Goal: Task Accomplishment & Management: Use online tool/utility

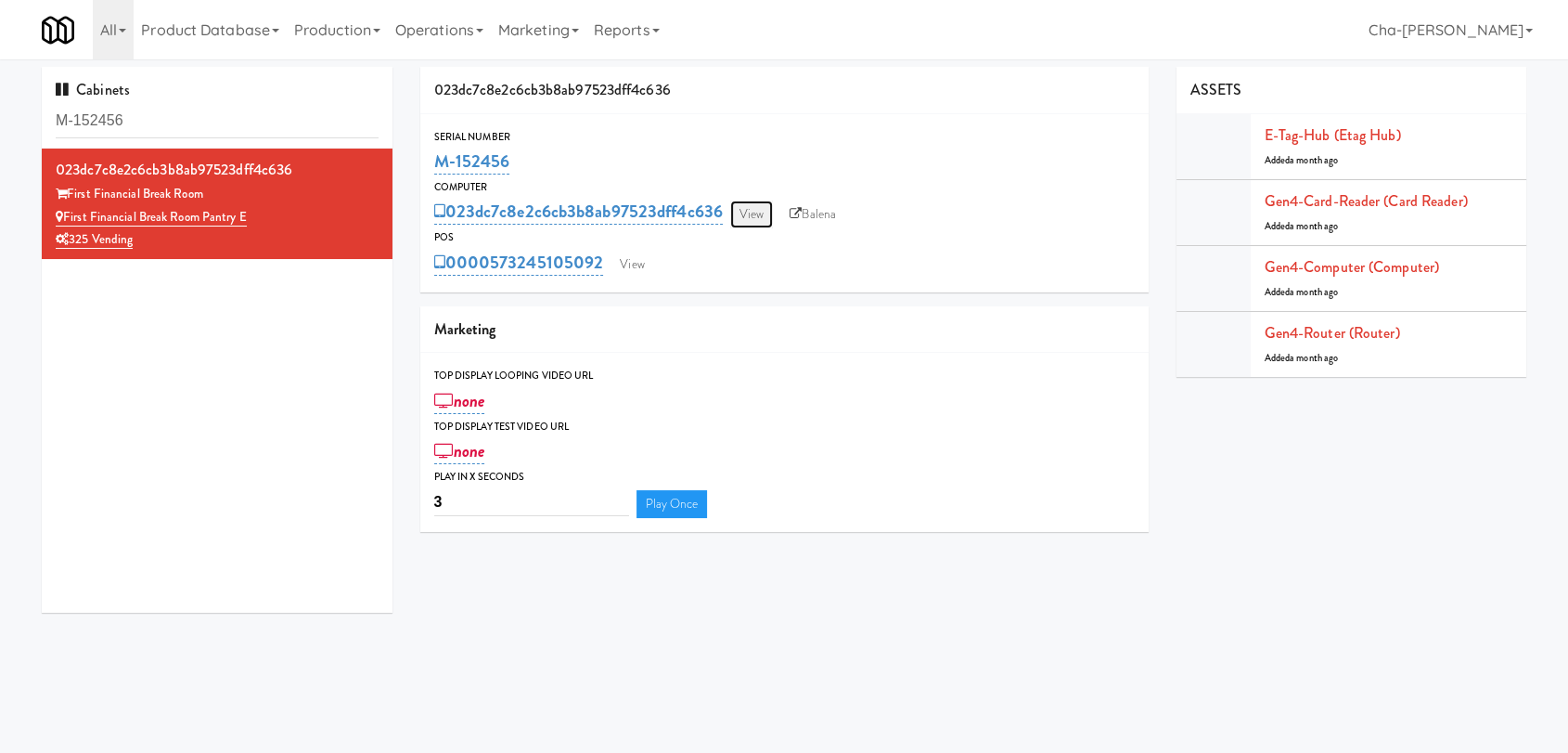
click at [763, 216] on link "View" at bounding box center [752, 215] width 43 height 28
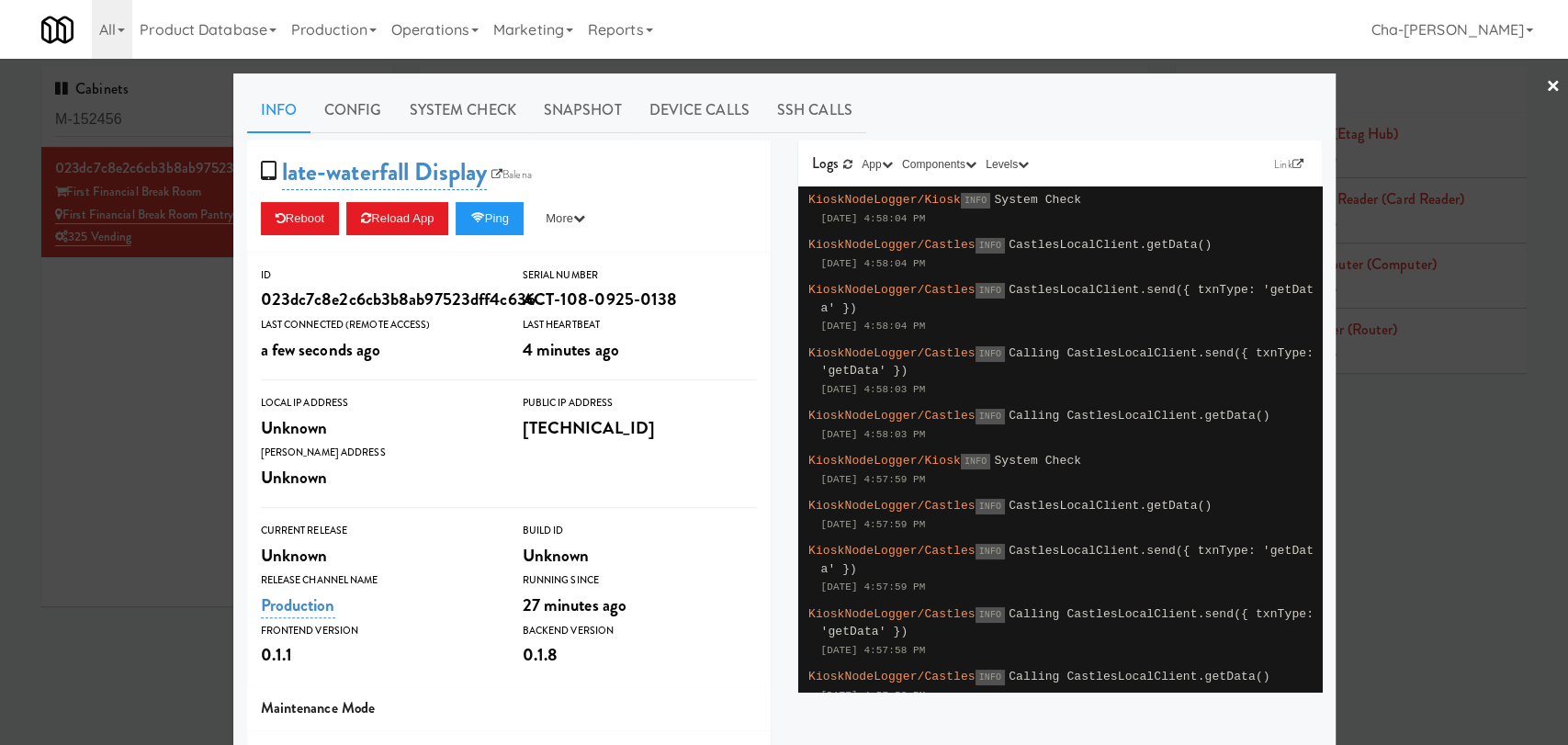
click at [89, 407] on div at bounding box center [784, 372] width 1568 height 745
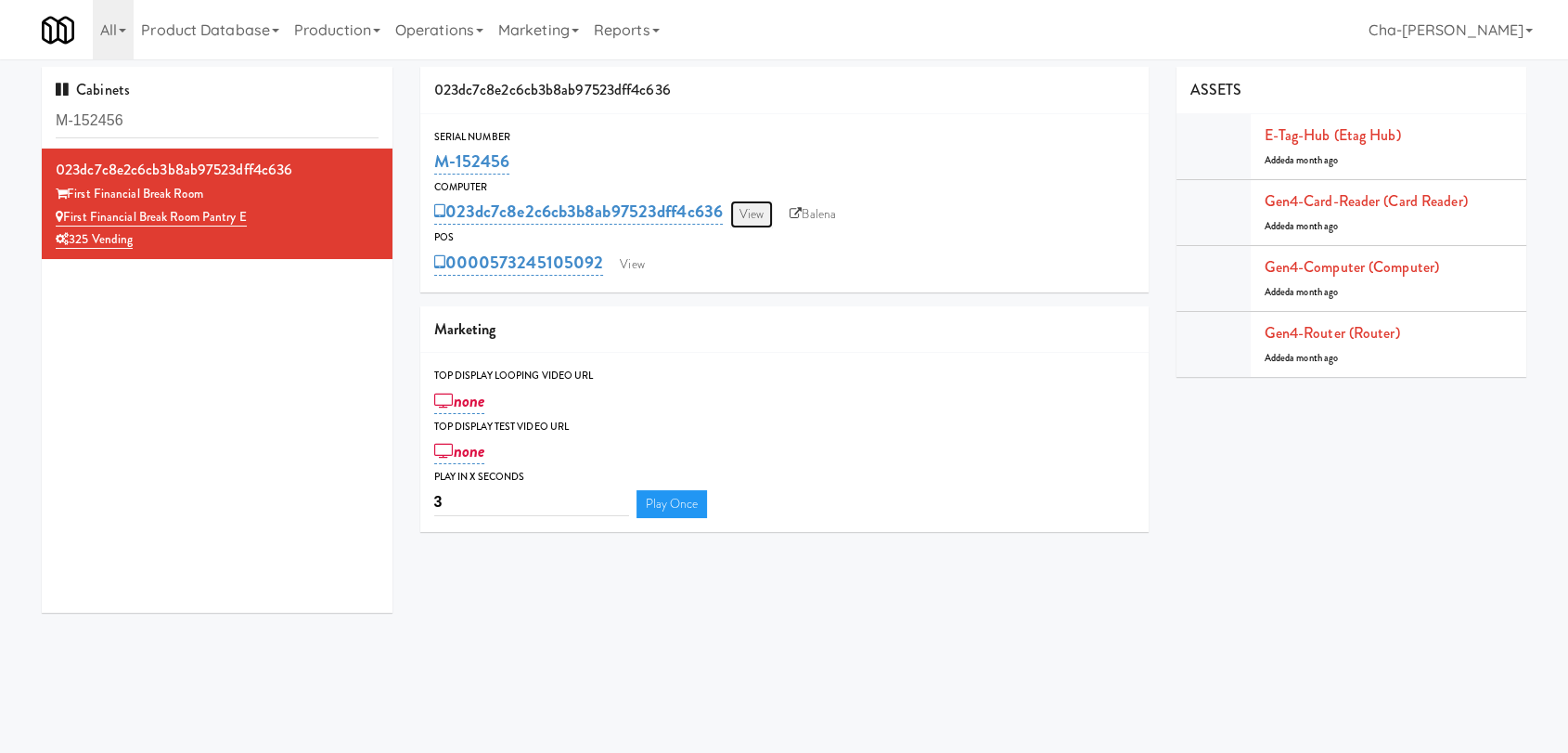
click at [765, 218] on link "View" at bounding box center [752, 215] width 43 height 28
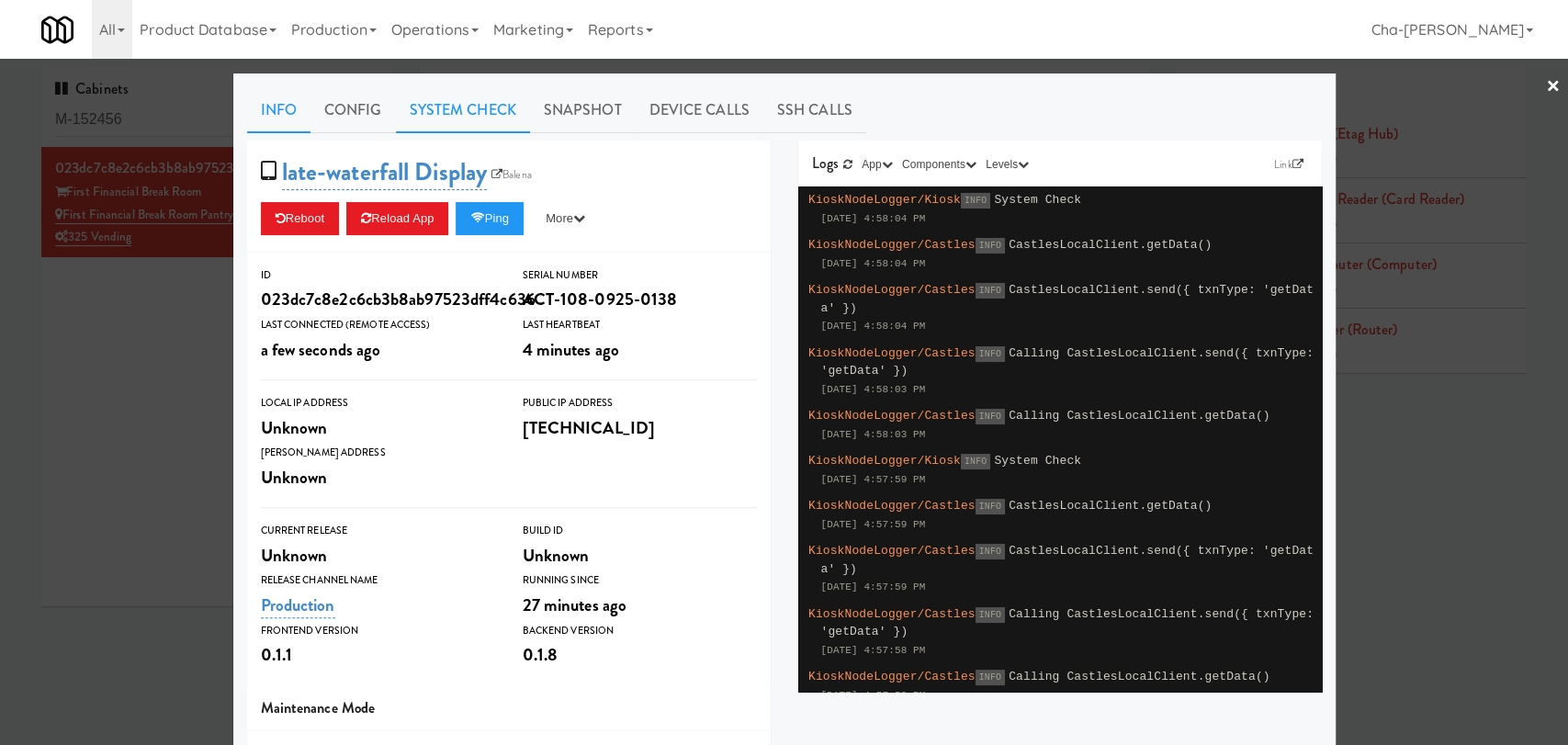
click at [454, 107] on link "System Check" at bounding box center [463, 110] width 134 height 45
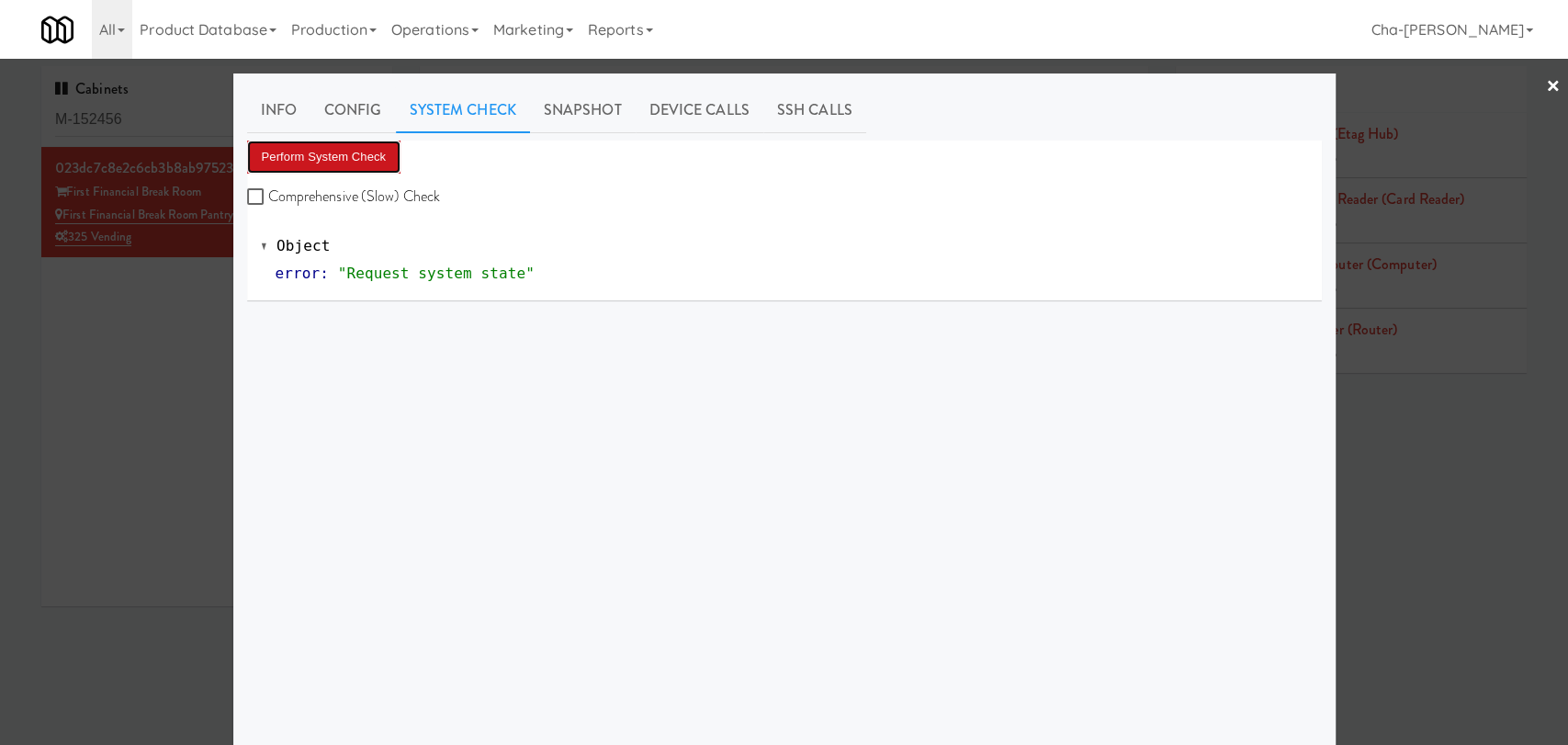
click at [365, 149] on button "Perform System Check" at bounding box center [324, 156] width 154 height 33
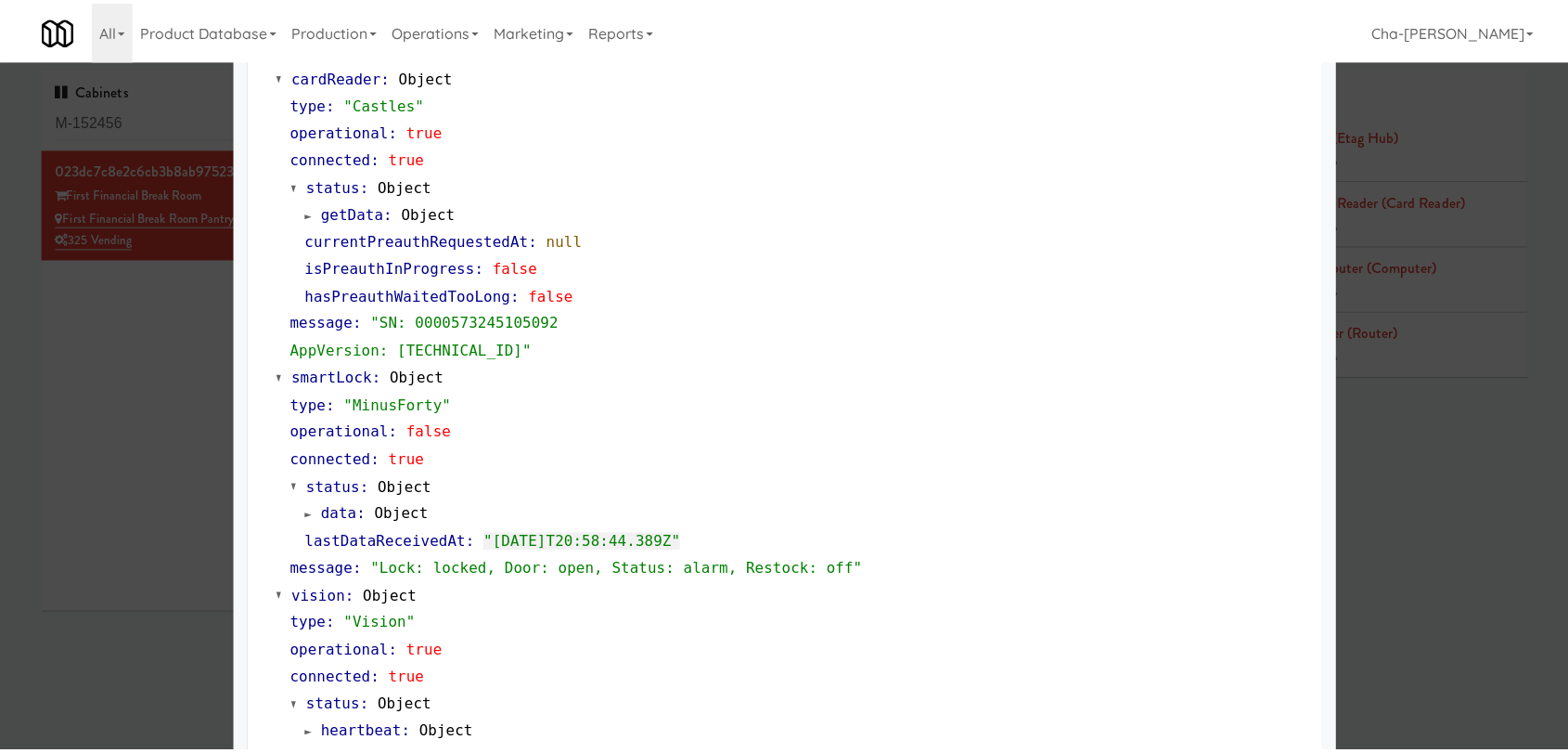
scroll to position [206, 0]
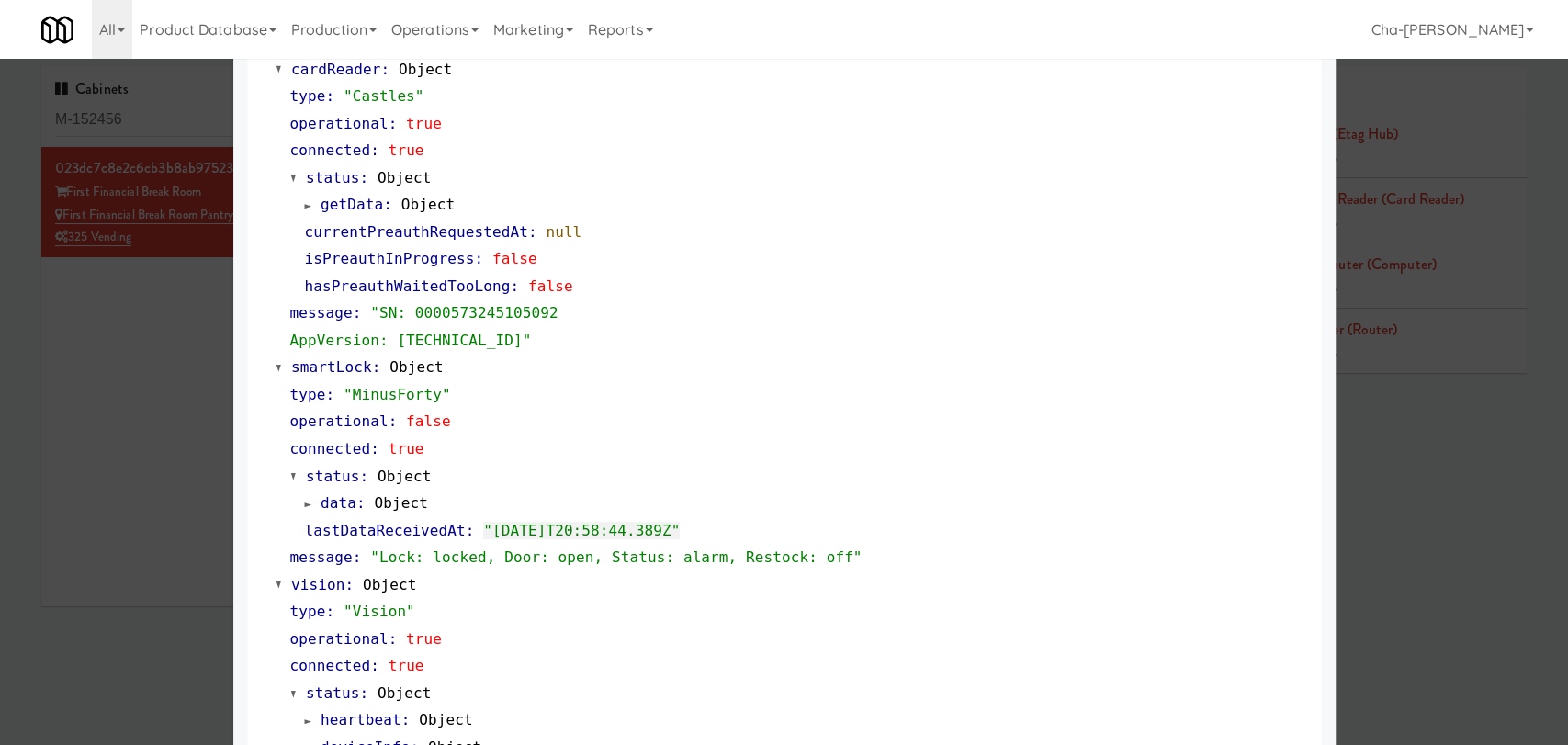
click at [1477, 475] on div at bounding box center [784, 372] width 1568 height 745
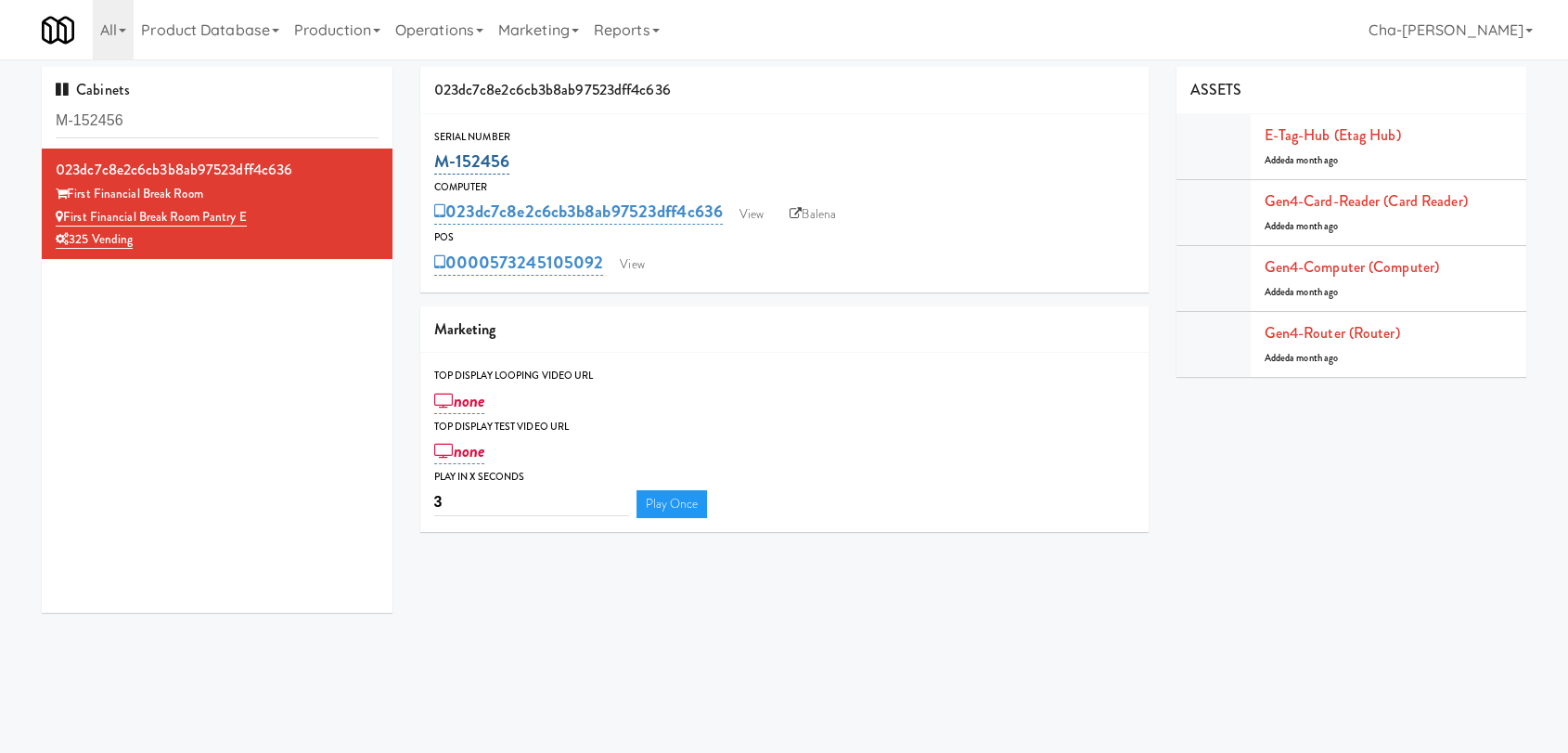
drag, startPoint x: 519, startPoint y: 163, endPoint x: 434, endPoint y: 163, distance: 85.0
click at [434, 163] on div "M-152456" at bounding box center [784, 162] width 701 height 32
copy link "M-152456"
click at [652, 268] on link "View" at bounding box center [632, 265] width 43 height 28
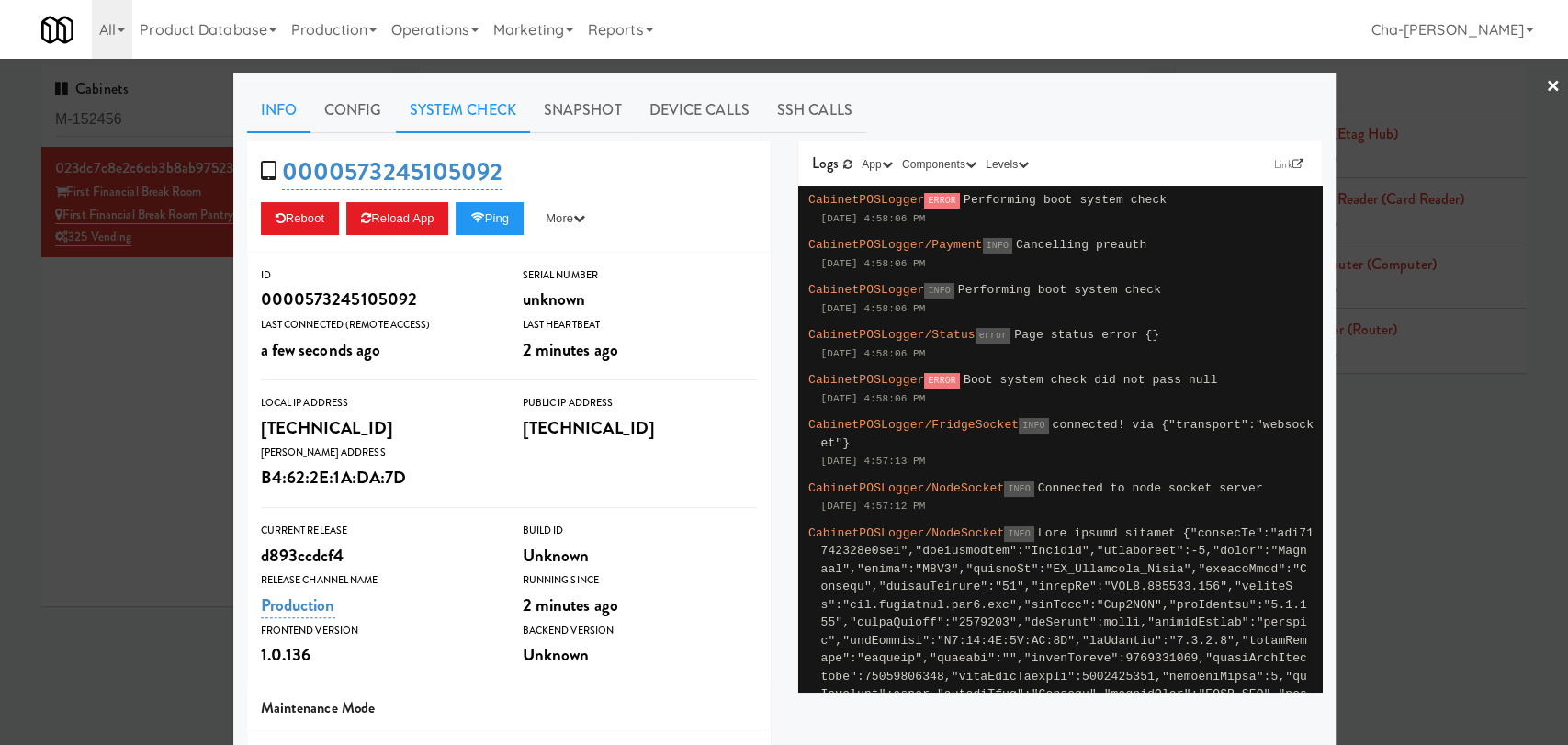
click at [444, 112] on link "System Check" at bounding box center [463, 110] width 134 height 45
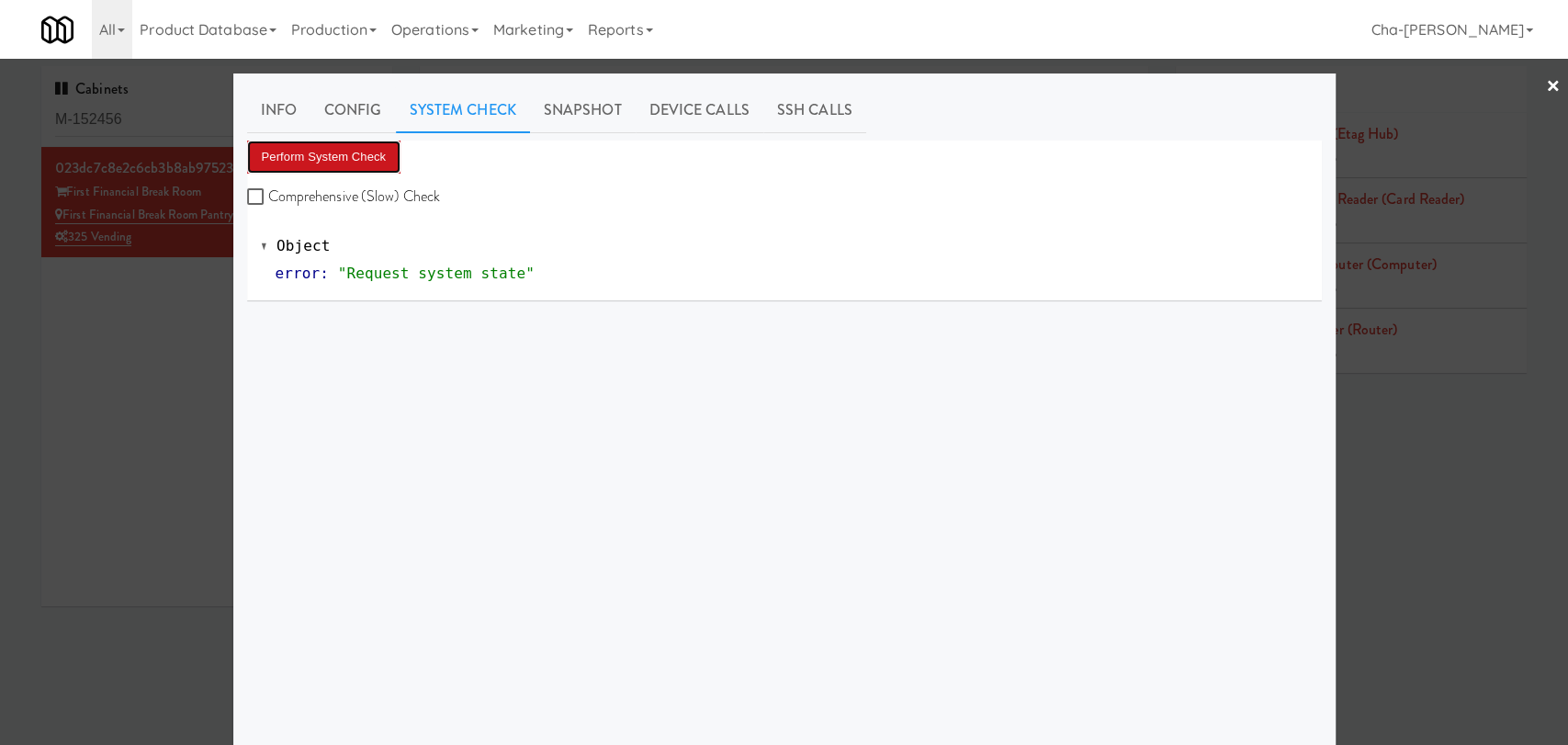
click at [333, 149] on button "Perform System Check" at bounding box center [324, 156] width 154 height 33
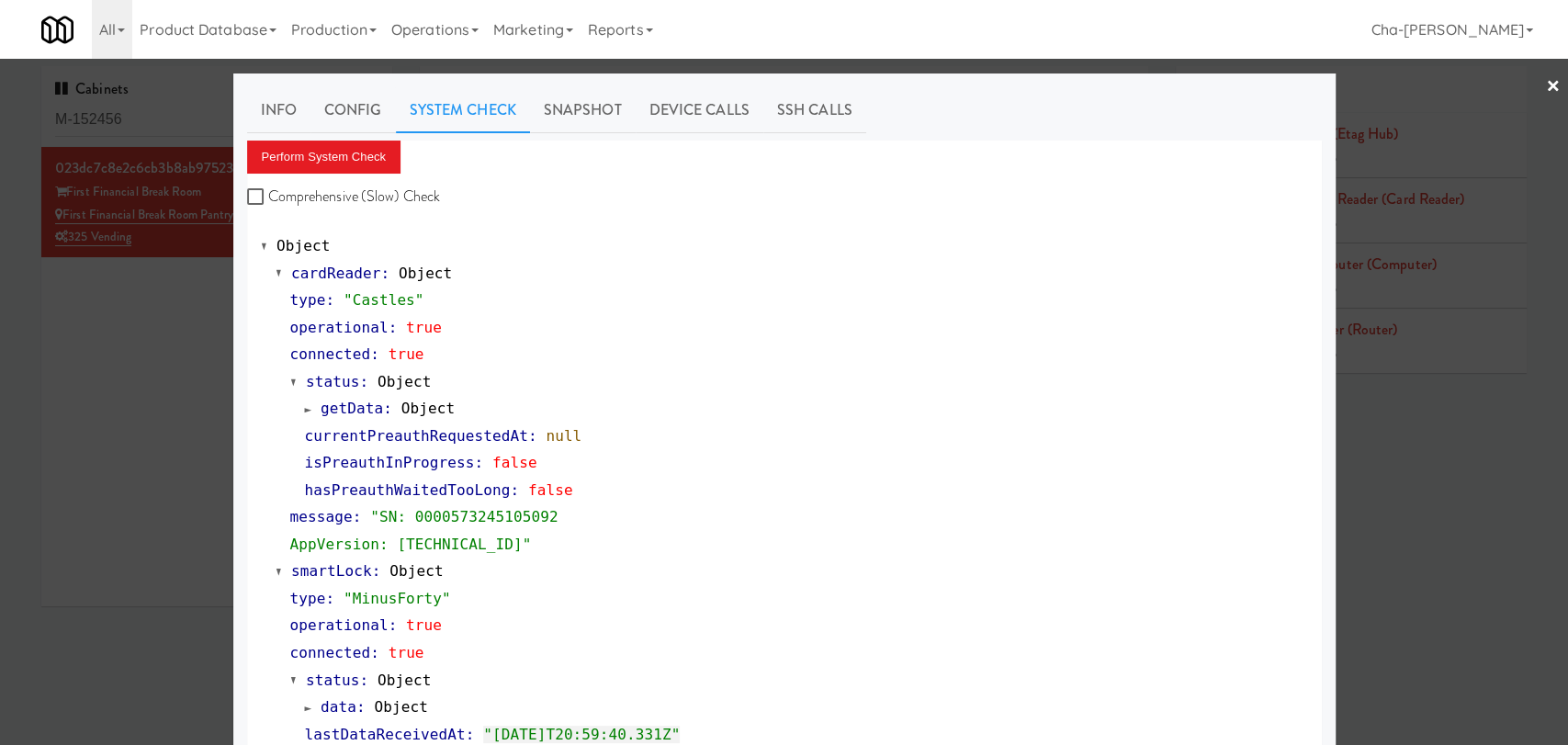
click at [171, 414] on div at bounding box center [784, 372] width 1568 height 745
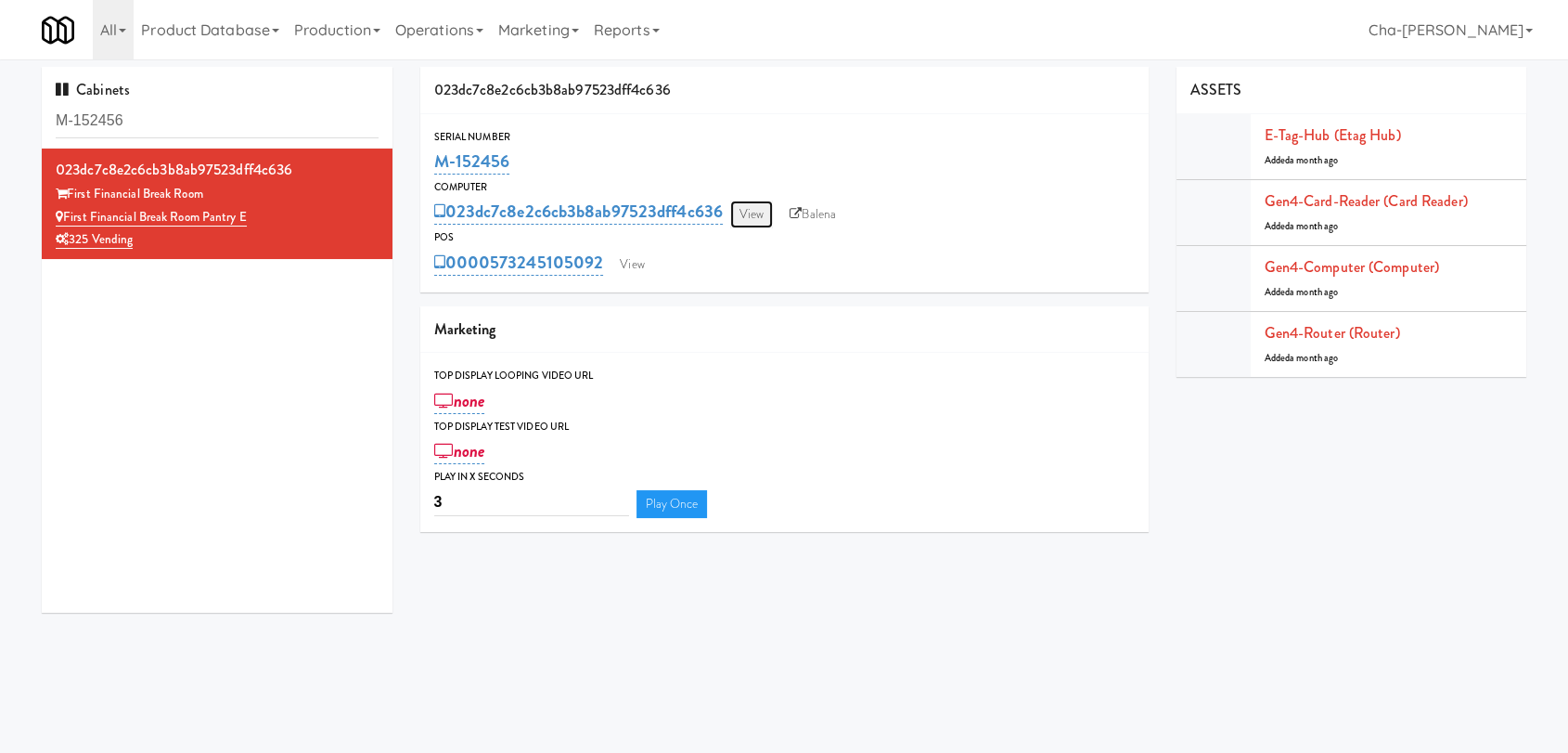
click at [769, 217] on link "View" at bounding box center [752, 215] width 43 height 28
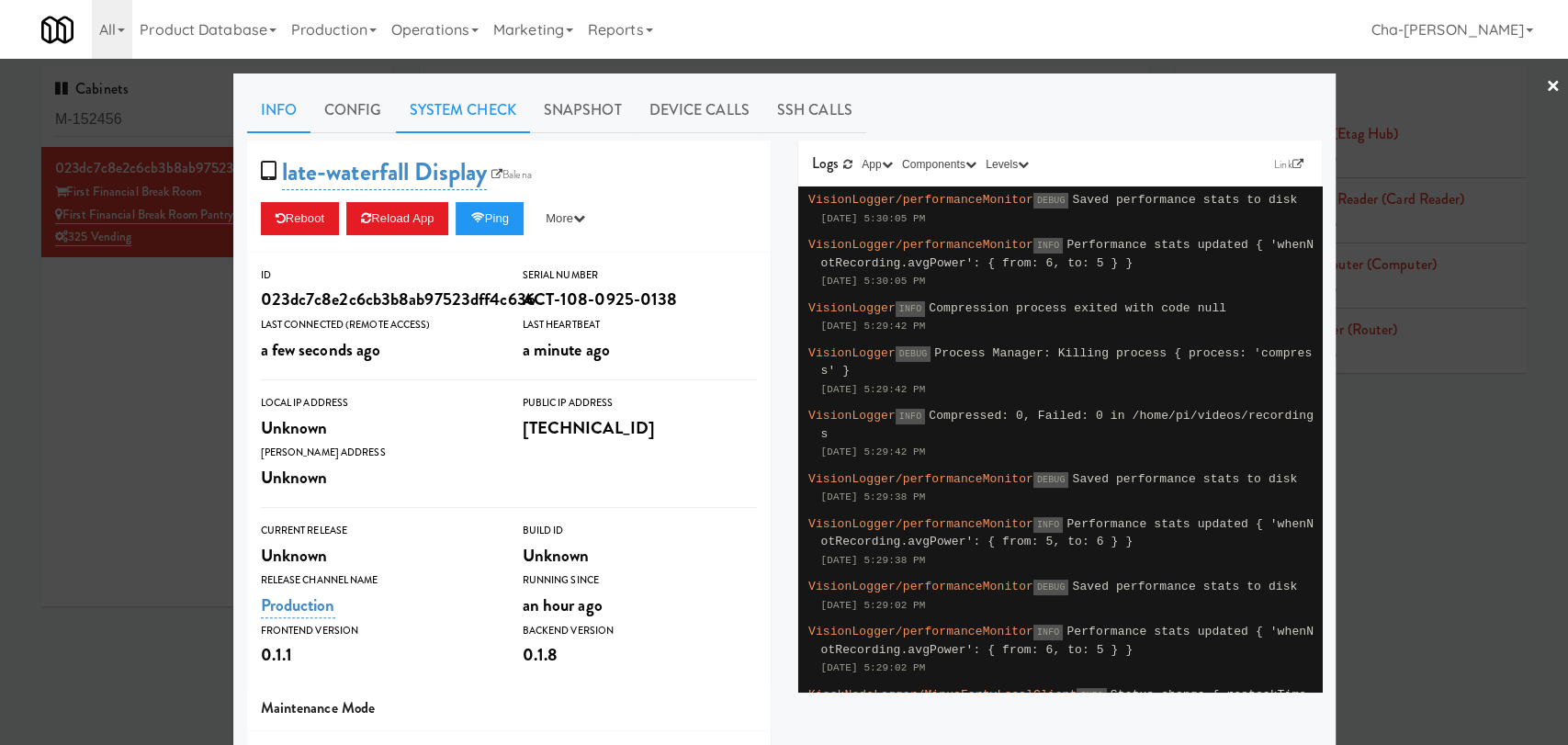
click at [441, 120] on link "System Check" at bounding box center [463, 110] width 134 height 45
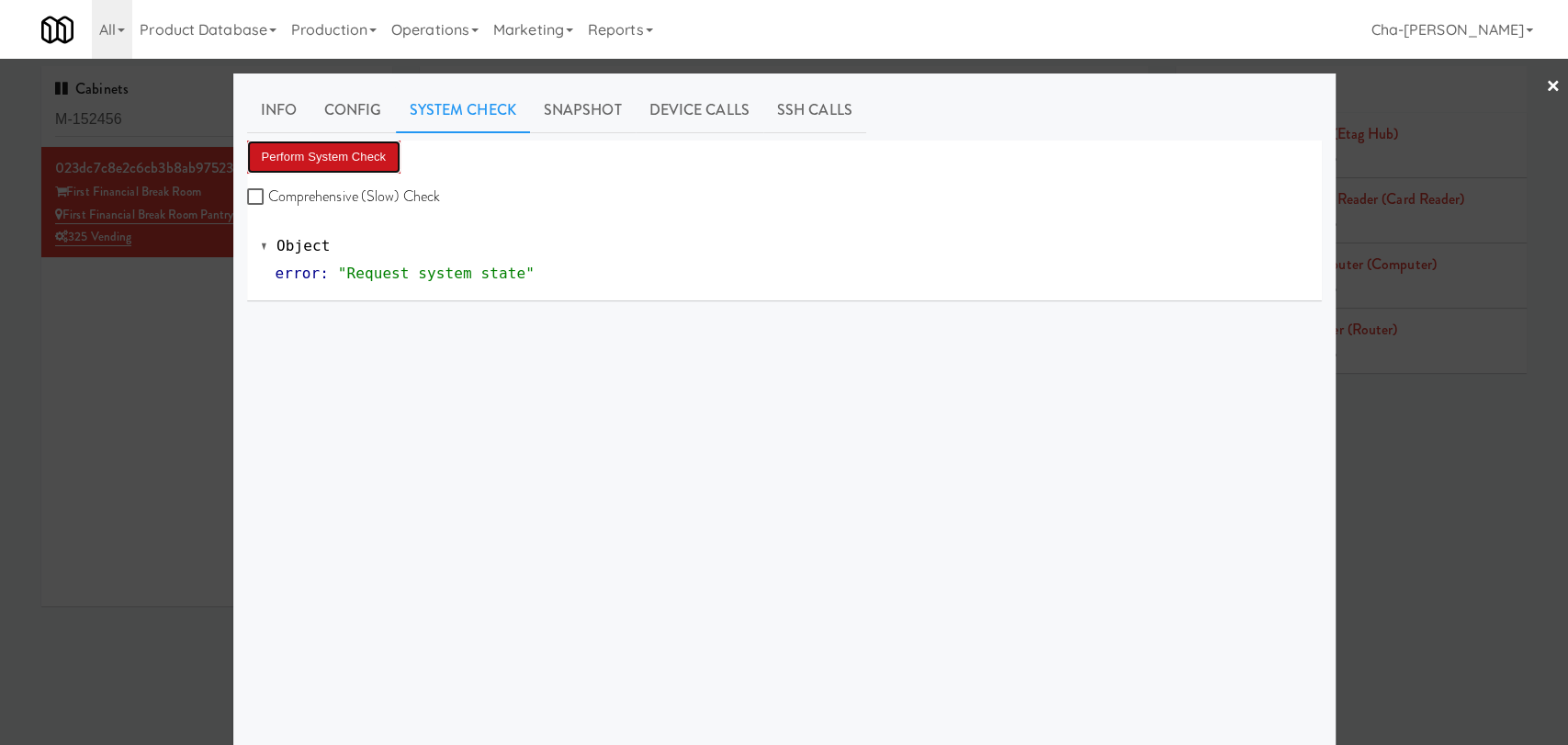
click at [350, 149] on button "Perform System Check" at bounding box center [324, 156] width 154 height 33
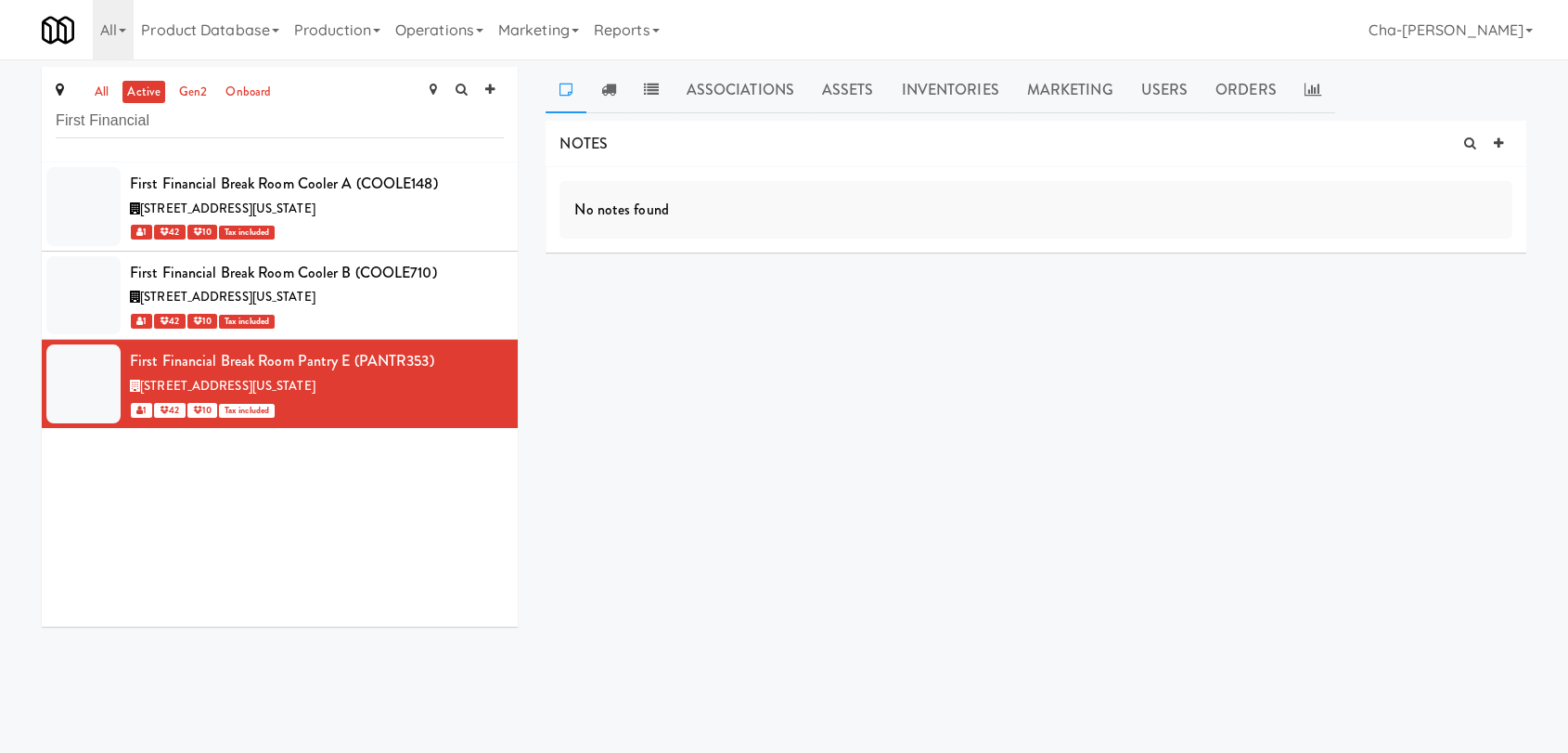
click at [147, 92] on link "active" at bounding box center [144, 92] width 43 height 23
drag, startPoint x: 150, startPoint y: 121, endPoint x: 46, endPoint y: 114, distance: 104.2
click at [46, 114] on div "all active gen2 onboard First Financial" at bounding box center [279, 115] width 476 height 96
click at [445, 29] on link "Operations" at bounding box center [439, 29] width 103 height 59
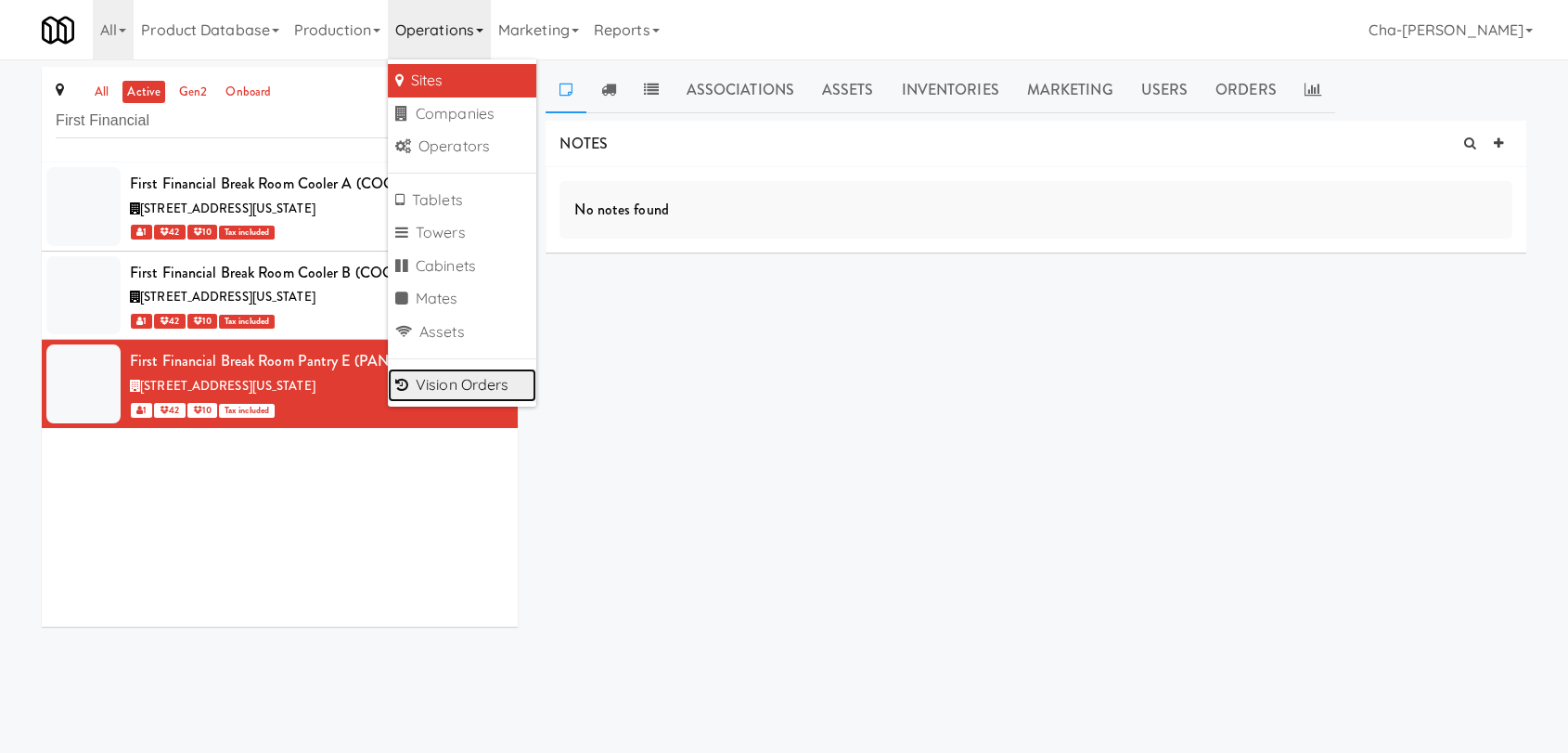
click at [480, 389] on link "Vision Orders" at bounding box center [462, 384] width 149 height 33
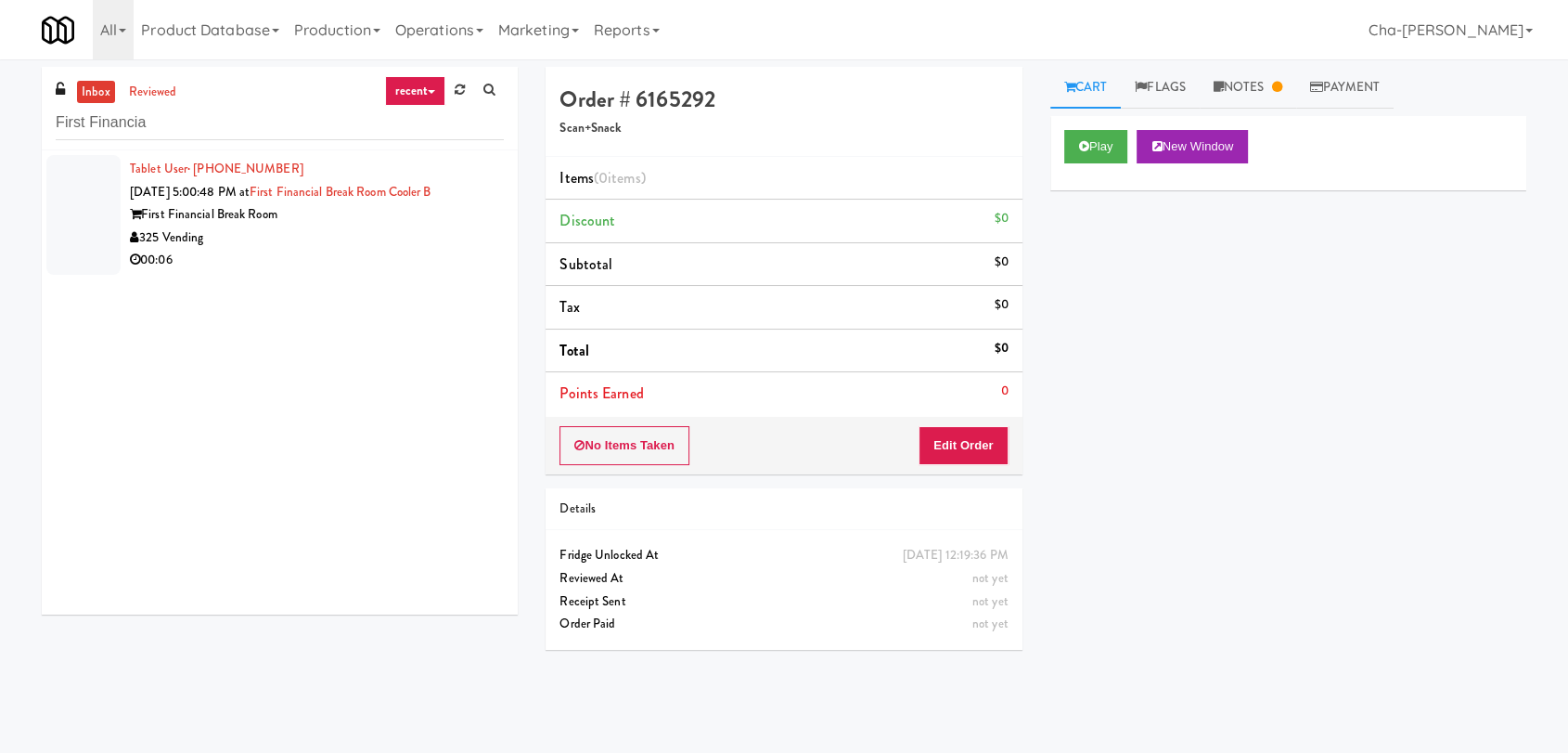
click at [363, 251] on div "00:06" at bounding box center [316, 260] width 374 height 23
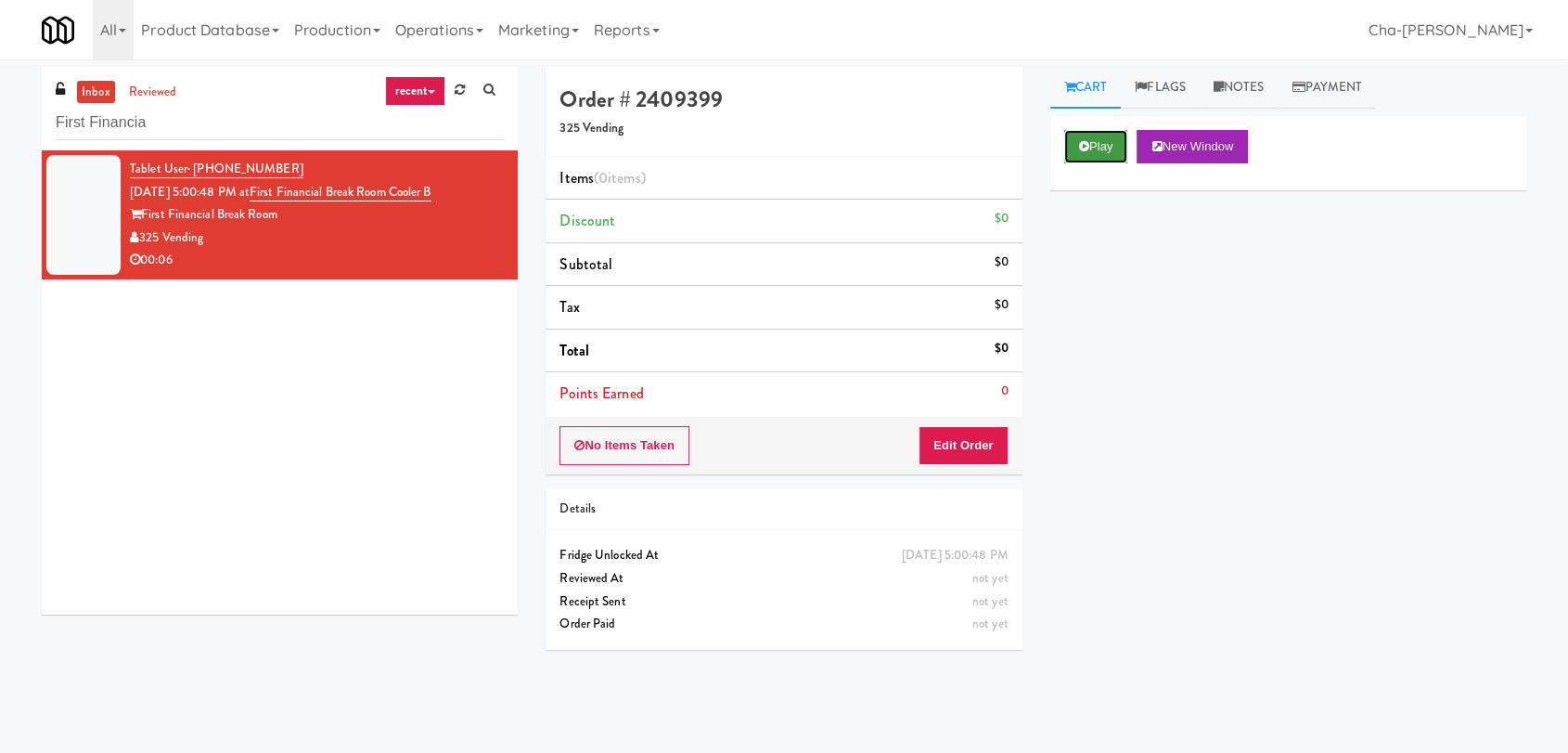
click at [1114, 156] on button "Play" at bounding box center [1096, 146] width 64 height 33
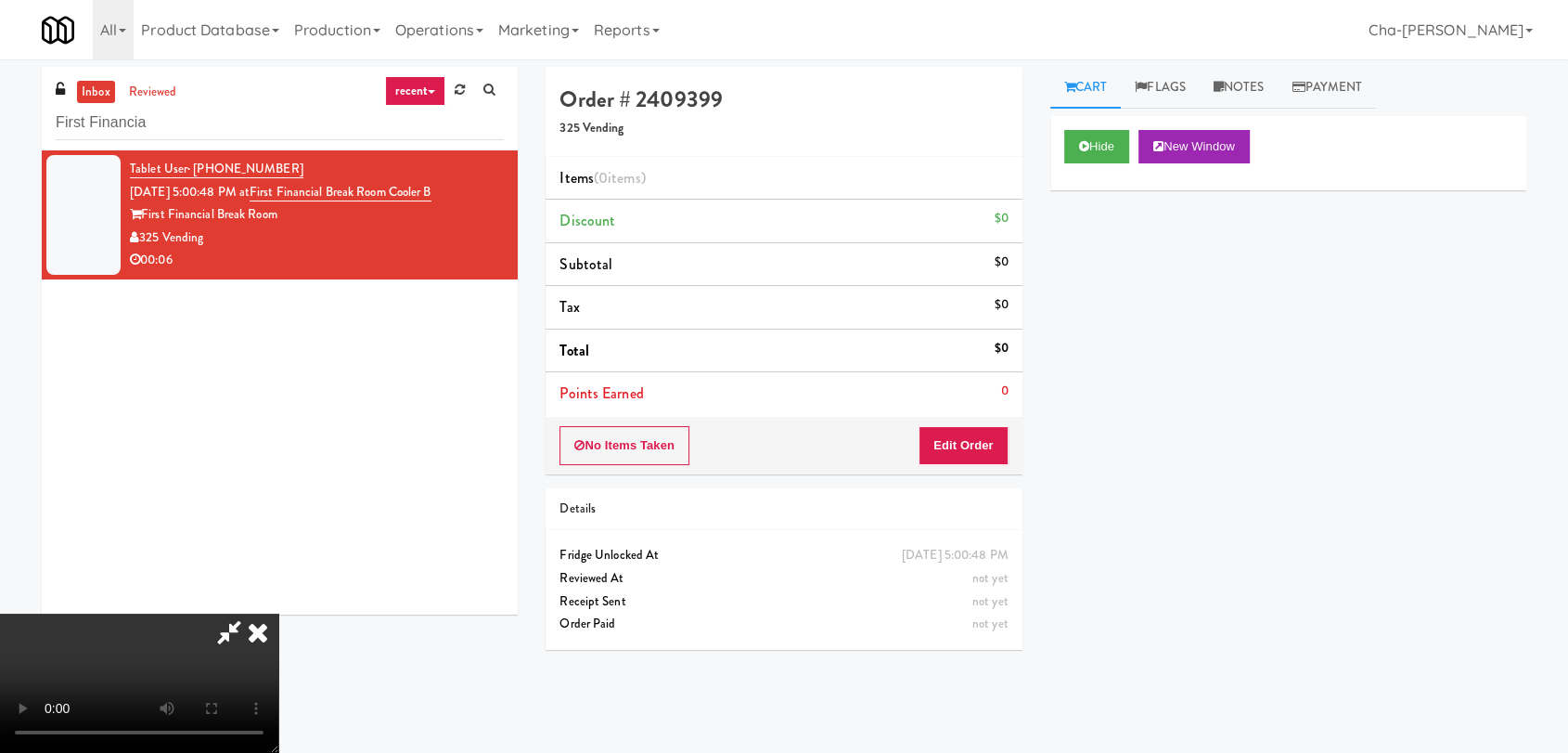
click at [278, 613] on icon at bounding box center [258, 631] width 41 height 37
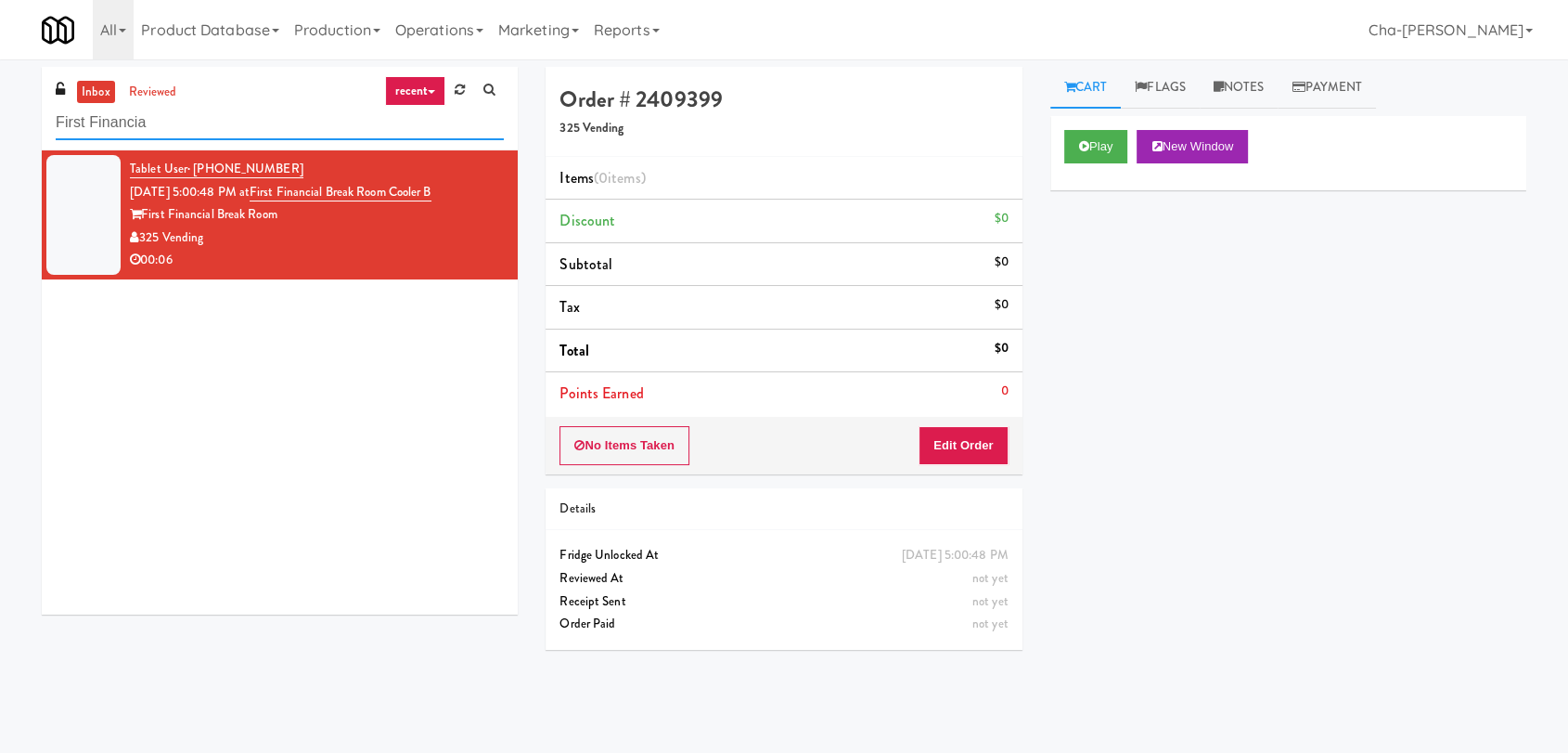
click at [208, 127] on input "First Financia" at bounding box center [279, 123] width 448 height 34
click at [162, 119] on input "First Financia" at bounding box center [279, 123] width 448 height 34
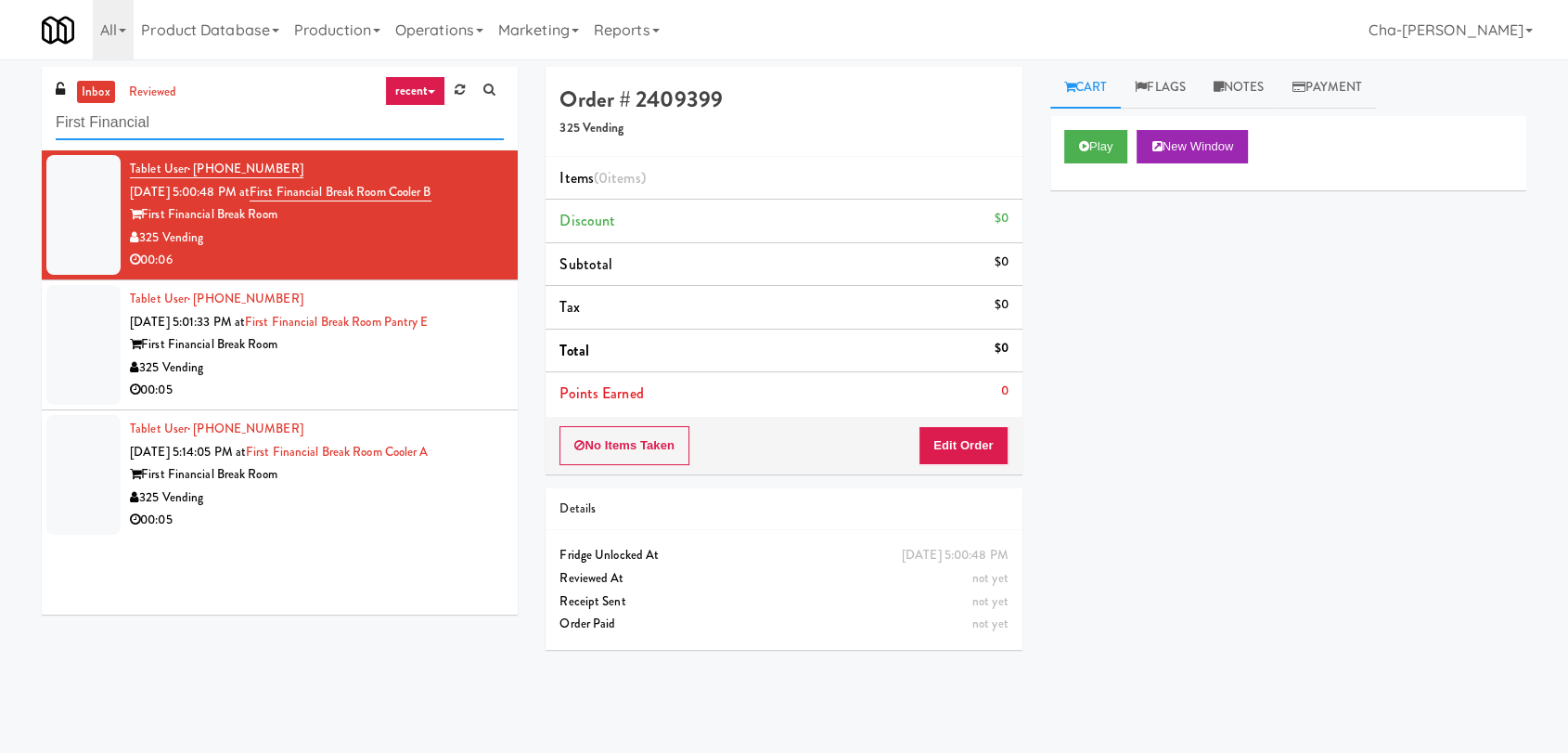
type input "First Financial"
click at [402, 395] on div "00:05" at bounding box center [316, 389] width 374 height 23
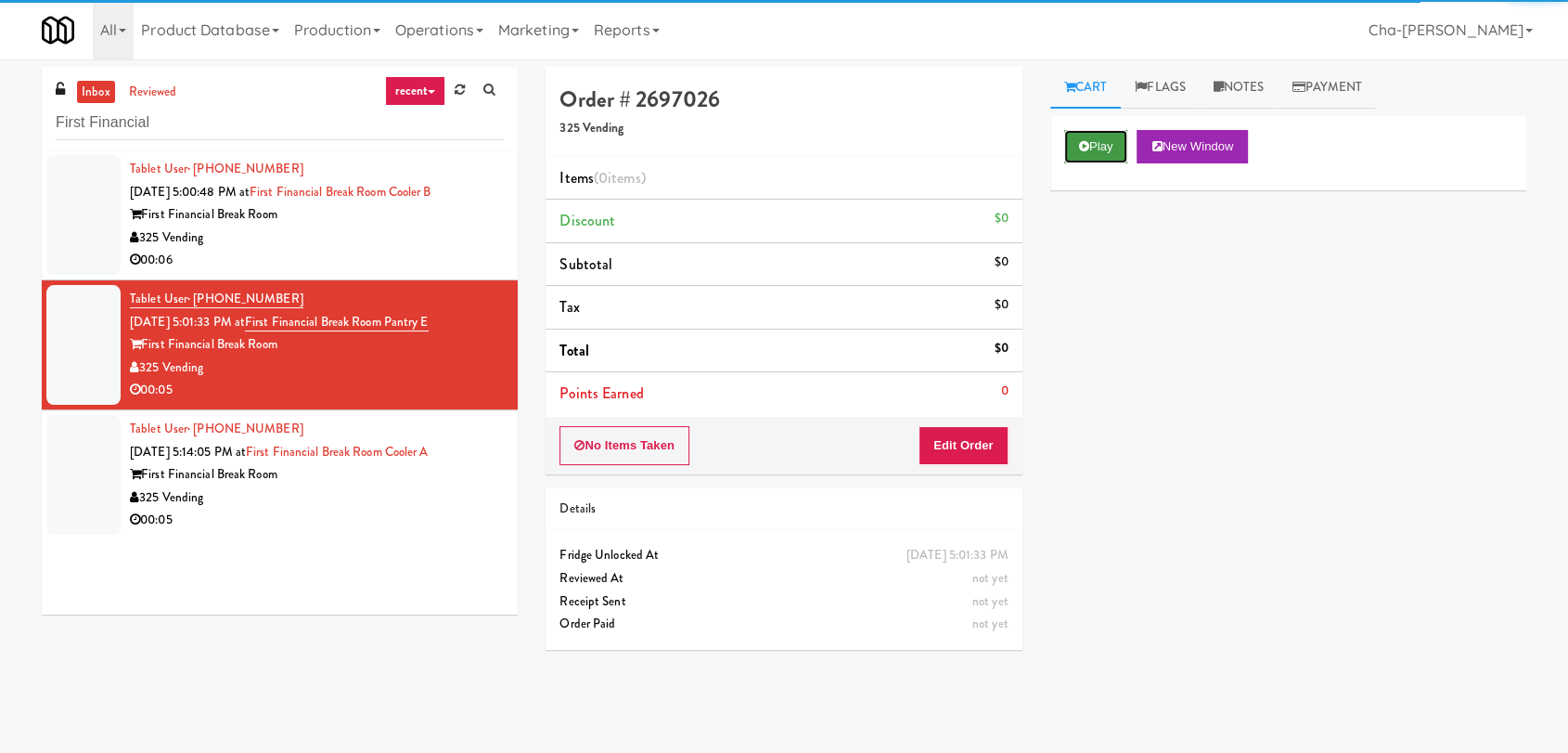
click at [1106, 138] on button "Play" at bounding box center [1096, 146] width 64 height 33
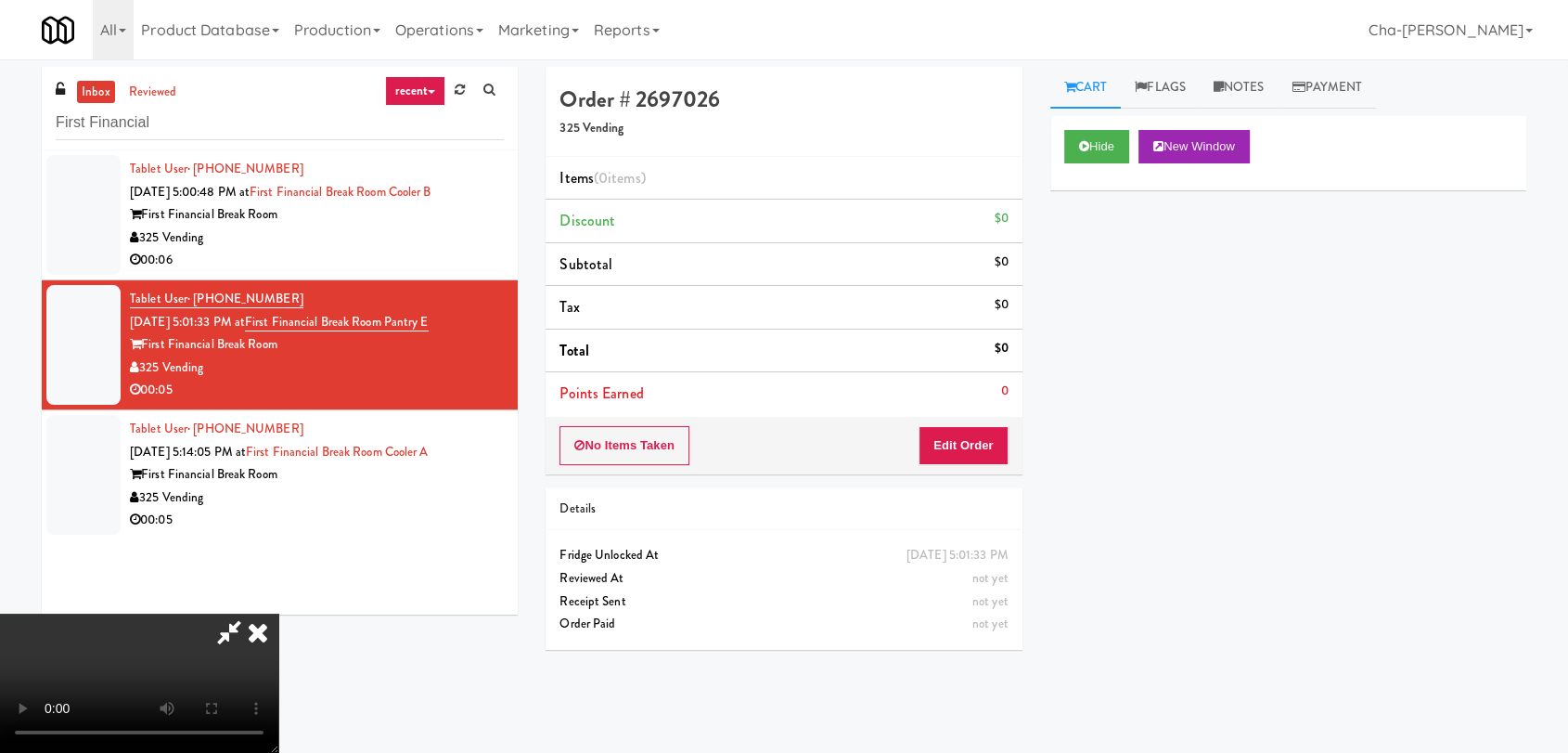
click at [278, 613] on icon at bounding box center [258, 631] width 41 height 37
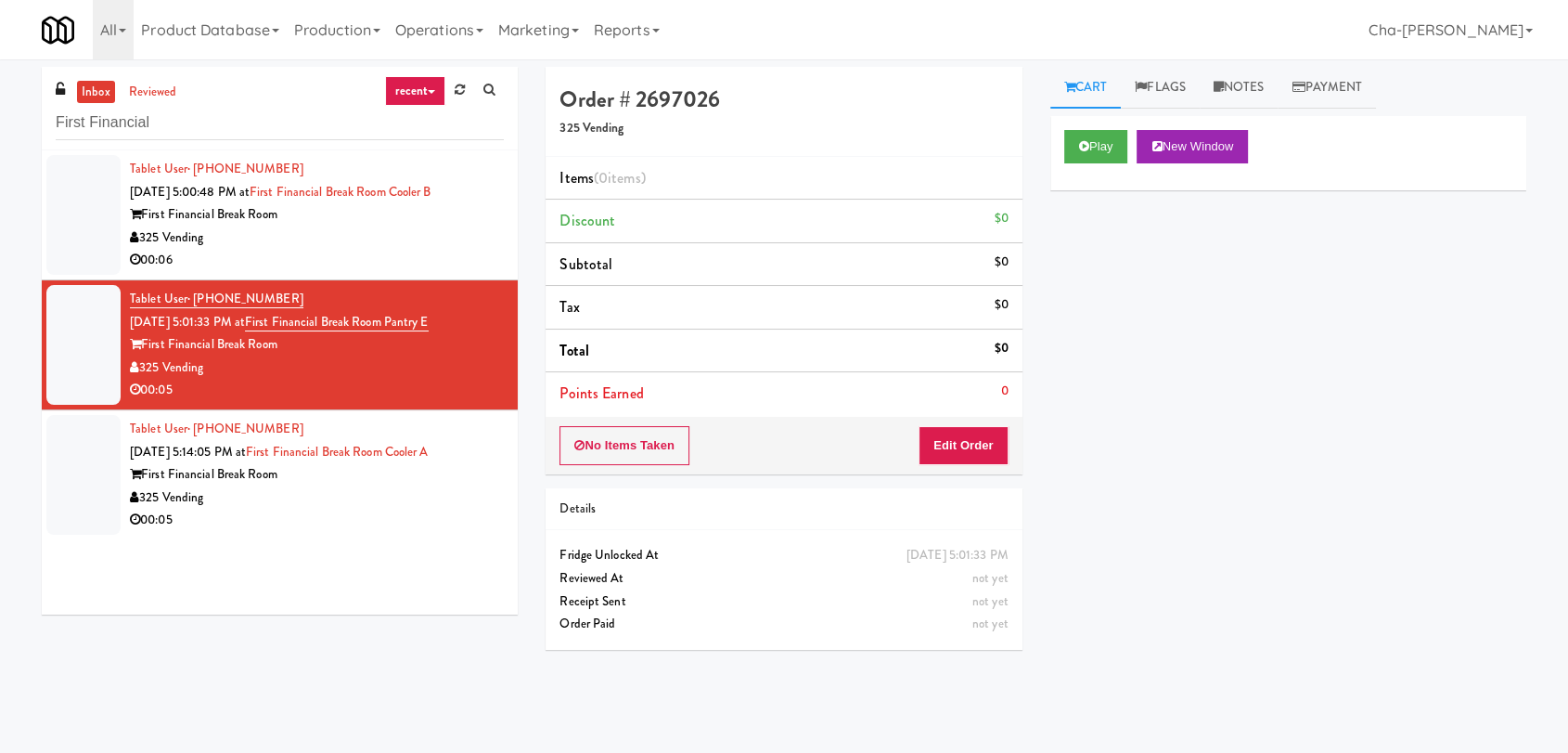
click at [346, 489] on div "325 Vending" at bounding box center [316, 497] width 374 height 23
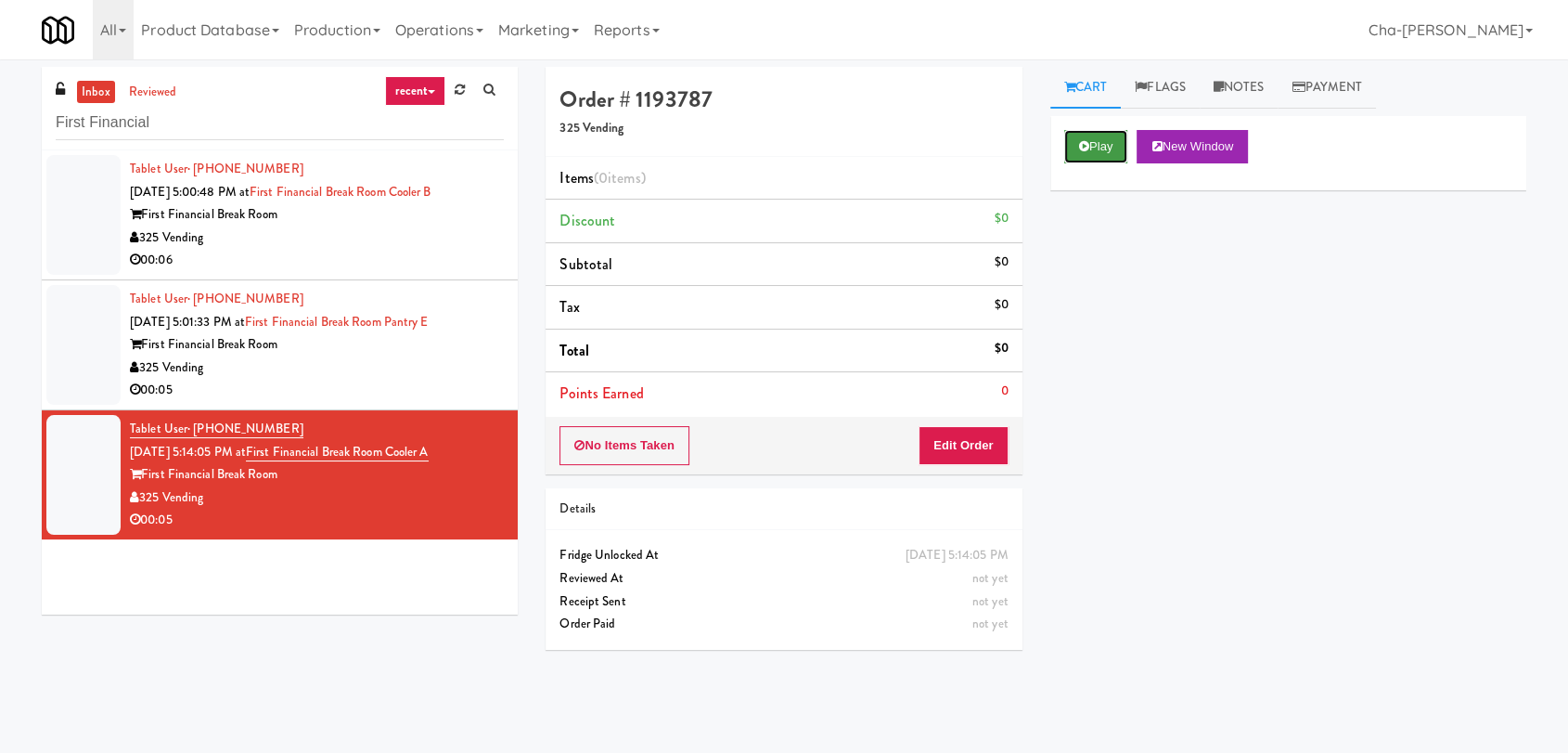
click at [1091, 151] on button "Play" at bounding box center [1096, 146] width 64 height 33
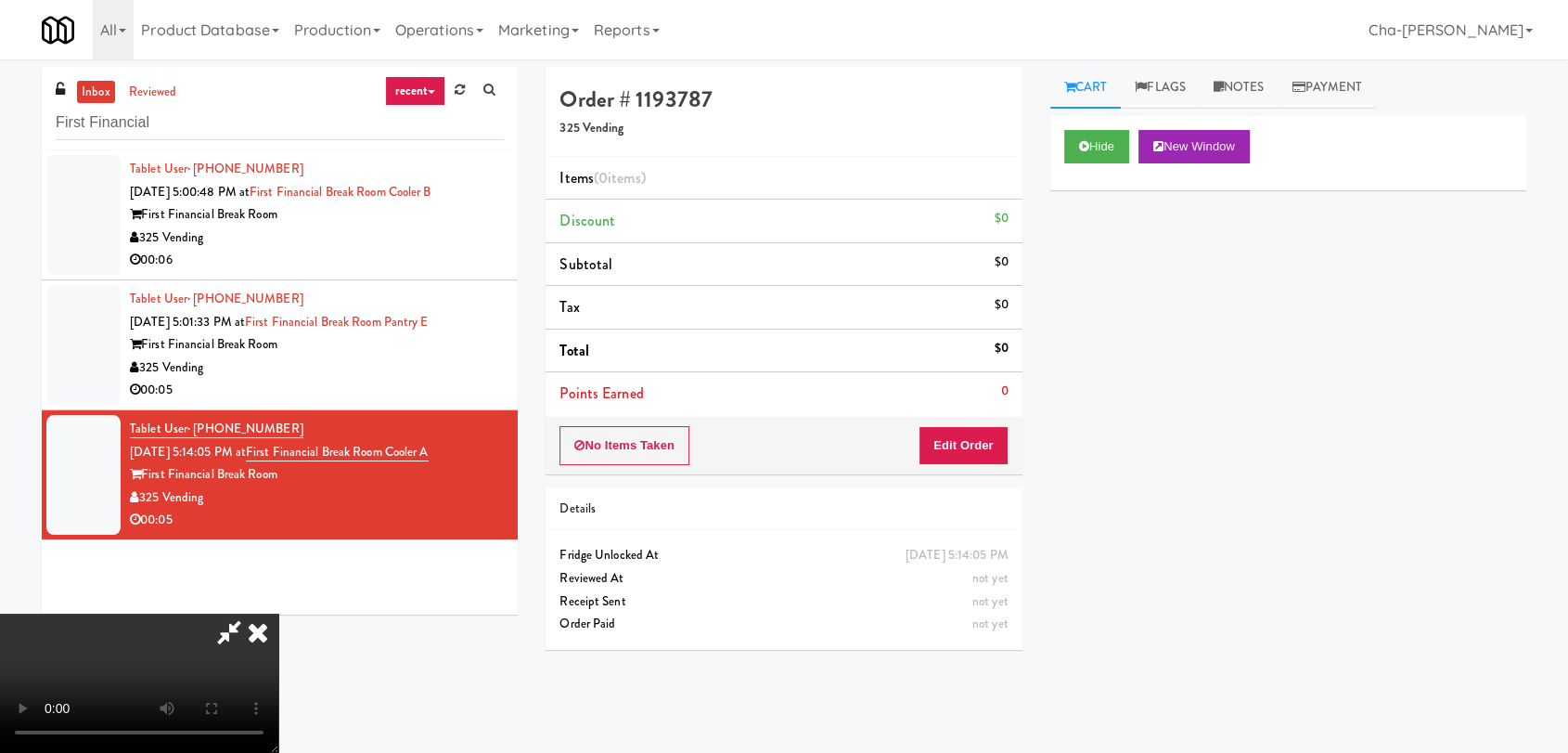
click at [278, 613] on icon at bounding box center [258, 631] width 41 height 37
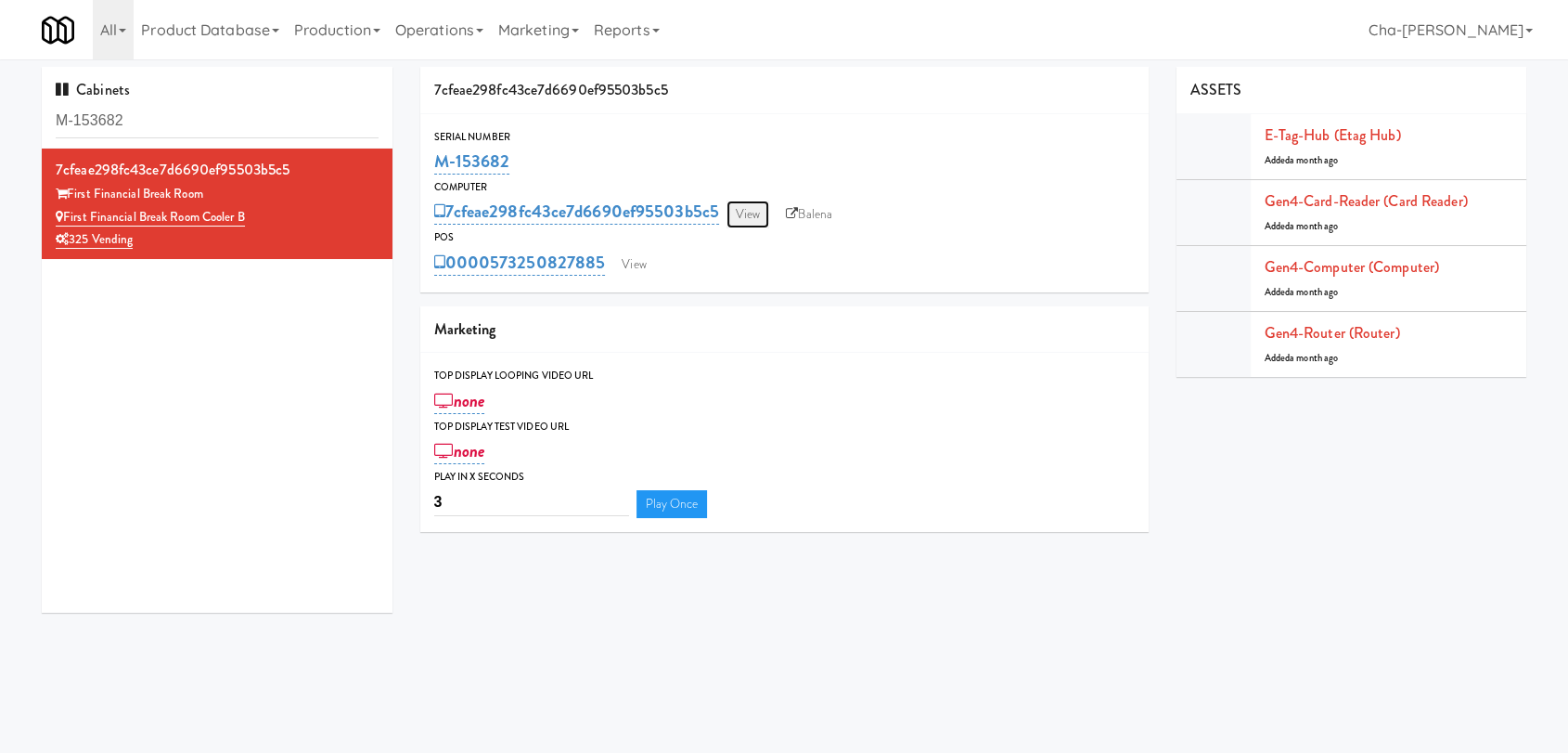
click at [761, 220] on link "View" at bounding box center [748, 215] width 43 height 28
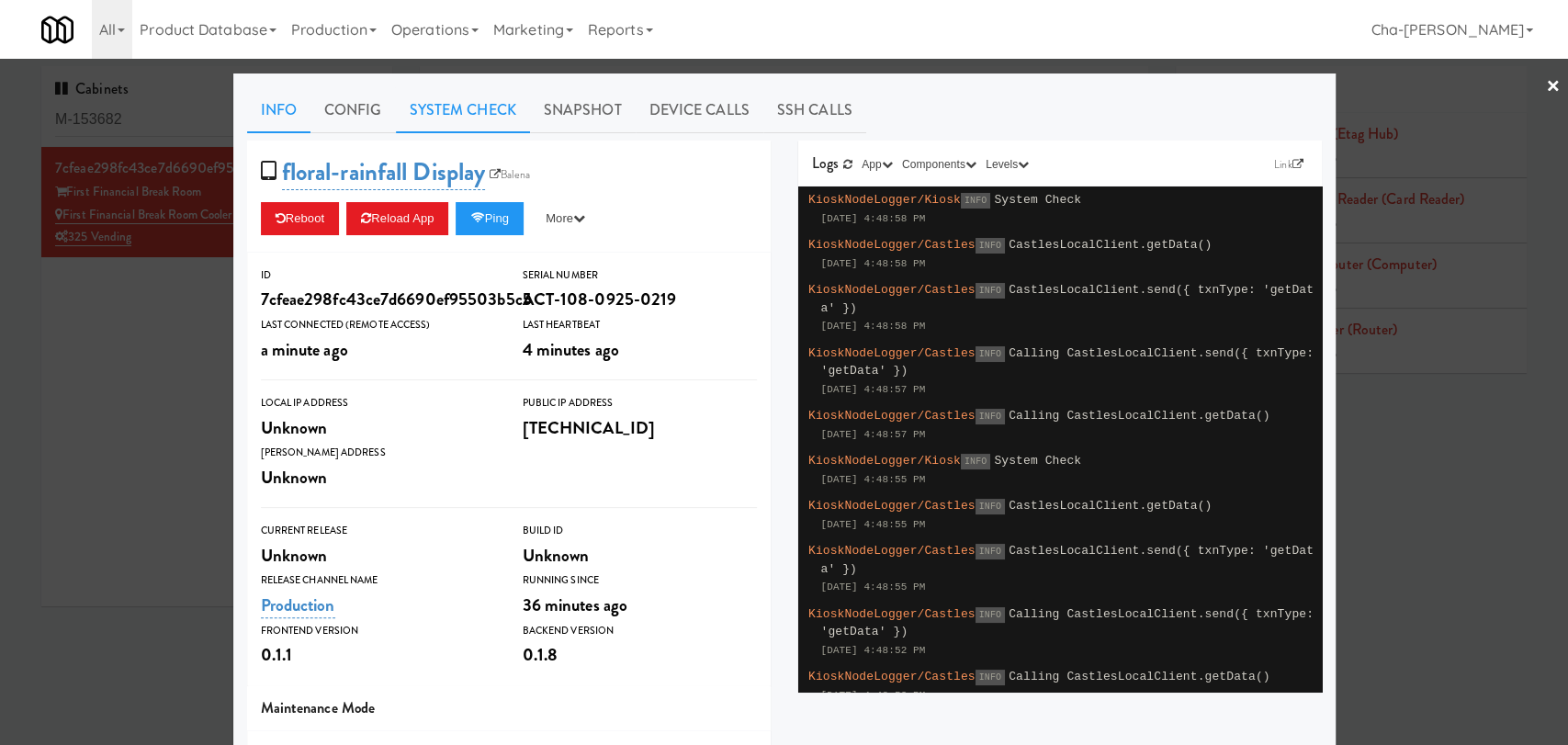
click at [450, 105] on link "System Check" at bounding box center [463, 110] width 134 height 45
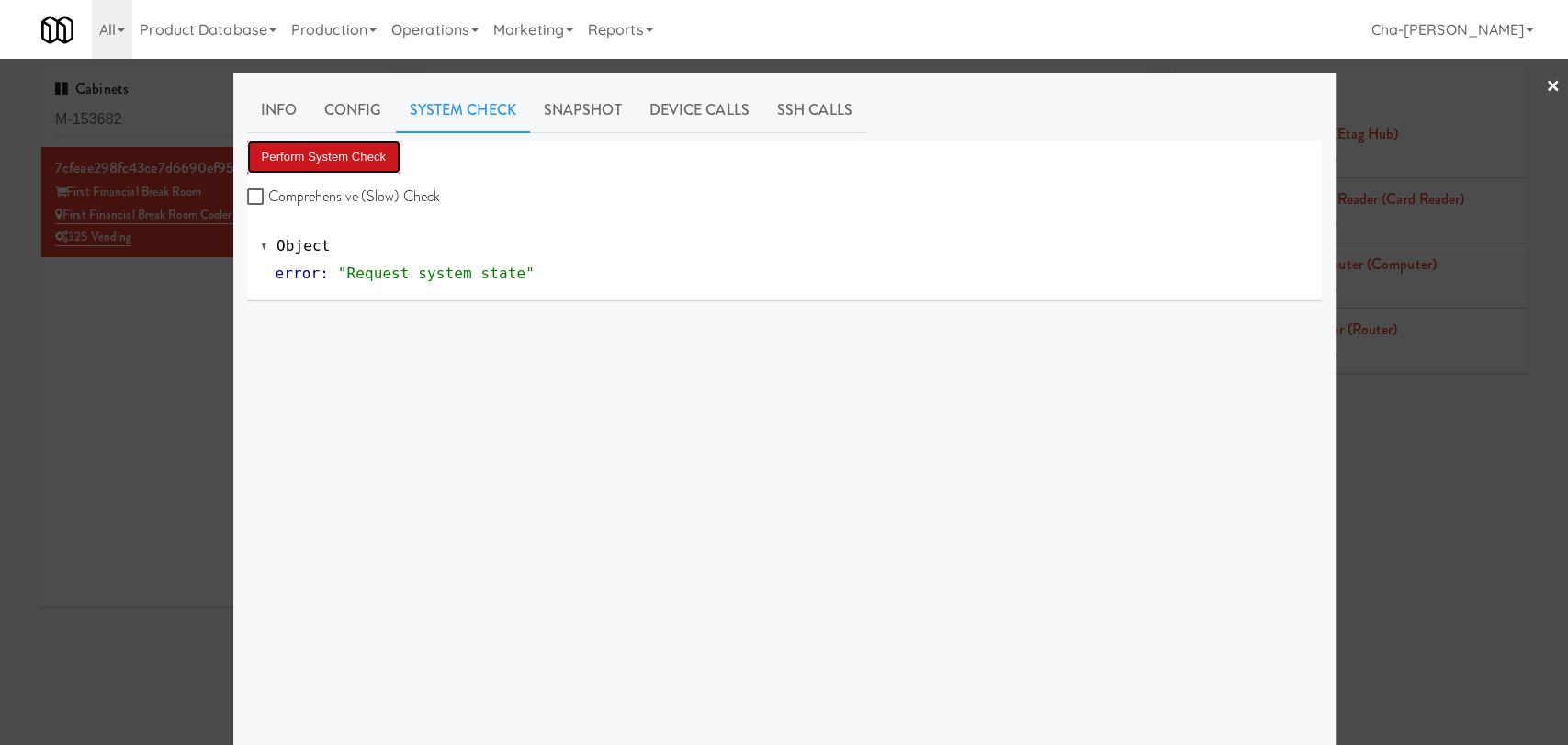
click at [323, 160] on button "Perform System Check" at bounding box center [324, 156] width 154 height 33
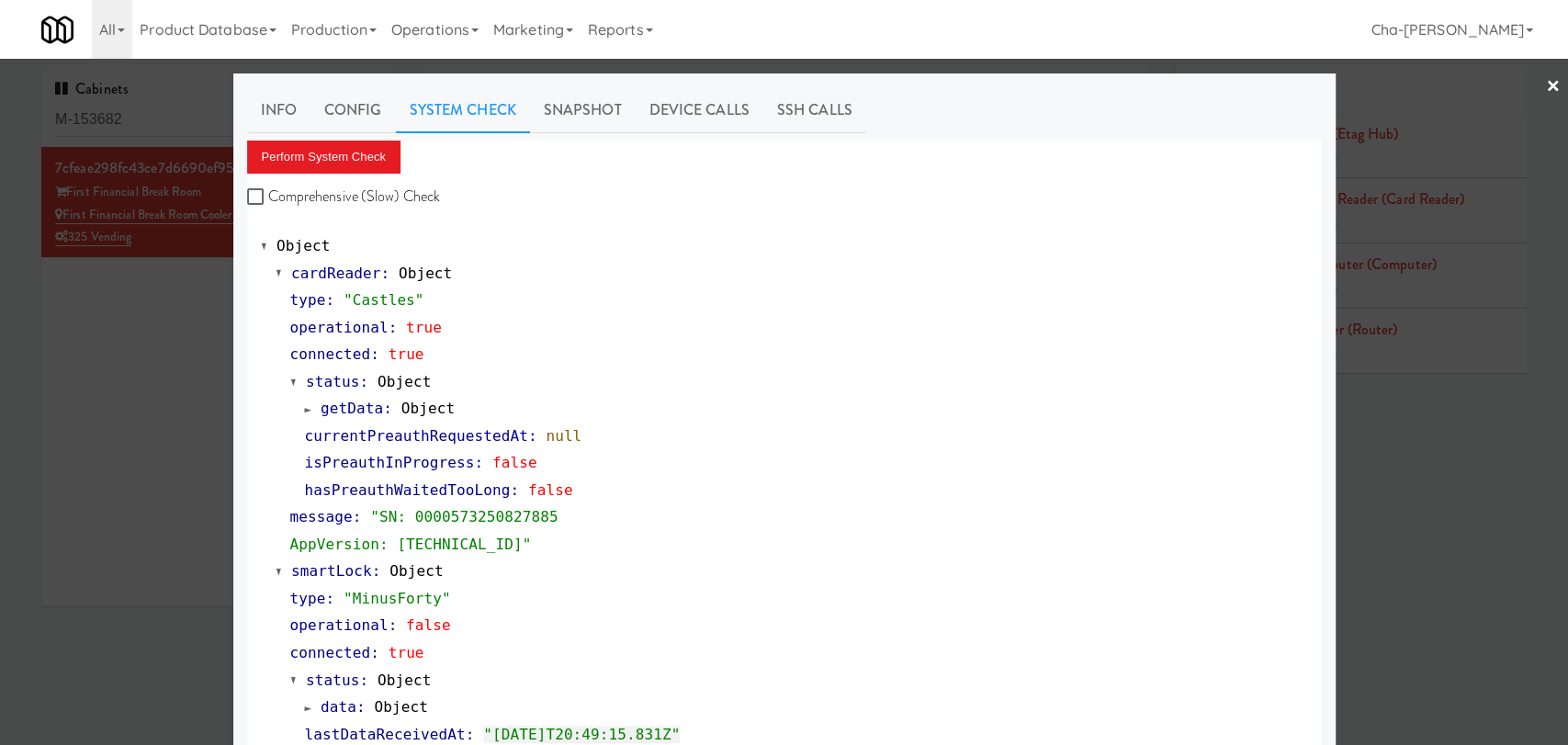
click at [124, 404] on div at bounding box center [784, 372] width 1568 height 745
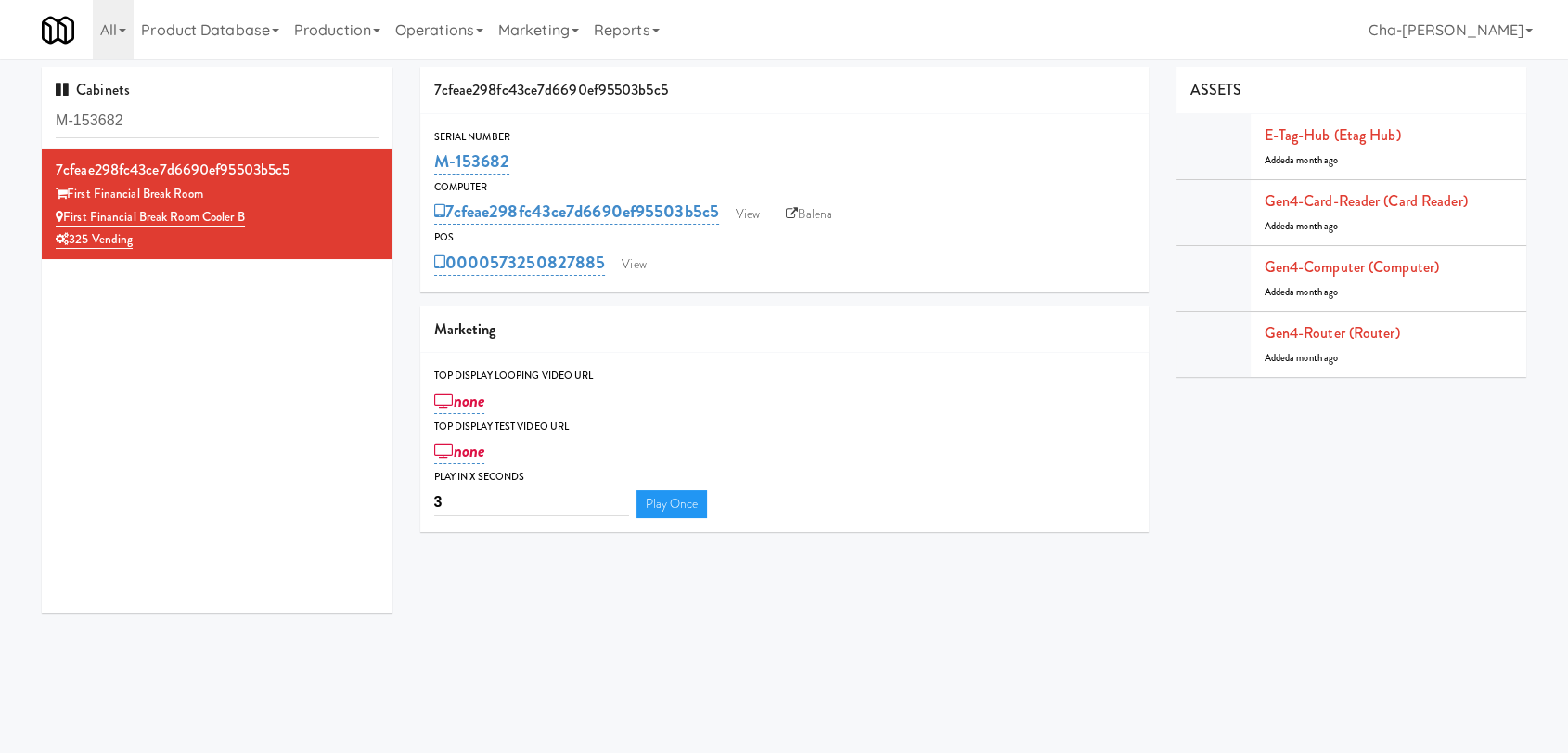
drag, startPoint x: 514, startPoint y: 163, endPoint x: 431, endPoint y: 165, distance: 83.0
click at [431, 165] on div "Serial Number M-153682" at bounding box center [784, 153] width 729 height 50
copy link "M-153682"
click at [763, 217] on link "View" at bounding box center [748, 215] width 43 height 28
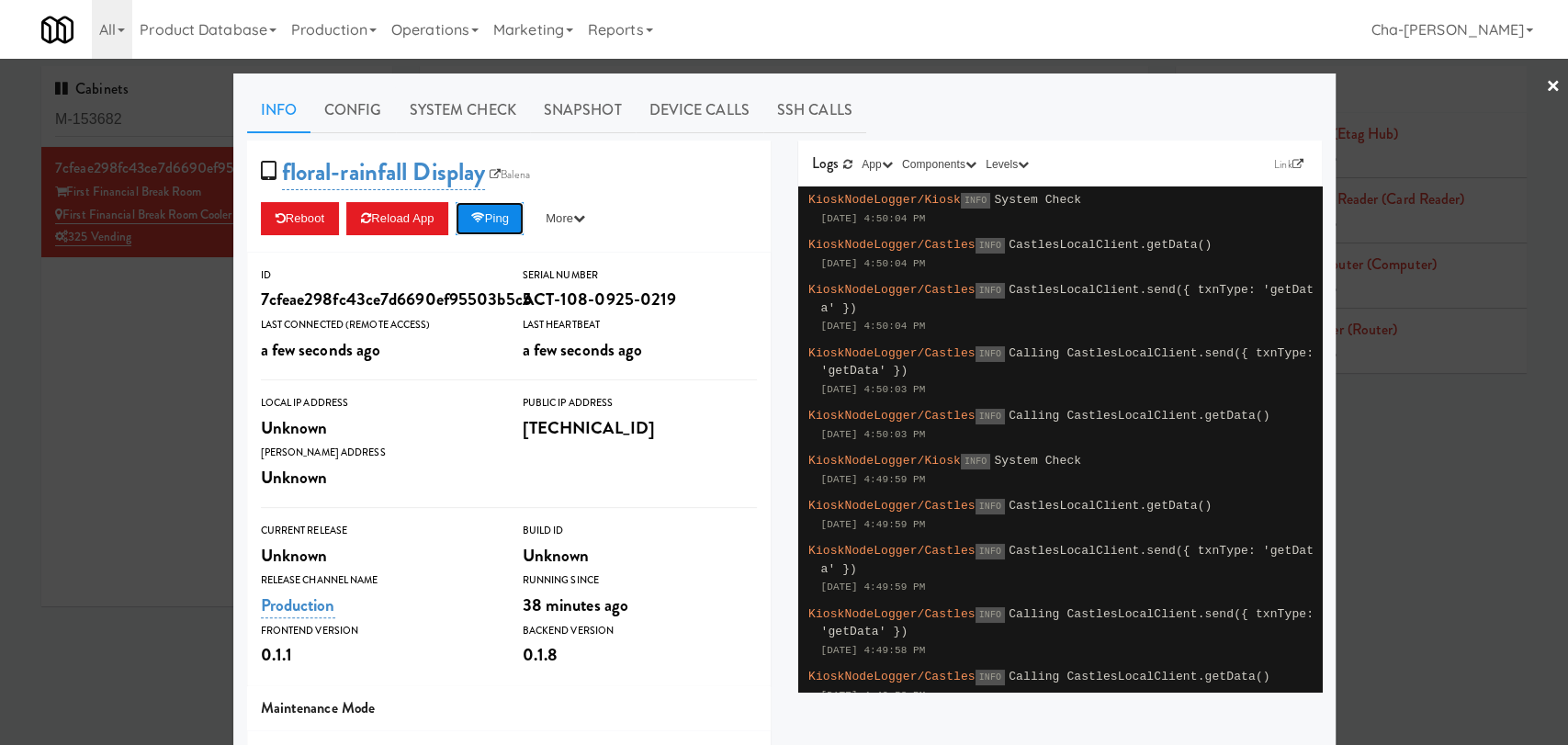
click at [475, 214] on icon at bounding box center [477, 218] width 14 height 12
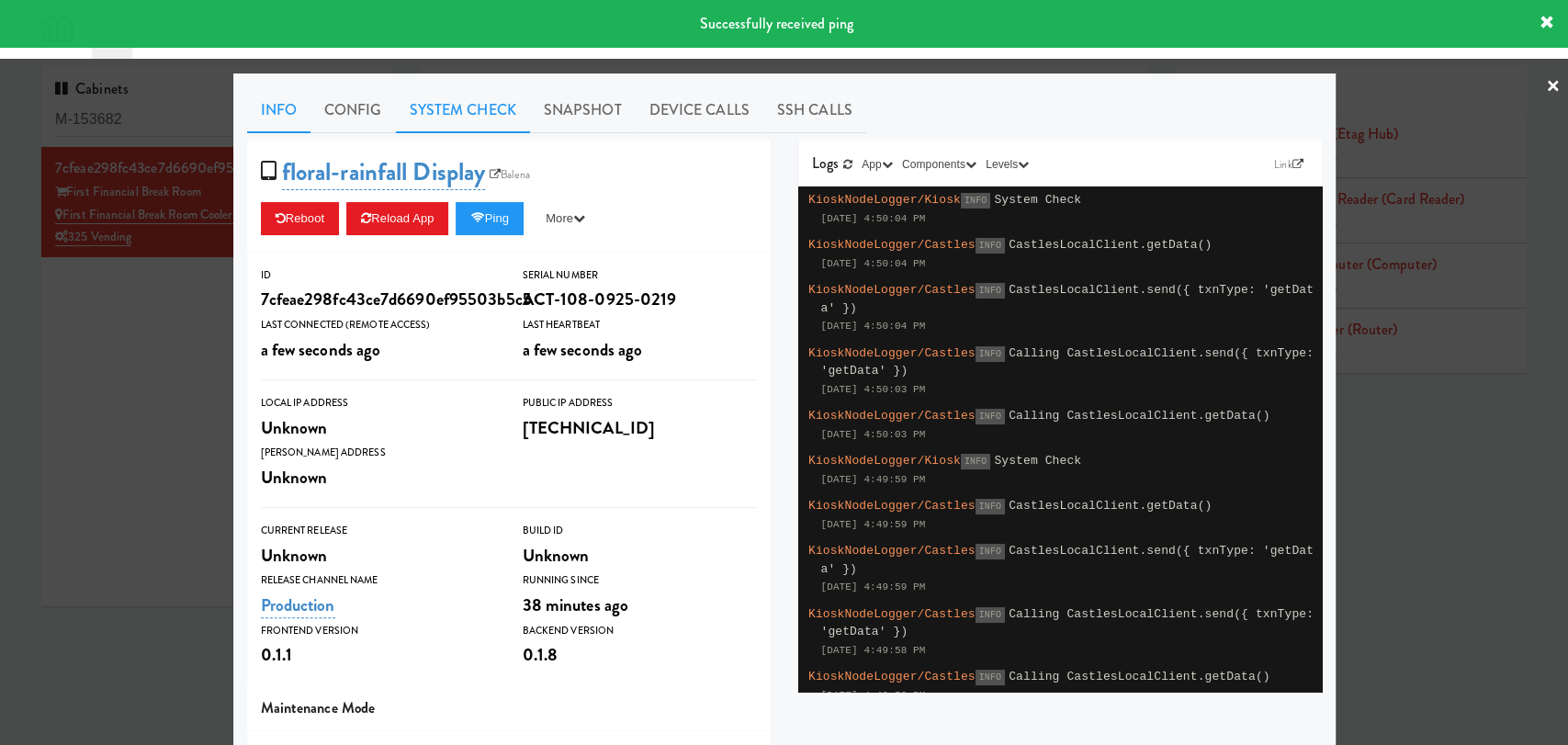
click at [462, 93] on link "System Check" at bounding box center [463, 110] width 134 height 45
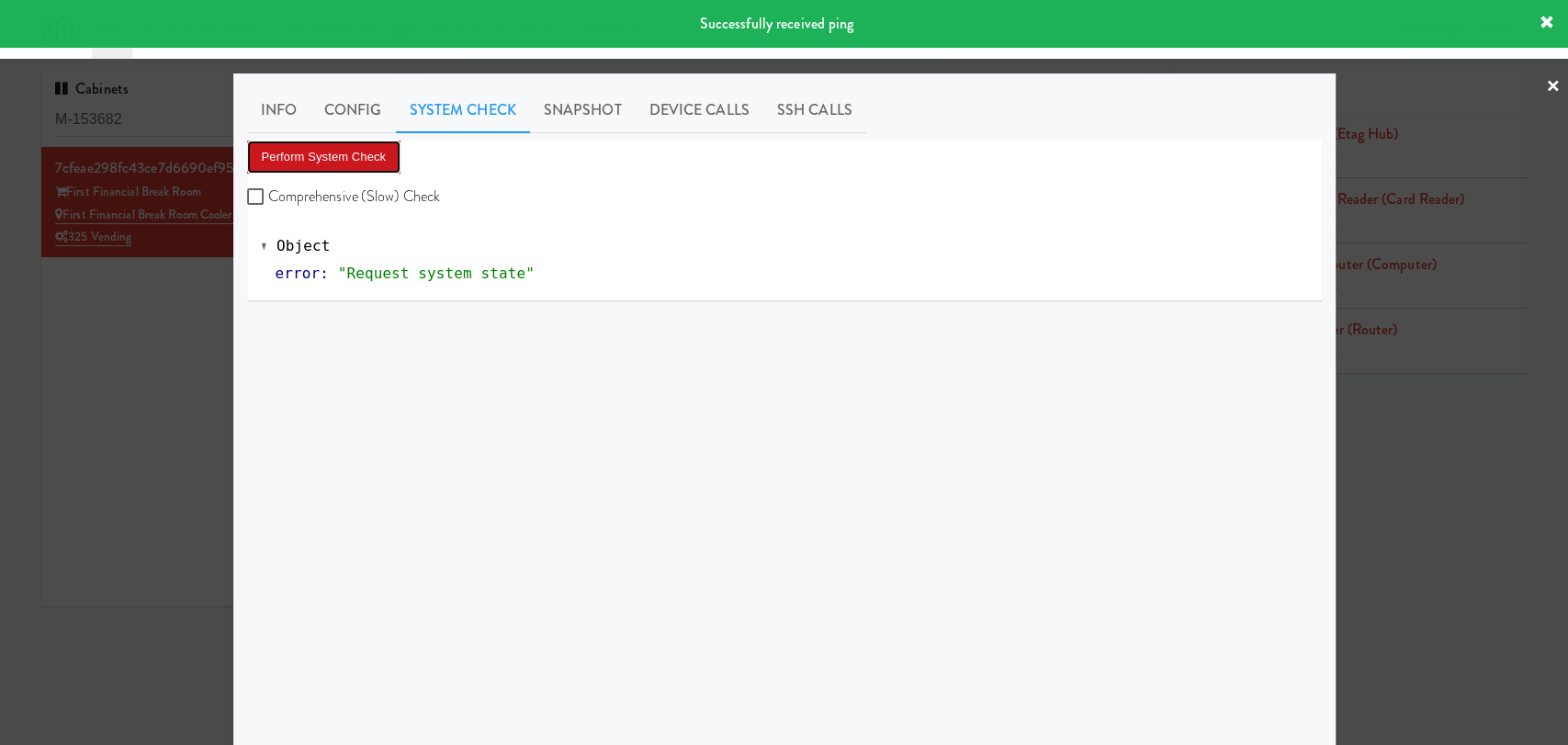
click at [320, 156] on button "Perform System Check" at bounding box center [324, 156] width 154 height 33
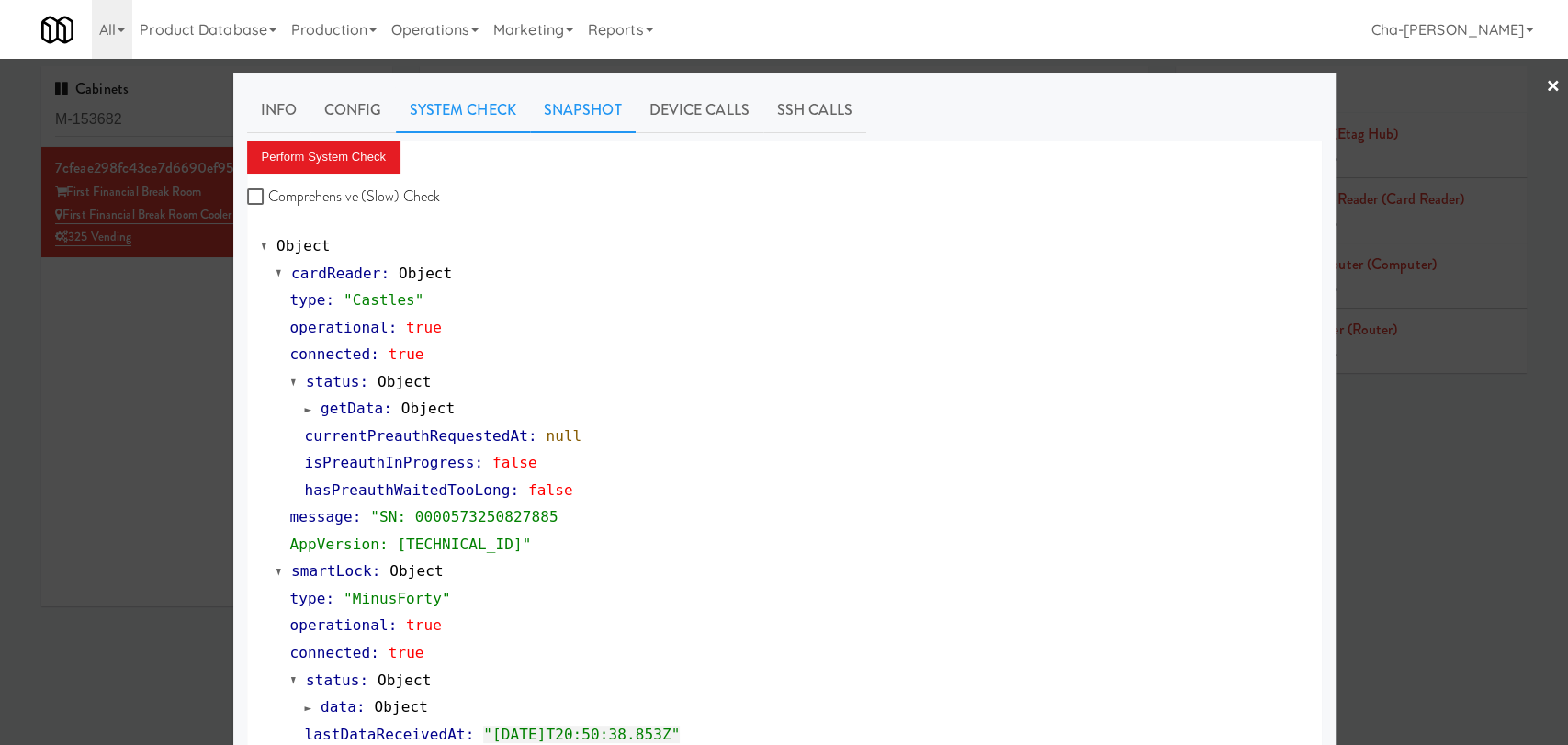
click at [586, 94] on link "Snapshot" at bounding box center [582, 110] width 106 height 45
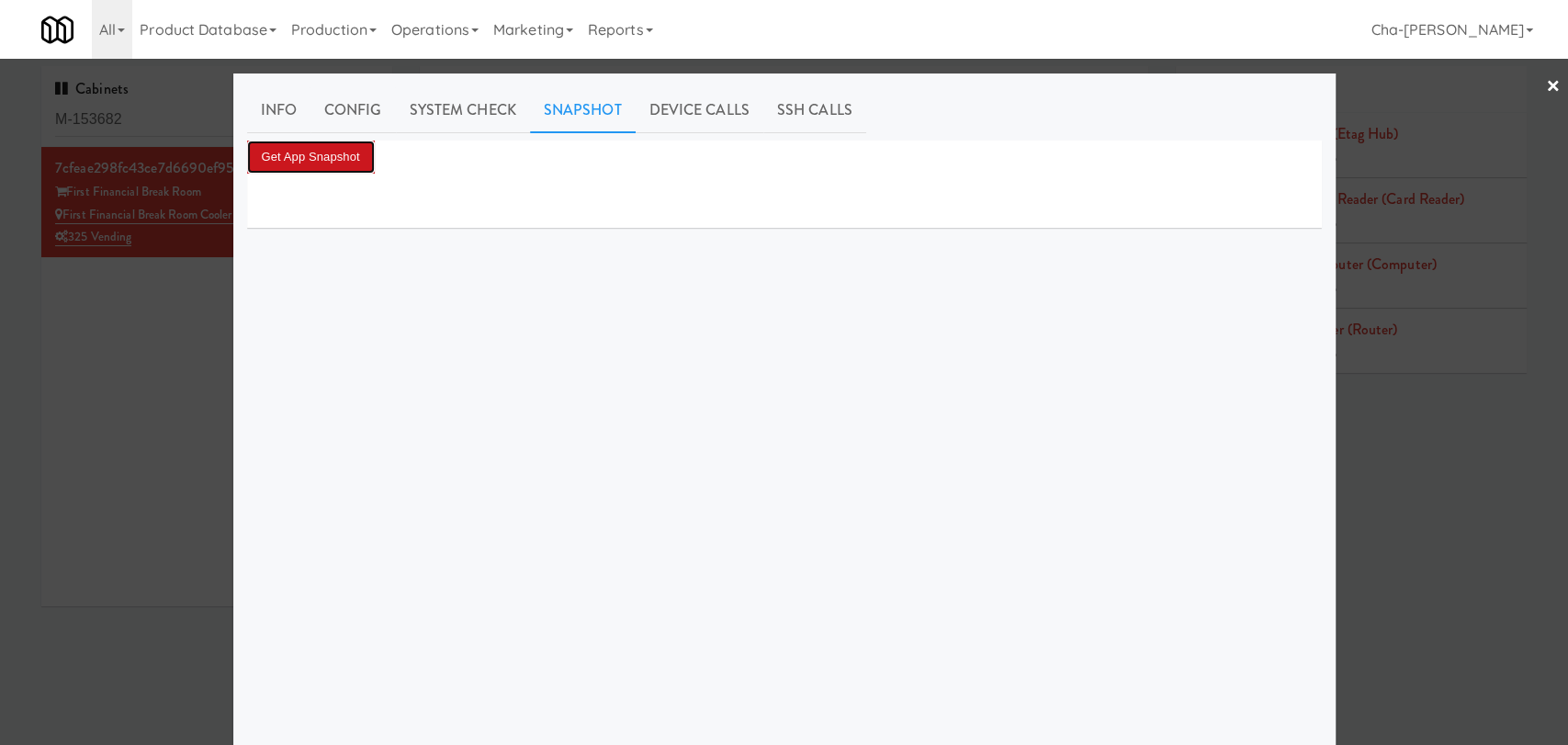
click at [315, 152] on button "Get App Snapshot" at bounding box center [310, 156] width 127 height 33
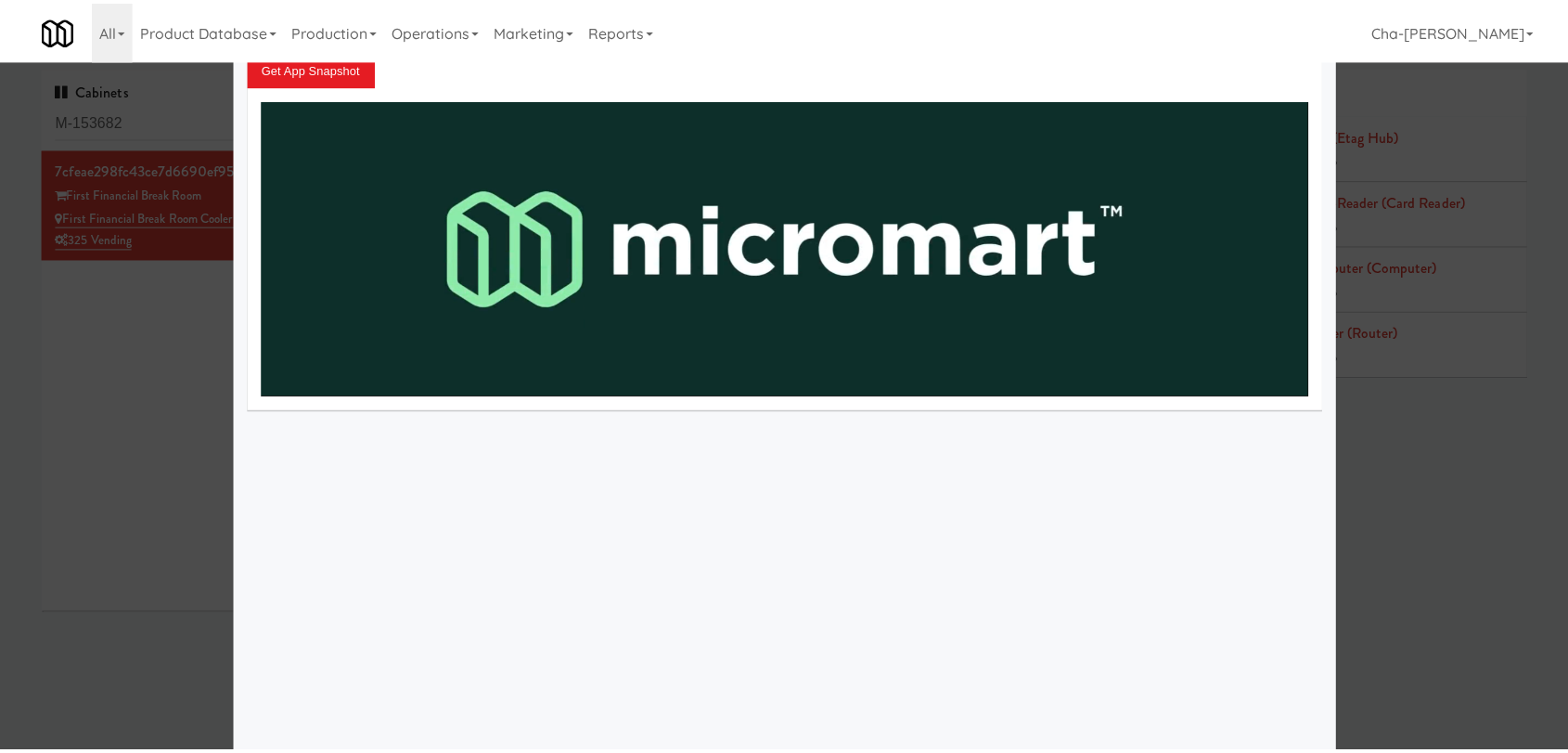
scroll to position [99, 0]
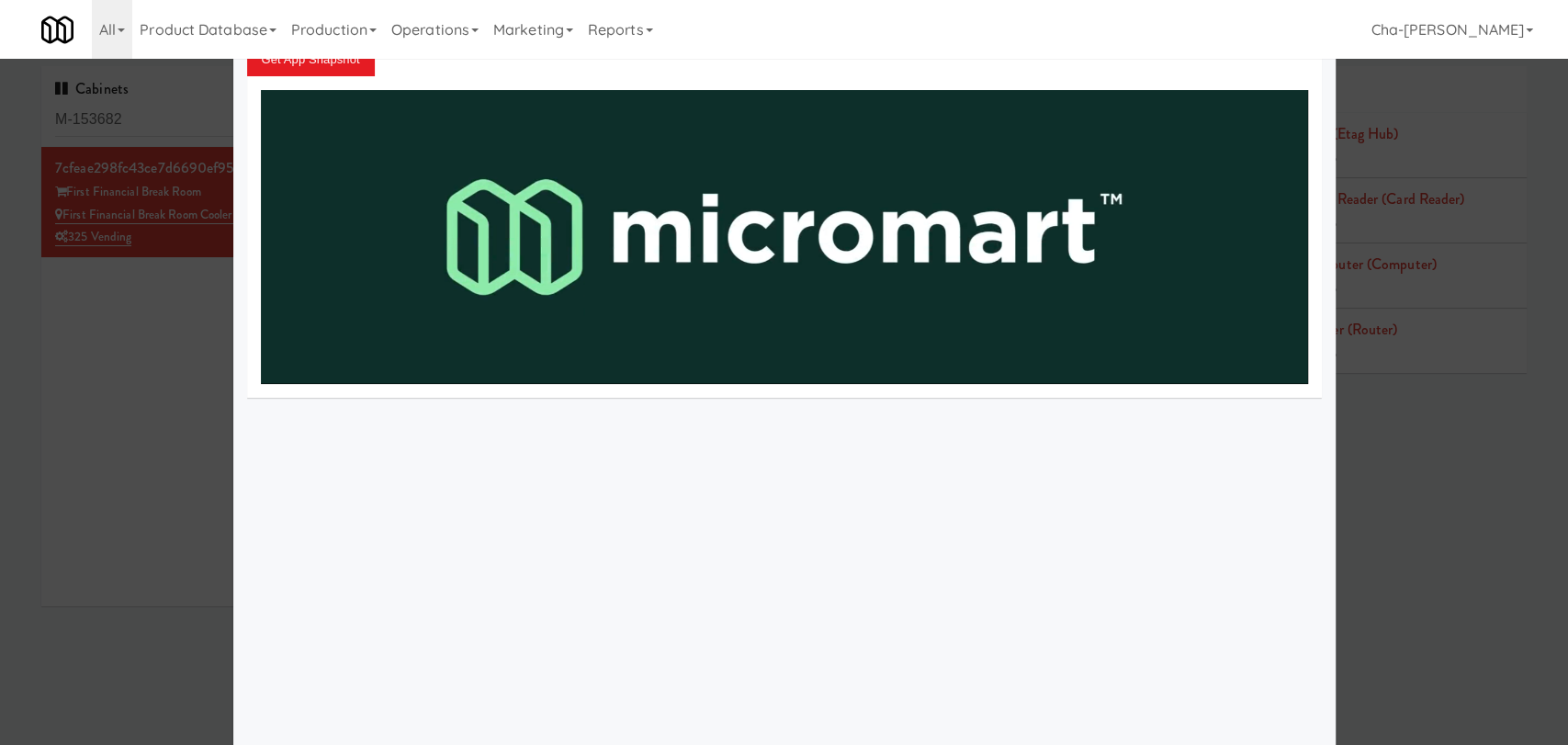
click at [106, 319] on div at bounding box center [784, 372] width 1568 height 745
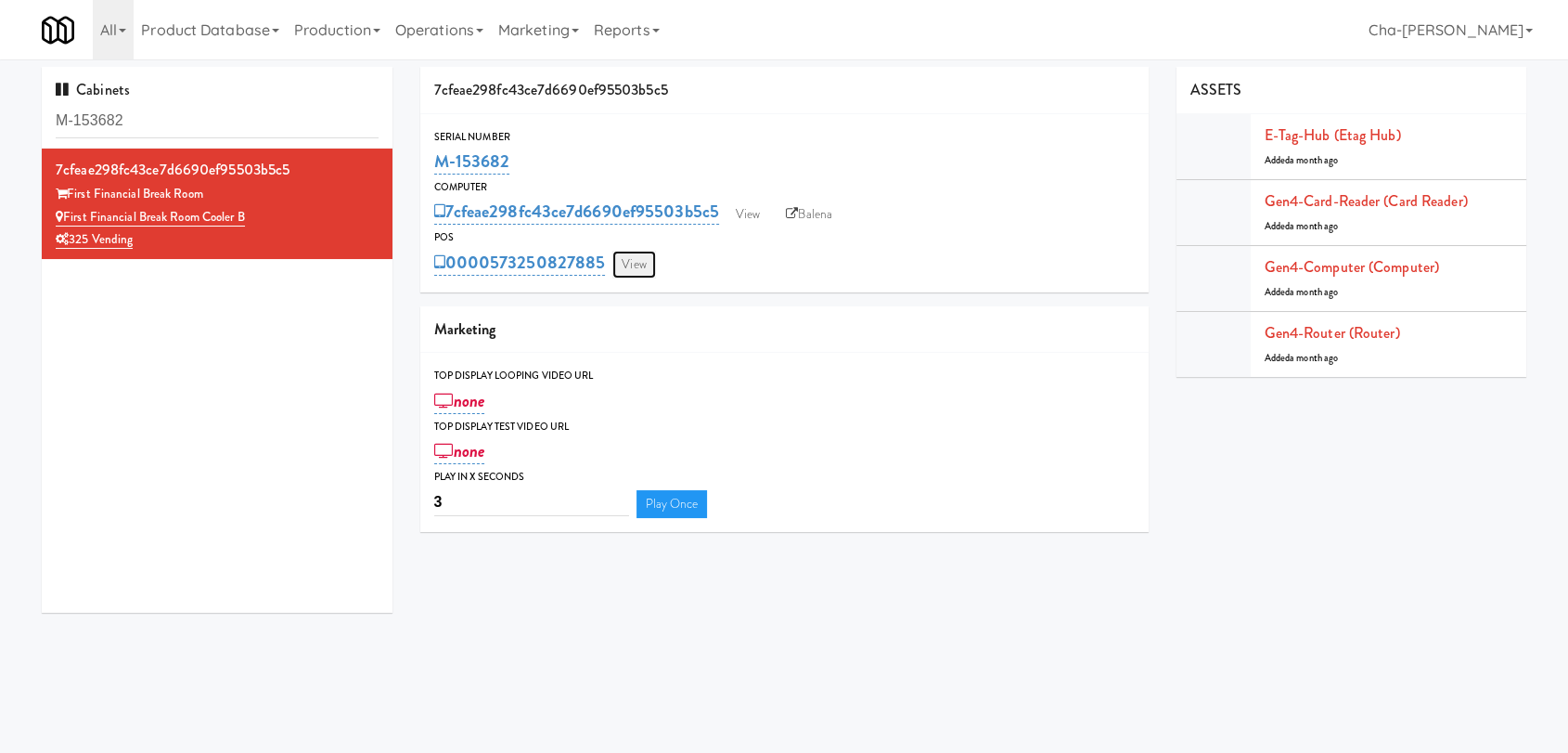
click at [632, 255] on link "View" at bounding box center [633, 265] width 43 height 28
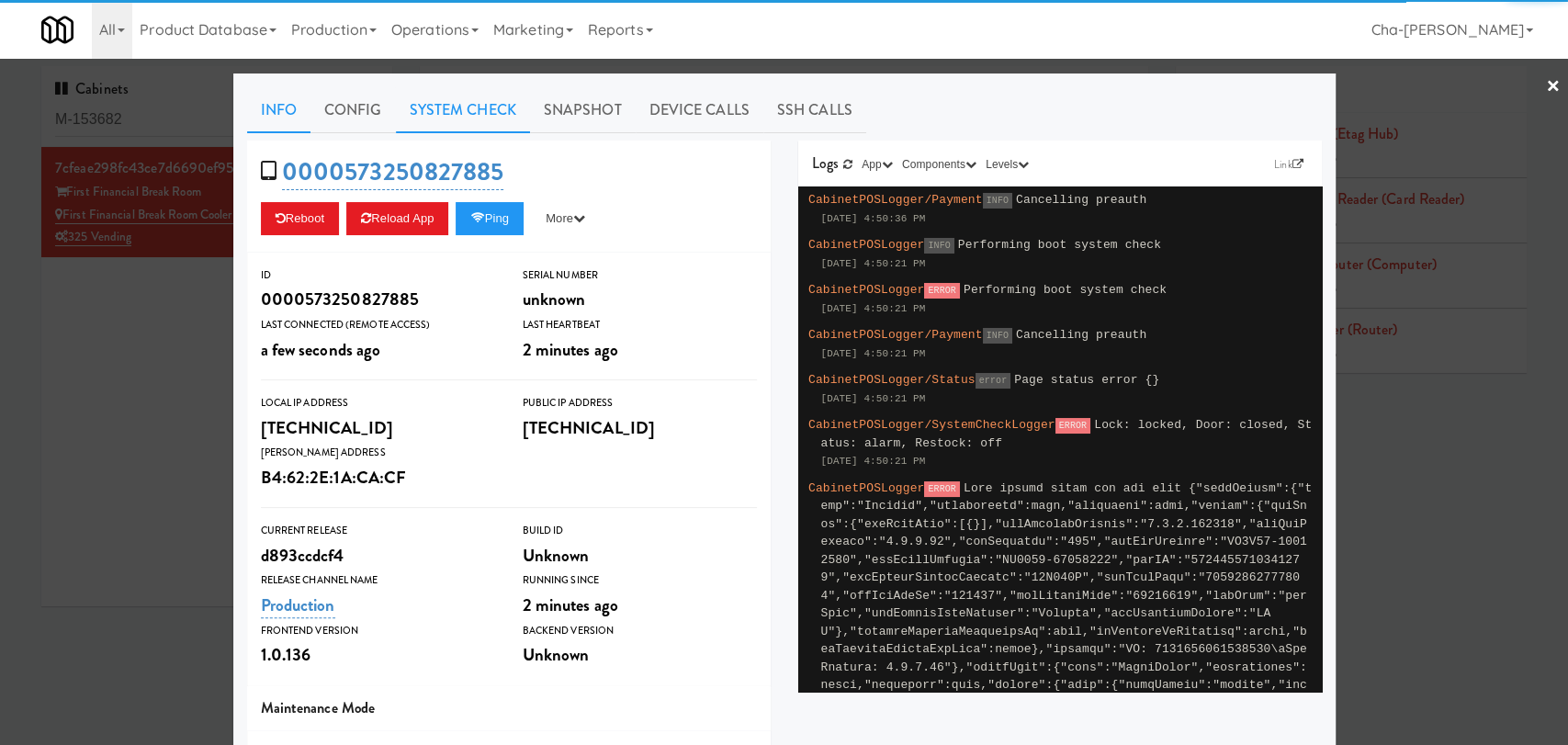
click at [446, 100] on link "System Check" at bounding box center [463, 110] width 134 height 45
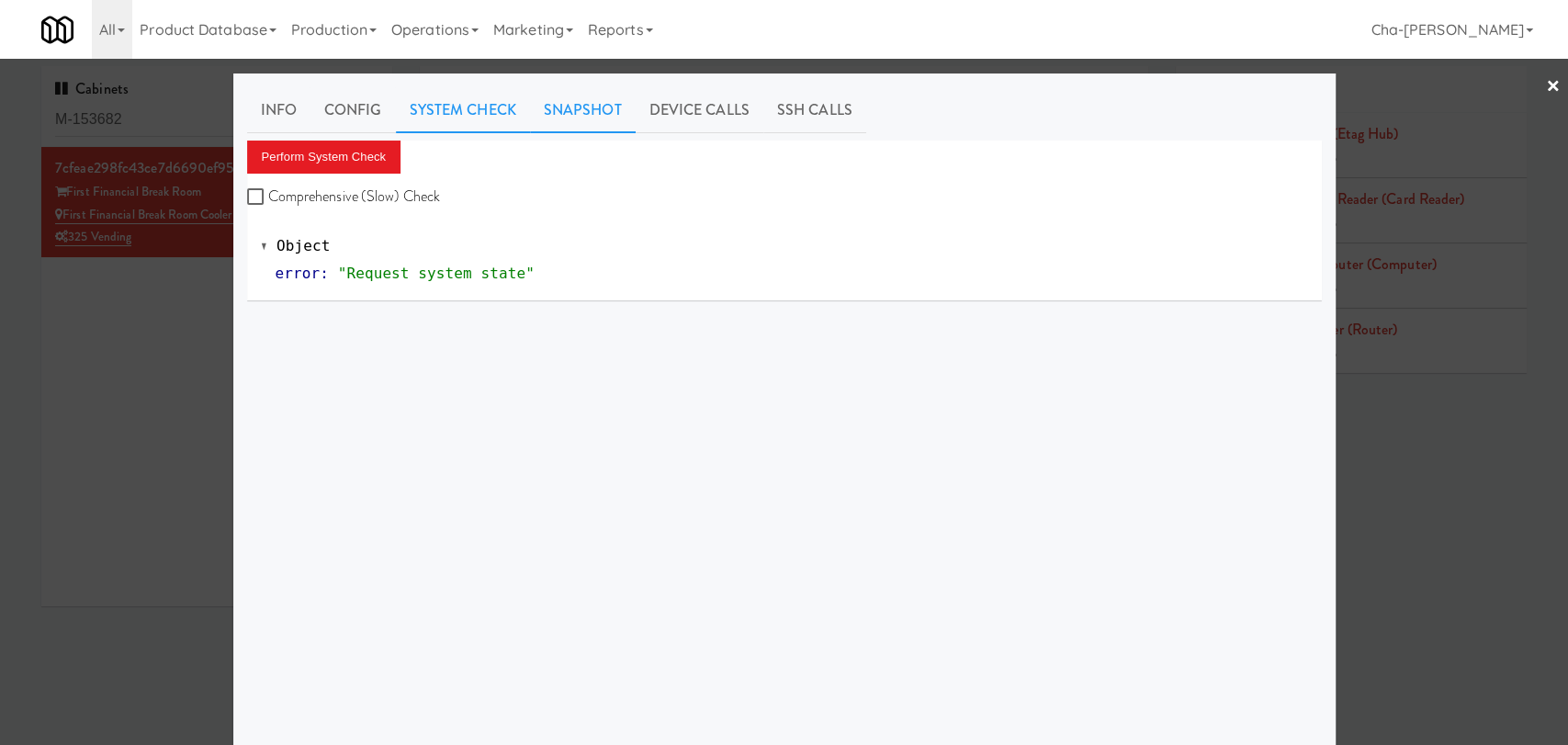
click at [562, 116] on link "Snapshot" at bounding box center [582, 110] width 106 height 45
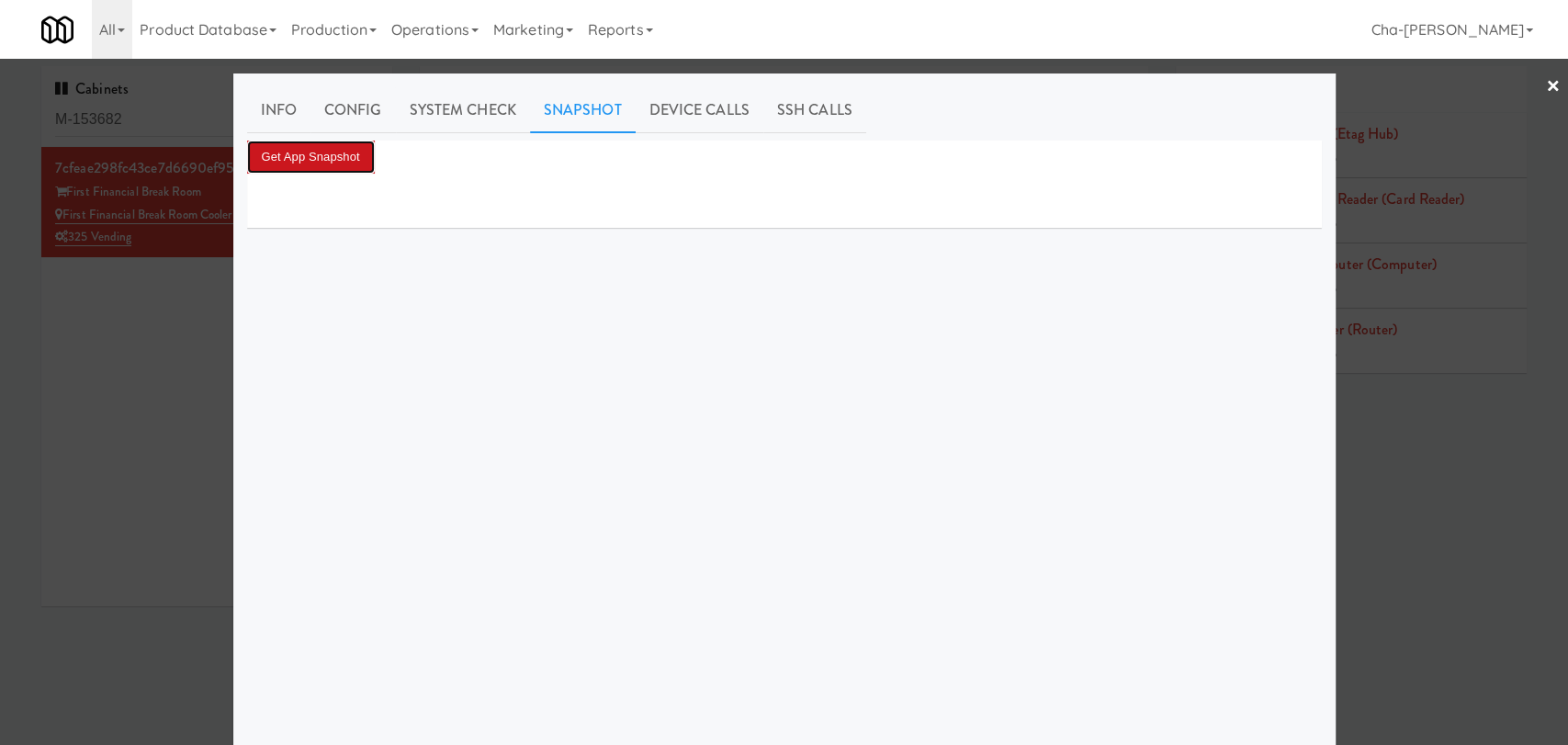
click at [319, 164] on button "Get App Snapshot" at bounding box center [310, 156] width 127 height 33
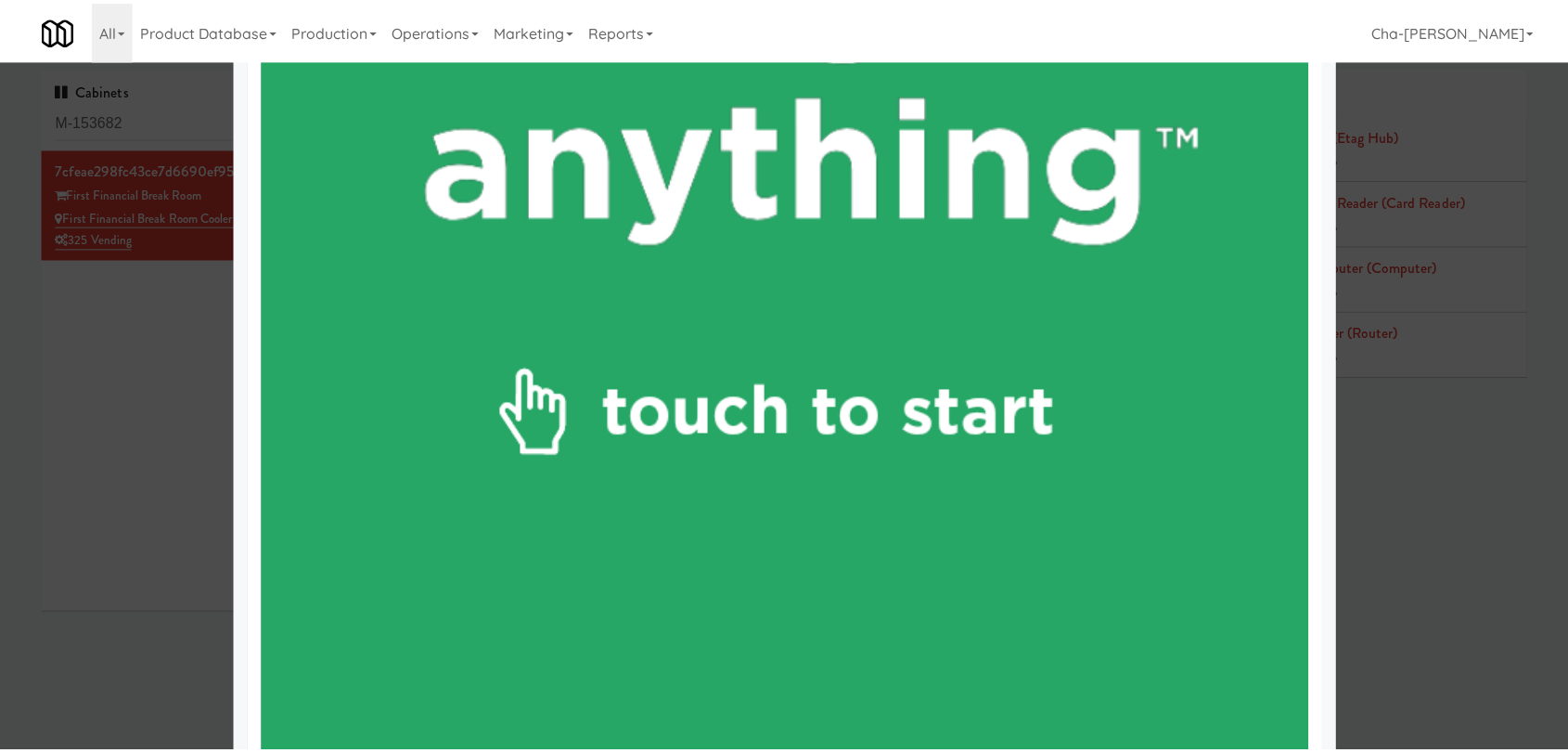
scroll to position [1032, 0]
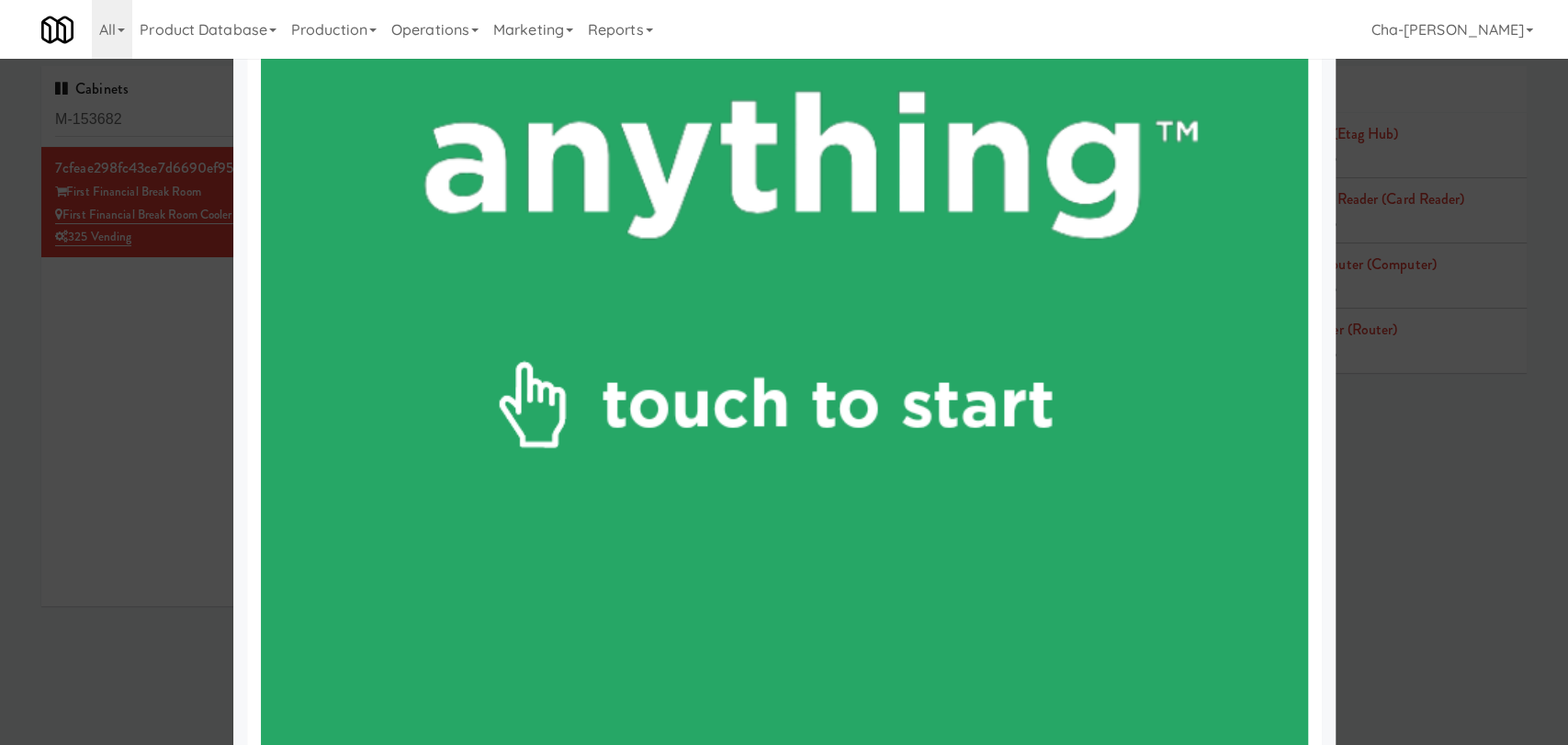
click at [85, 540] on div at bounding box center [784, 372] width 1568 height 745
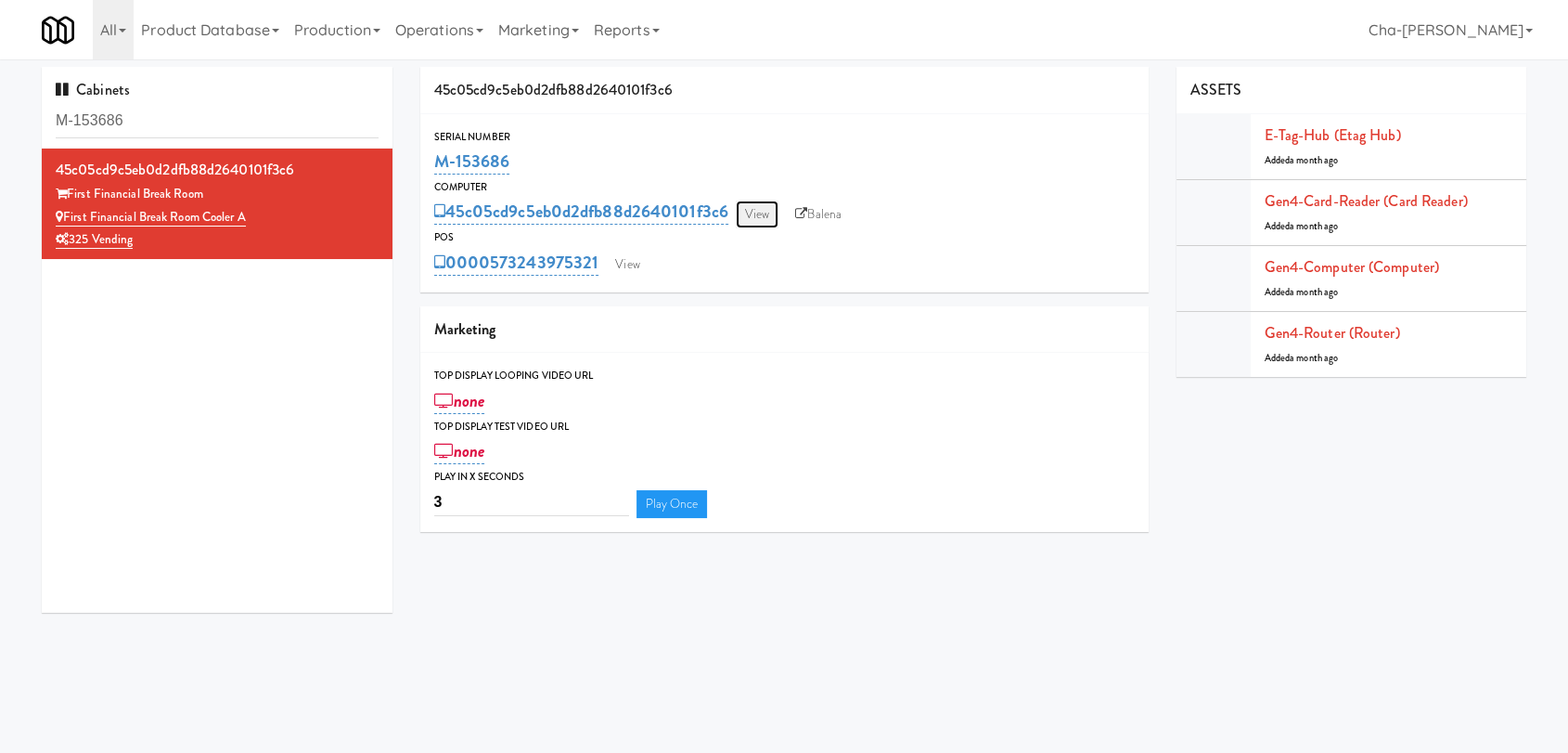
click at [767, 217] on link "View" at bounding box center [757, 215] width 43 height 28
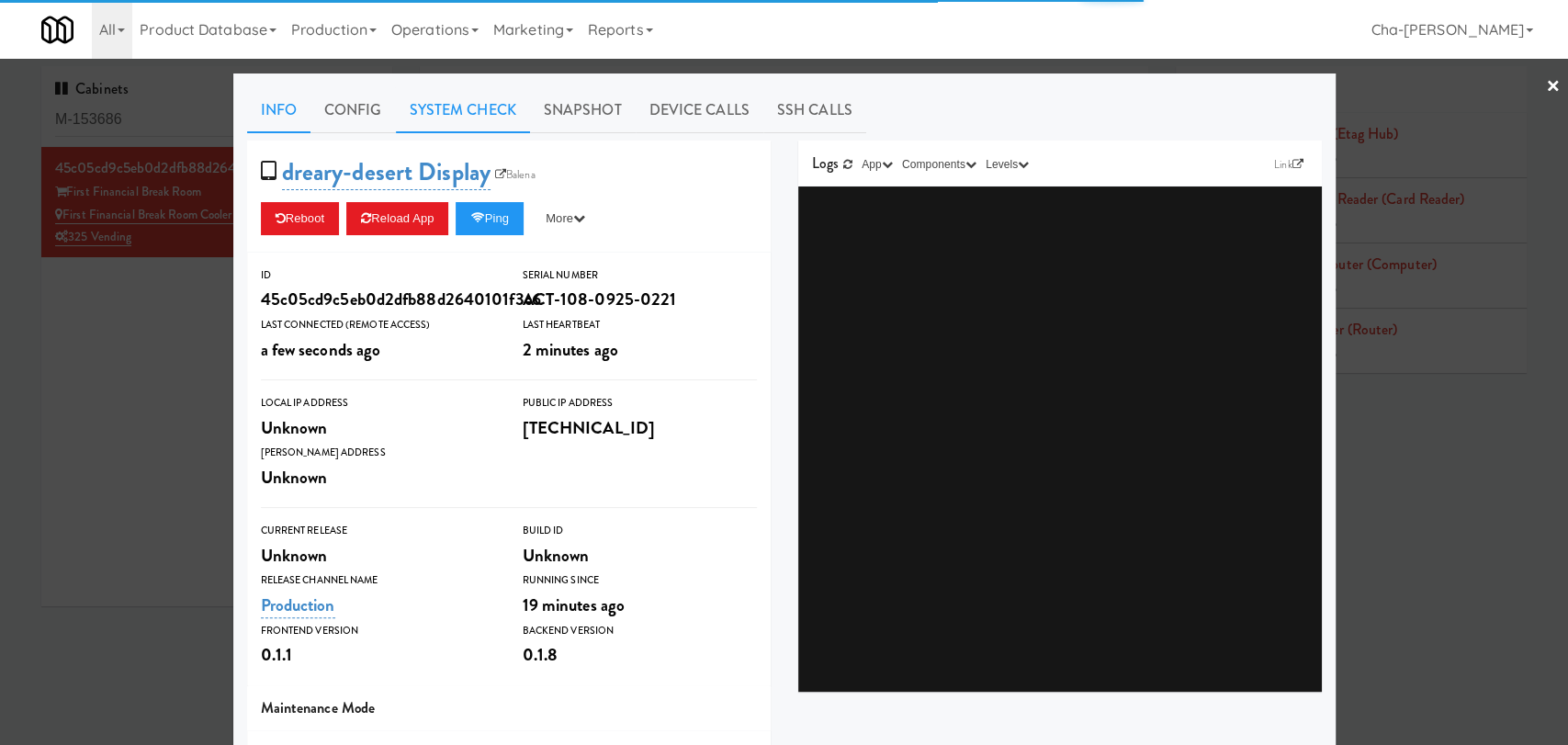
click at [450, 116] on link "System Check" at bounding box center [463, 110] width 134 height 45
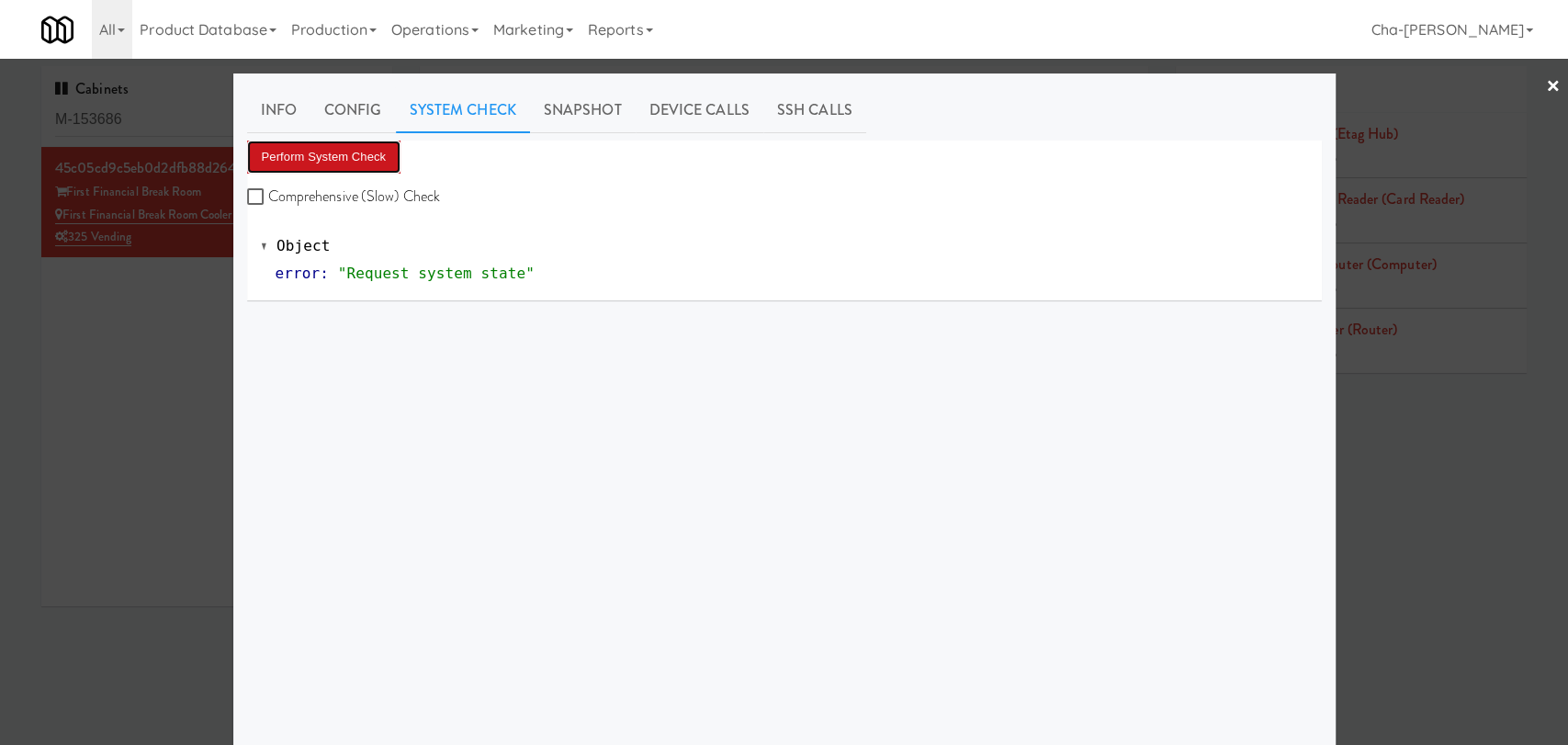
click at [334, 156] on button "Perform System Check" at bounding box center [324, 156] width 154 height 33
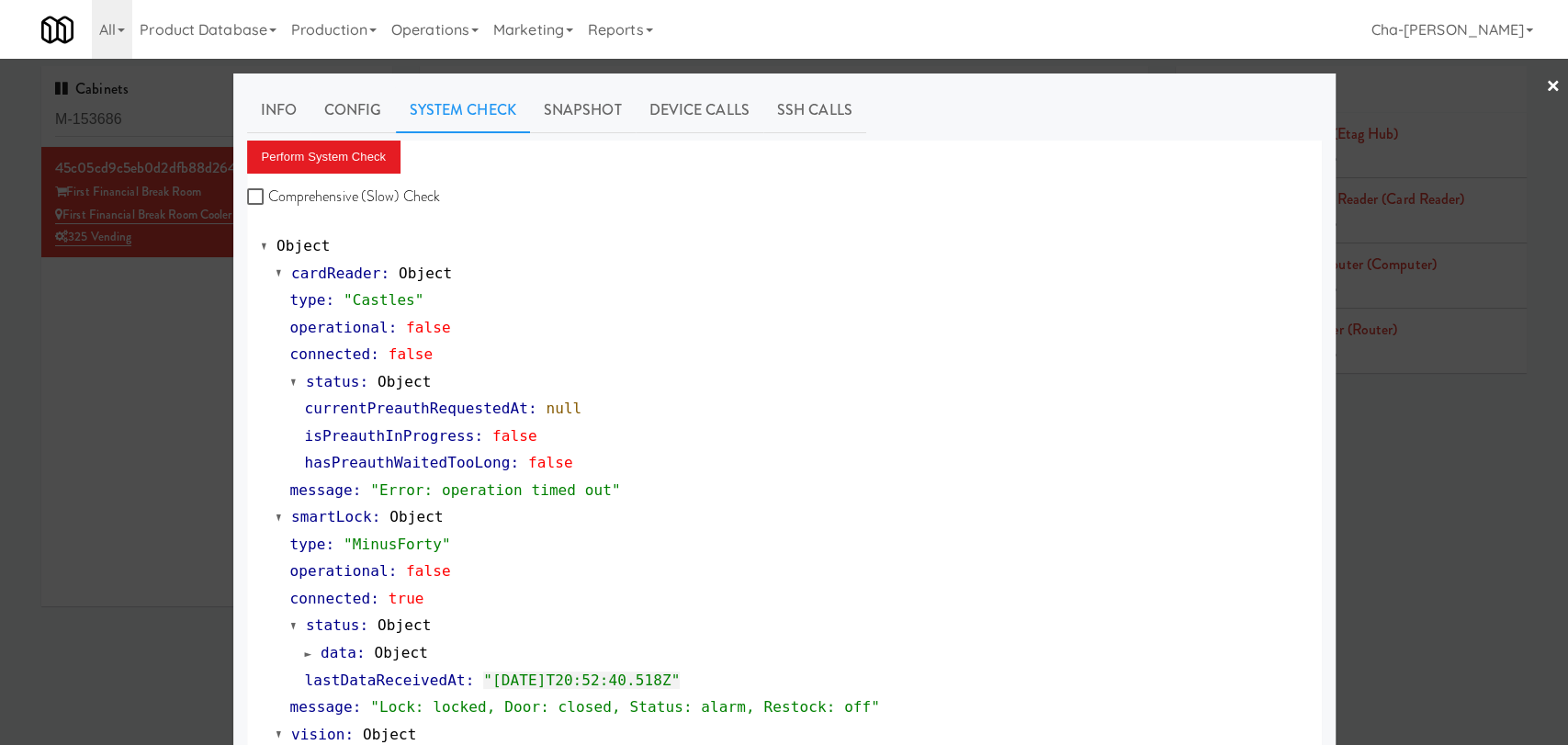
click at [145, 362] on div at bounding box center [784, 372] width 1568 height 745
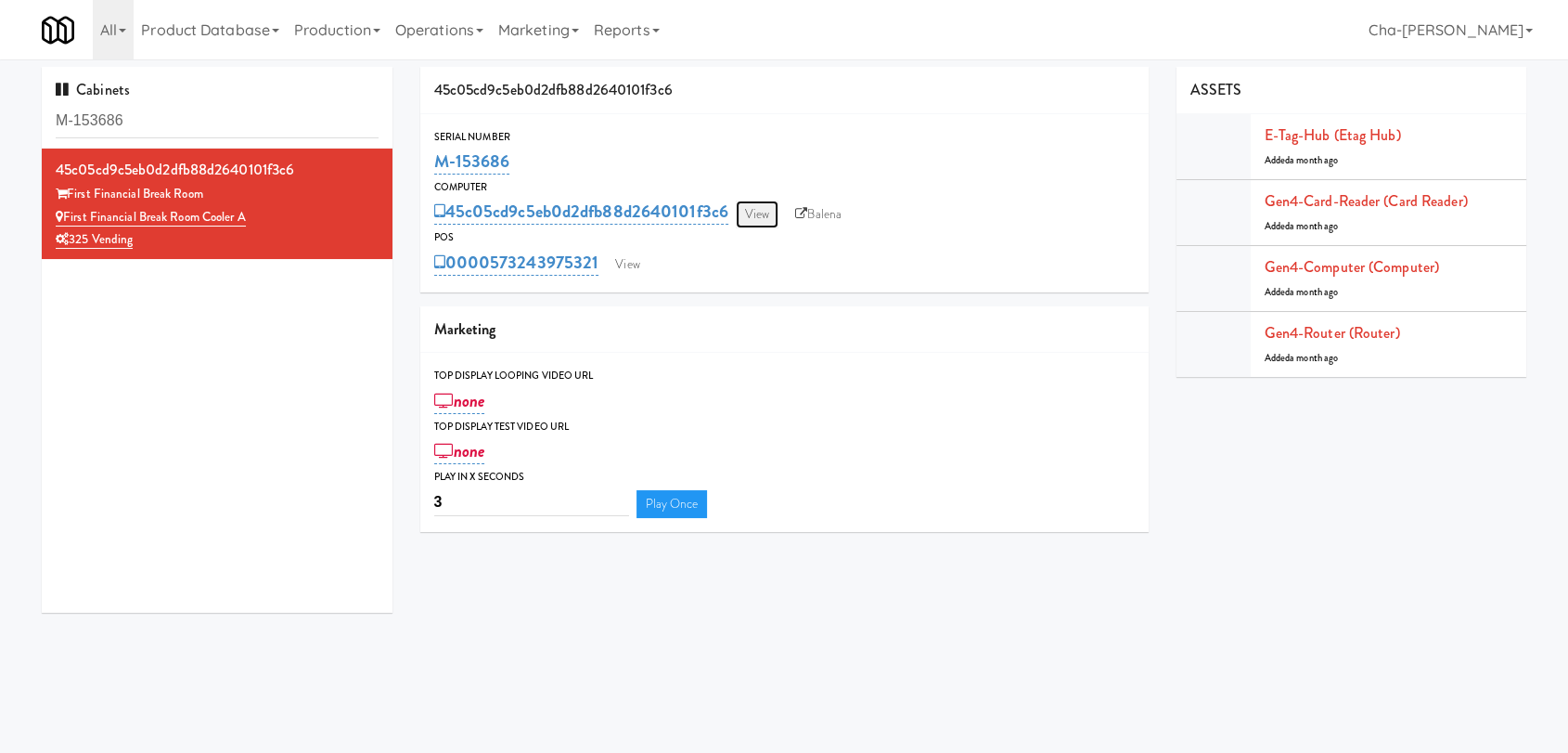
click at [764, 219] on link "View" at bounding box center [757, 215] width 43 height 28
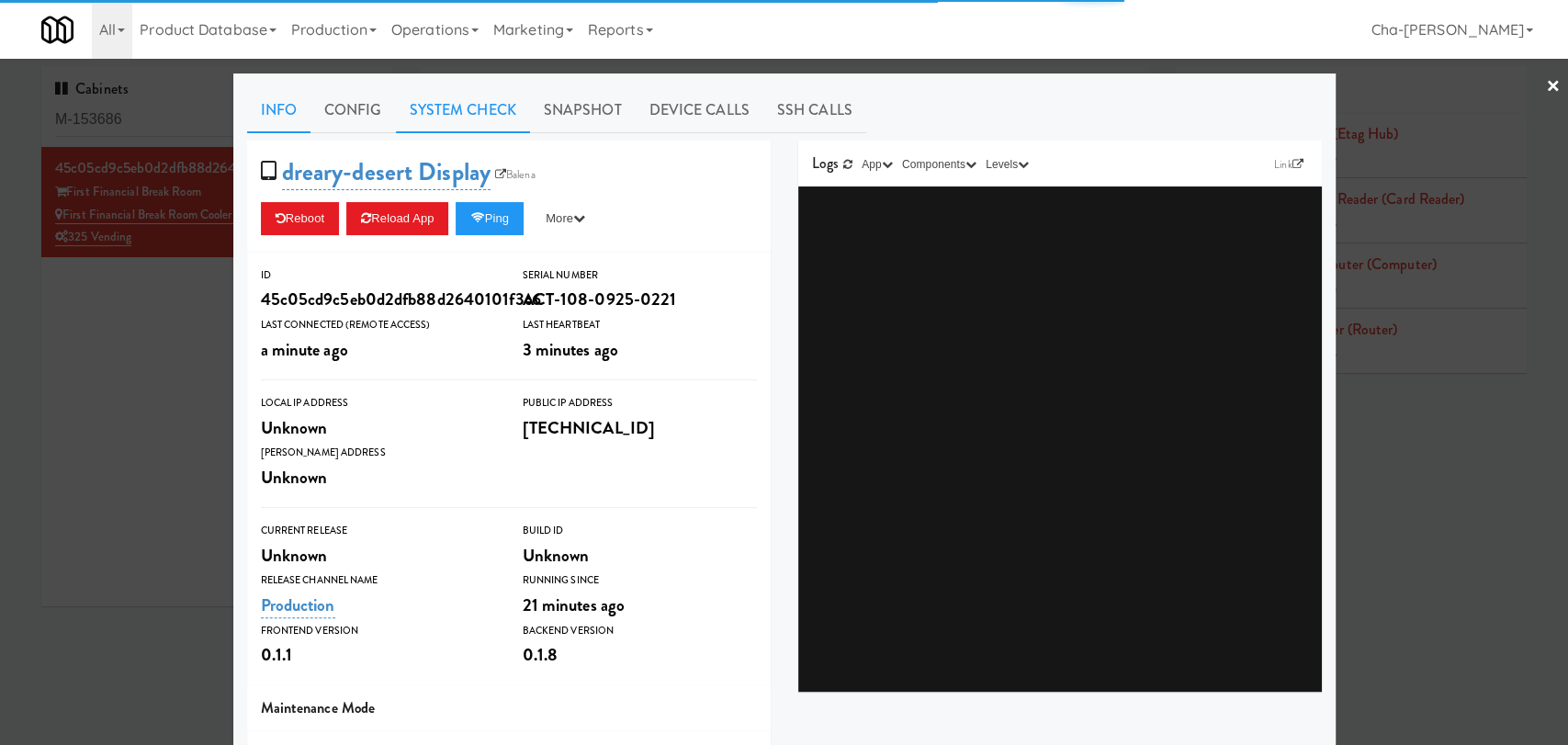
click at [459, 116] on link "System Check" at bounding box center [463, 110] width 134 height 45
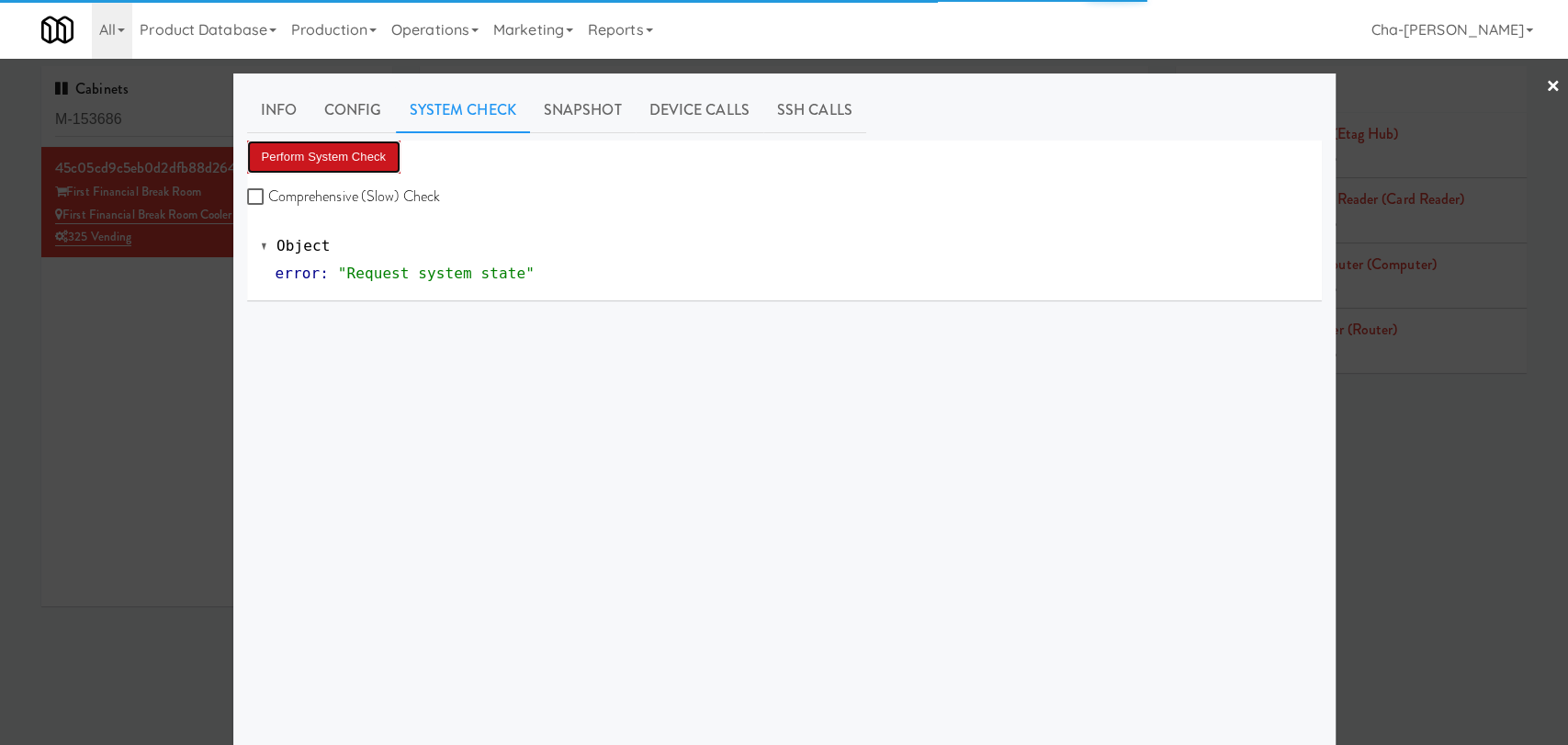
click at [318, 148] on button "Perform System Check" at bounding box center [324, 156] width 154 height 33
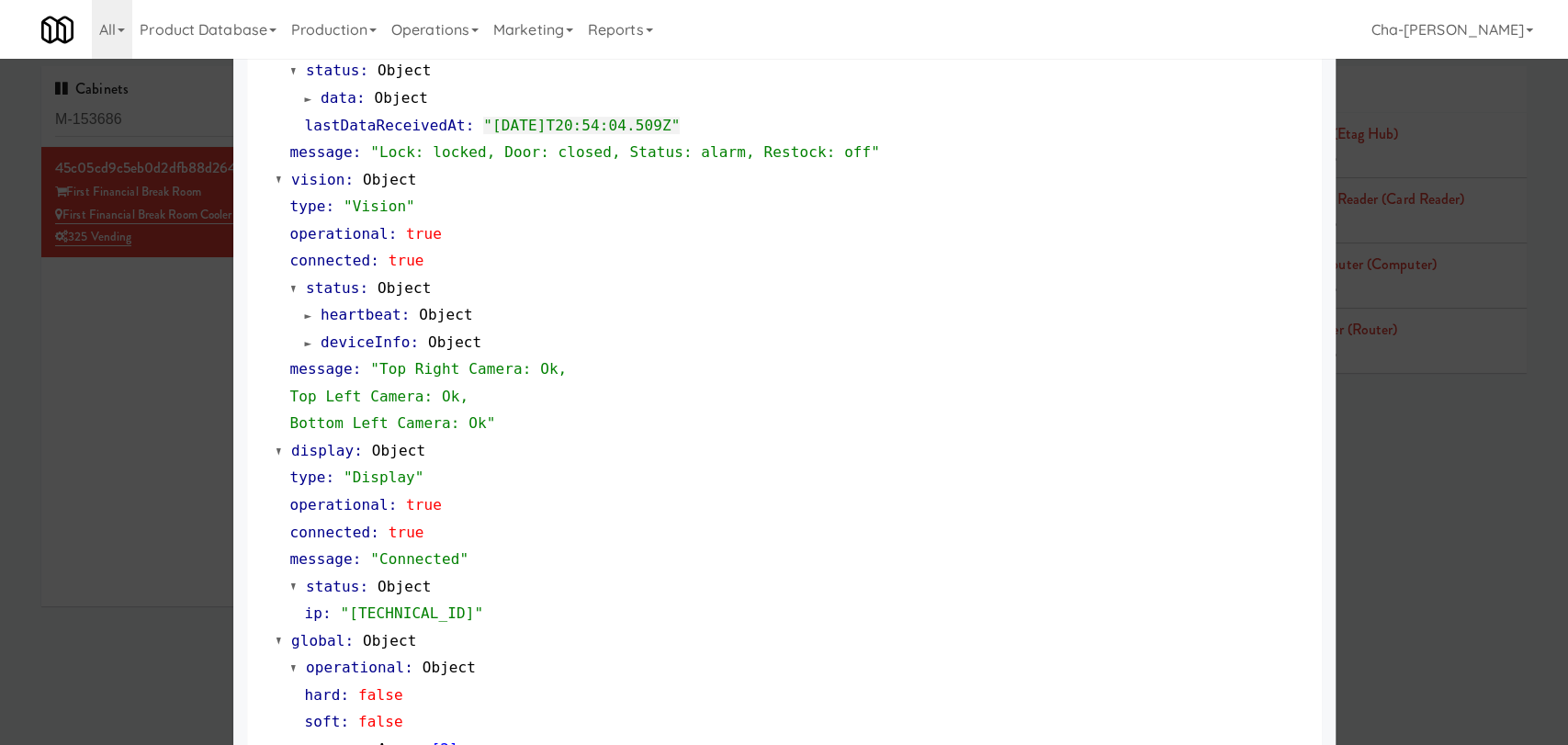
scroll to position [551, 0]
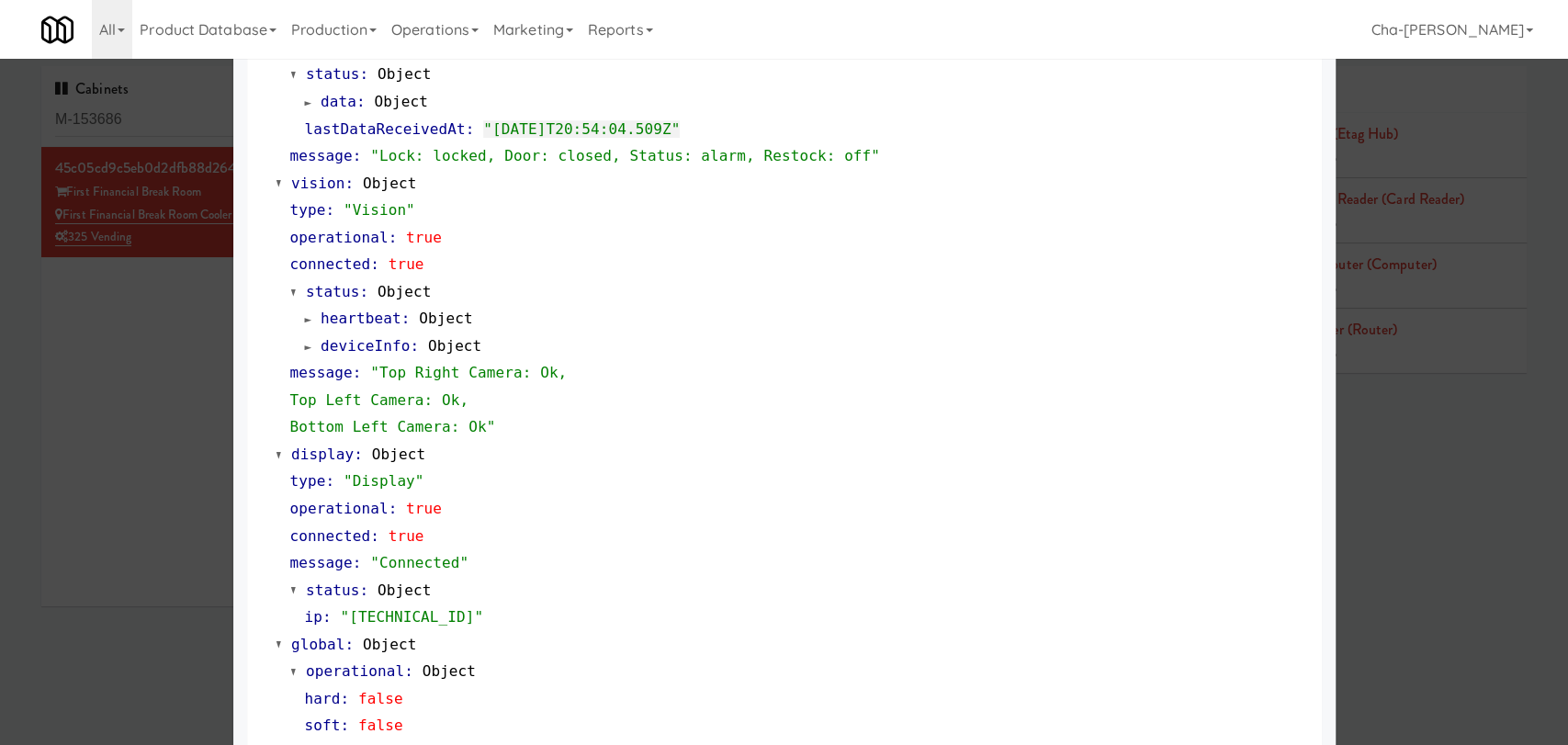
click at [165, 358] on div at bounding box center [784, 372] width 1568 height 745
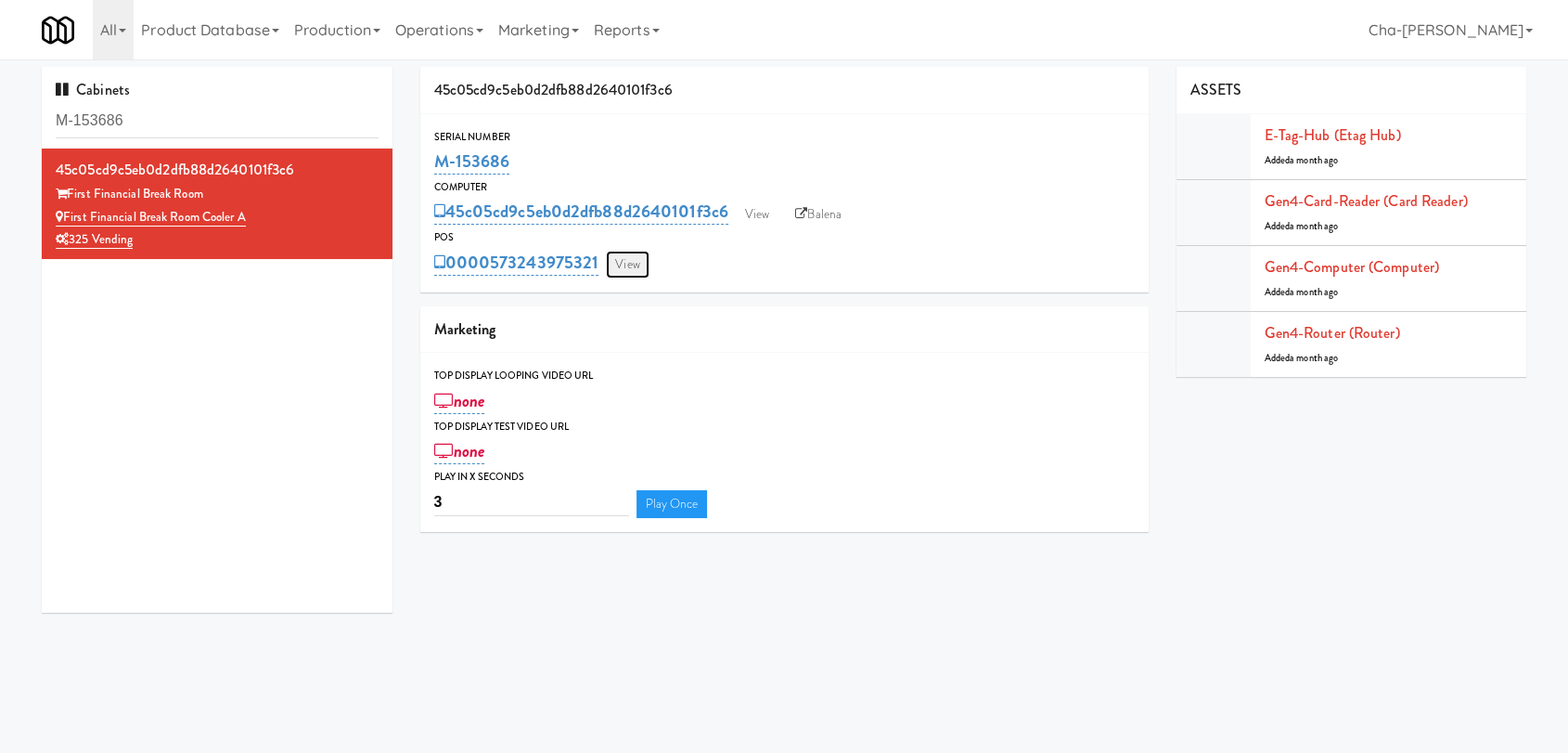
click at [625, 267] on link "View" at bounding box center [627, 265] width 43 height 28
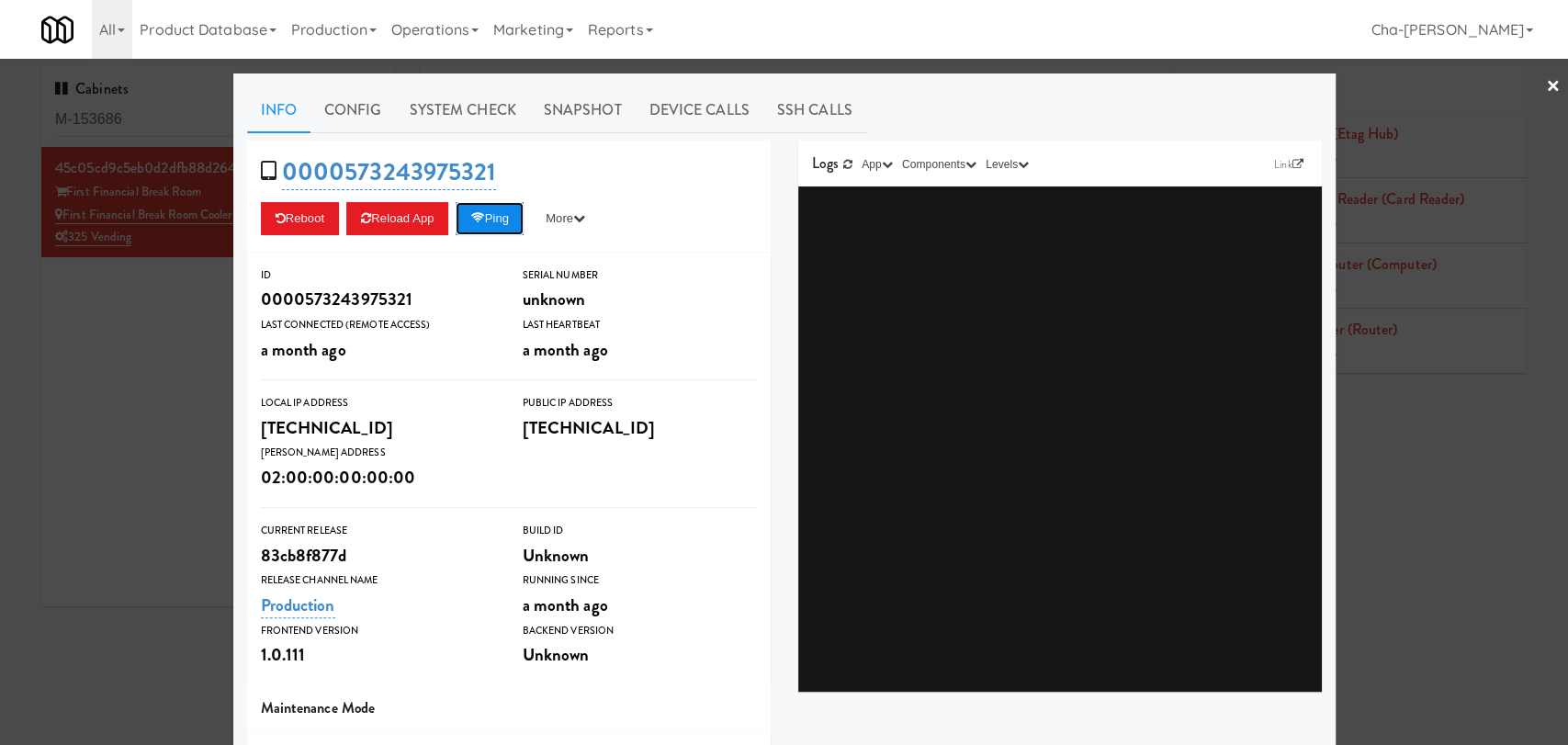
click at [478, 215] on icon at bounding box center [477, 218] width 14 height 12
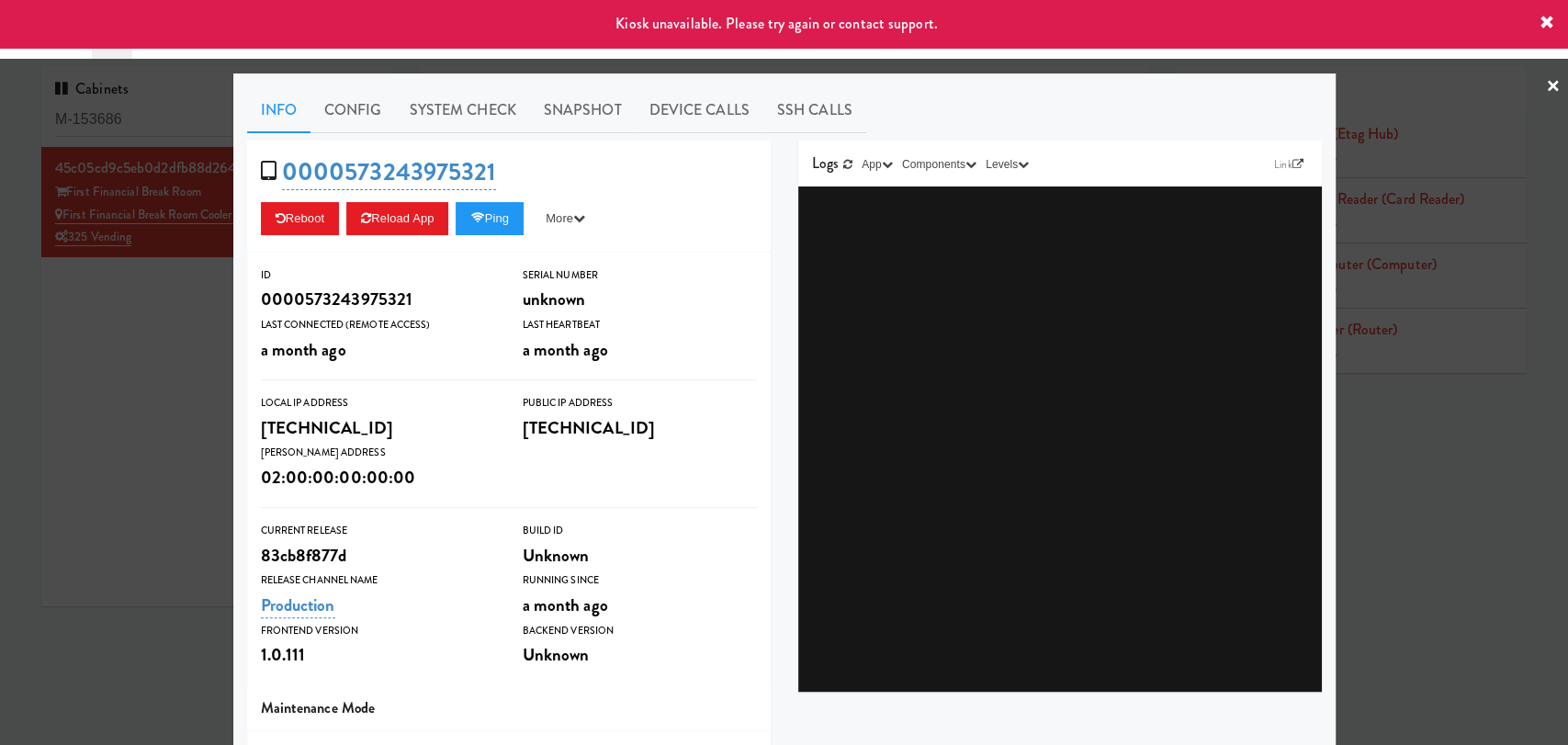
click at [74, 368] on div at bounding box center [784, 372] width 1568 height 745
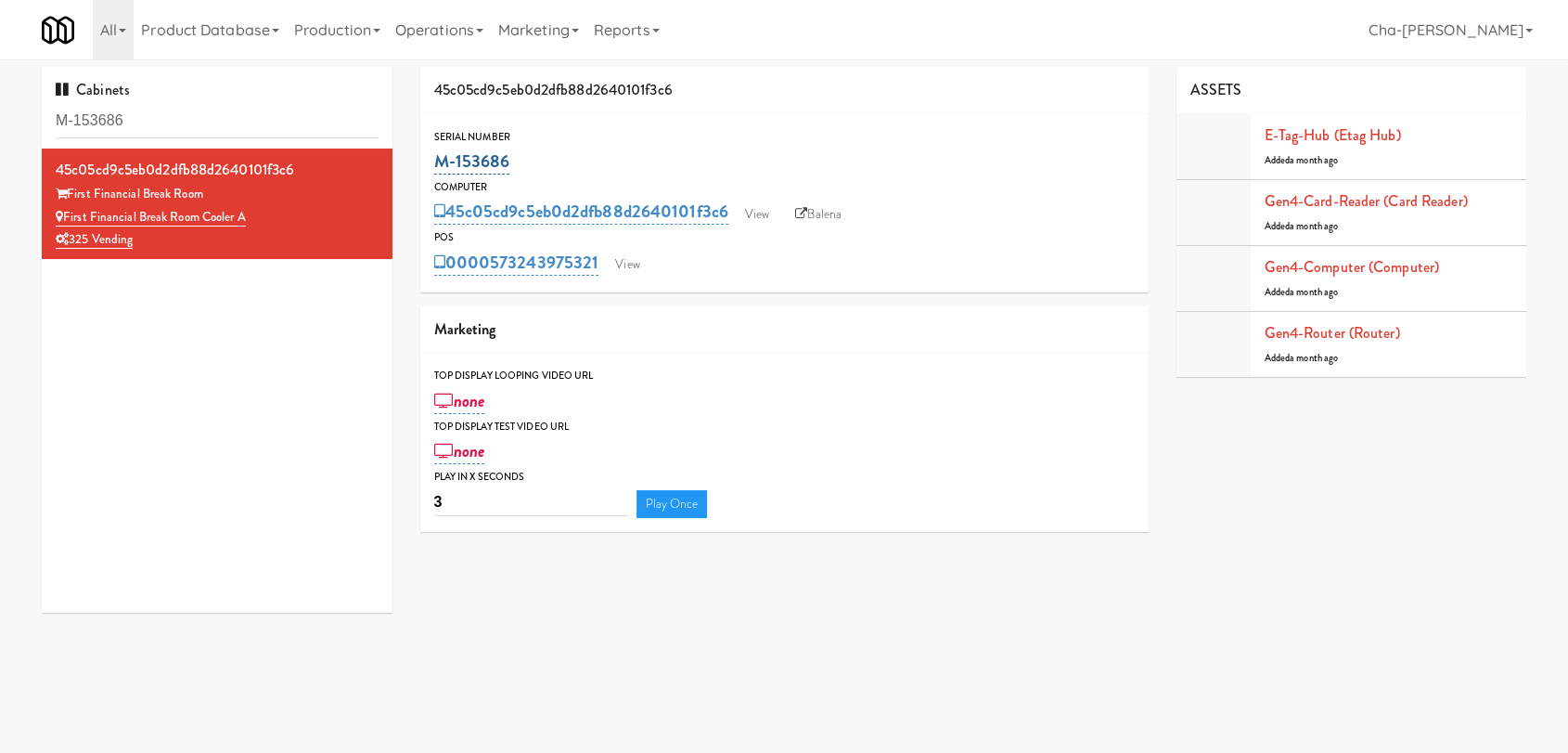
drag, startPoint x: 522, startPoint y: 165, endPoint x: 437, endPoint y: 165, distance: 85.0
click at [437, 165] on div "M-153686" at bounding box center [784, 162] width 701 height 32
copy link "M-153686"
click at [750, 205] on link "View" at bounding box center [757, 215] width 43 height 28
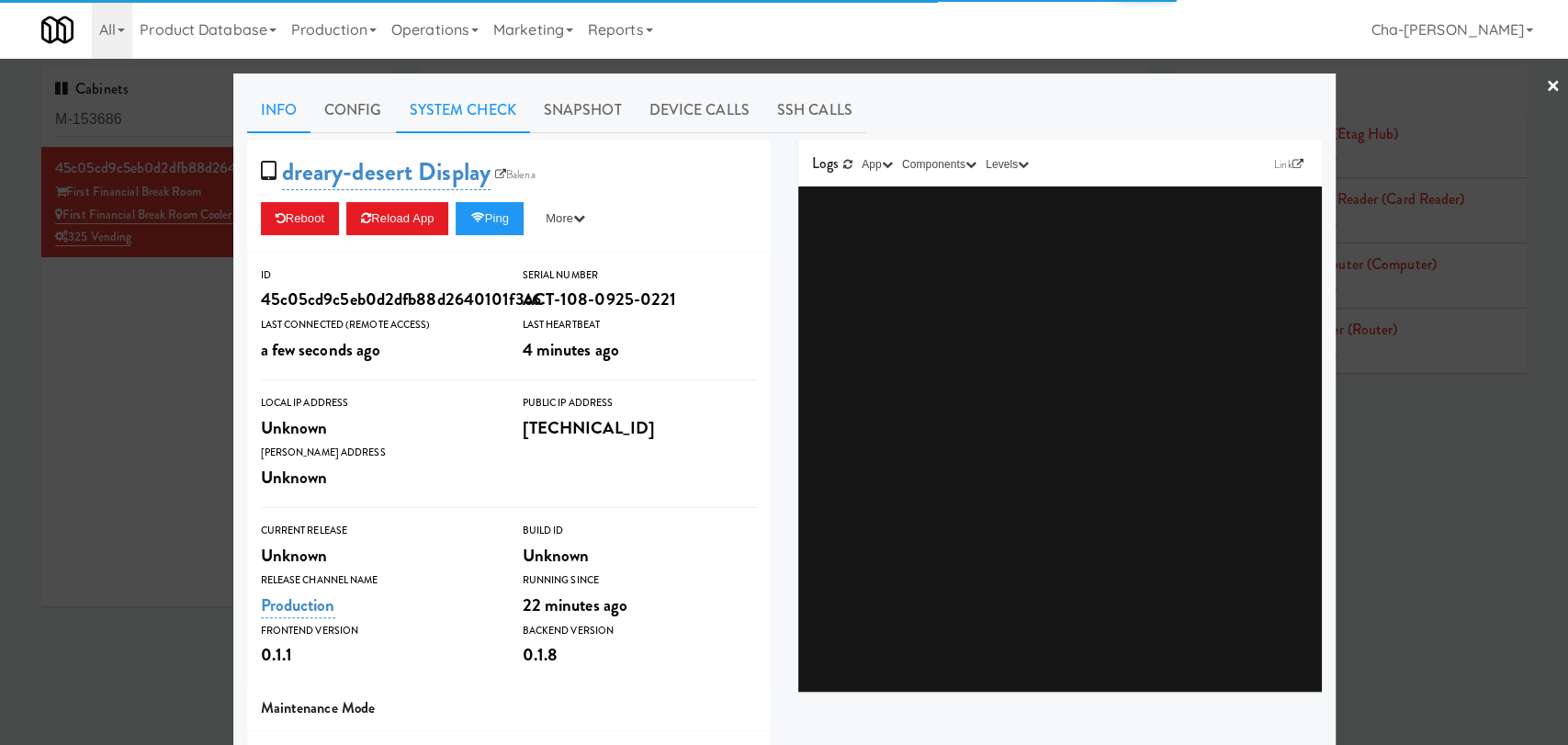
click at [486, 120] on link "System Check" at bounding box center [463, 110] width 134 height 45
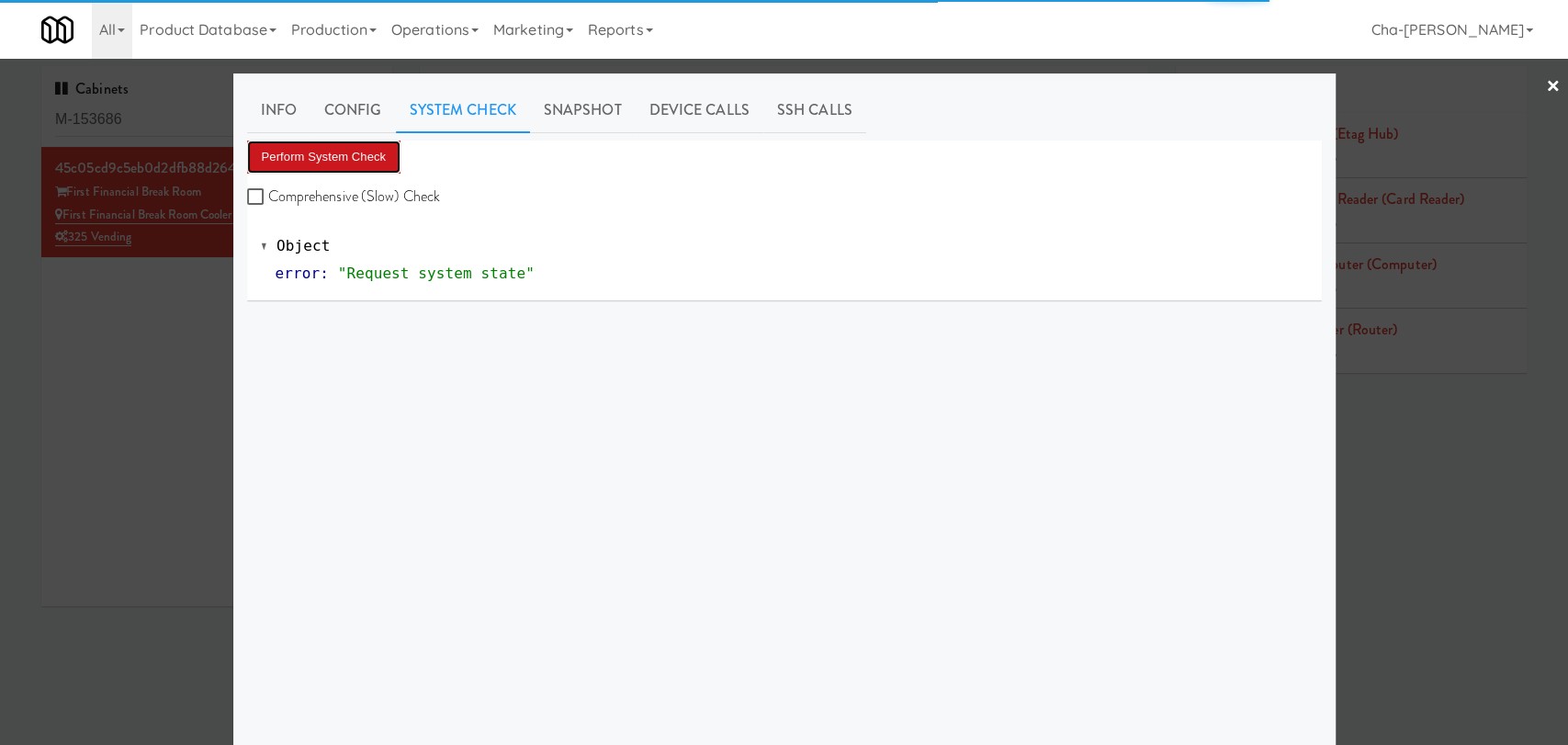
click at [349, 151] on button "Perform System Check" at bounding box center [324, 156] width 154 height 33
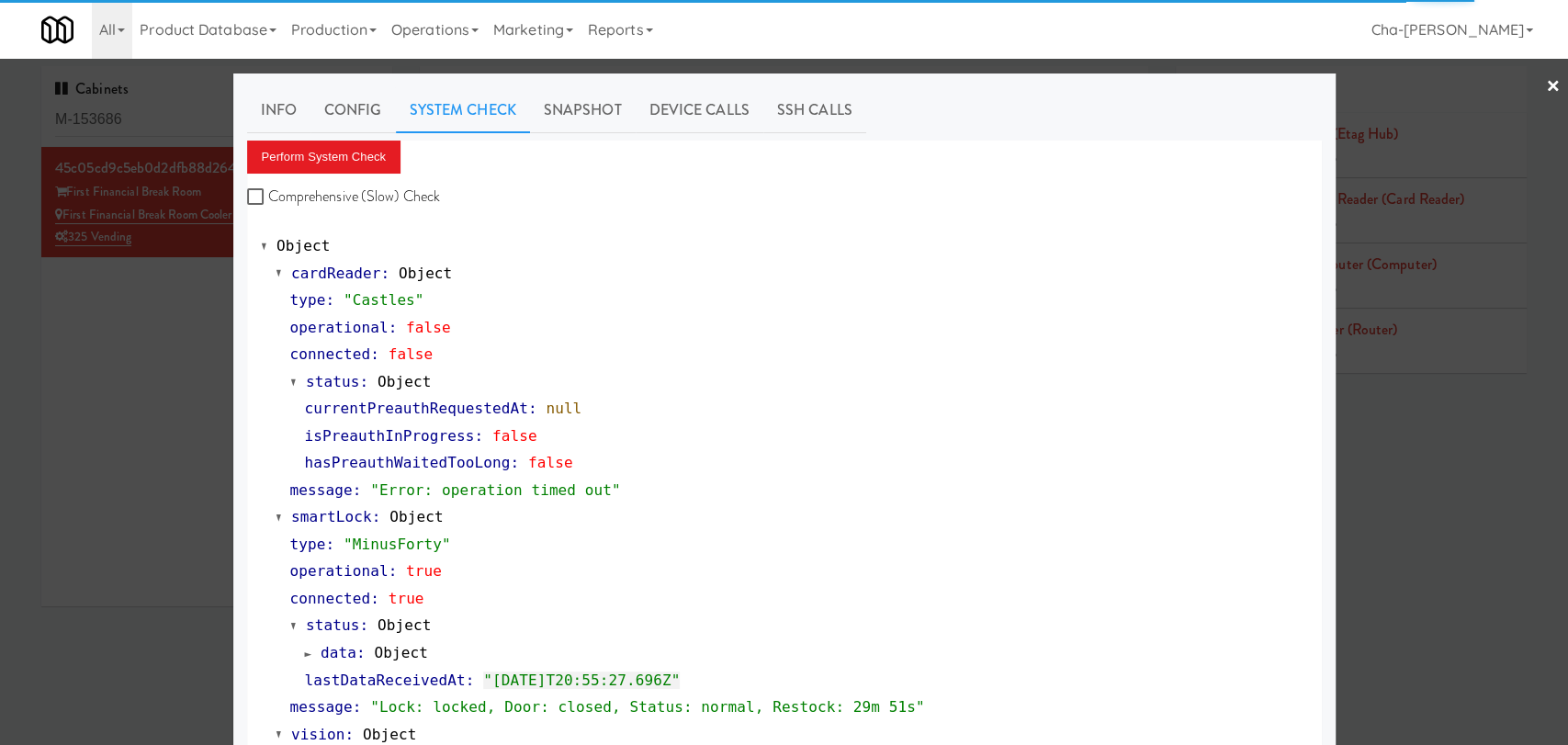
click at [164, 375] on div at bounding box center [784, 372] width 1568 height 745
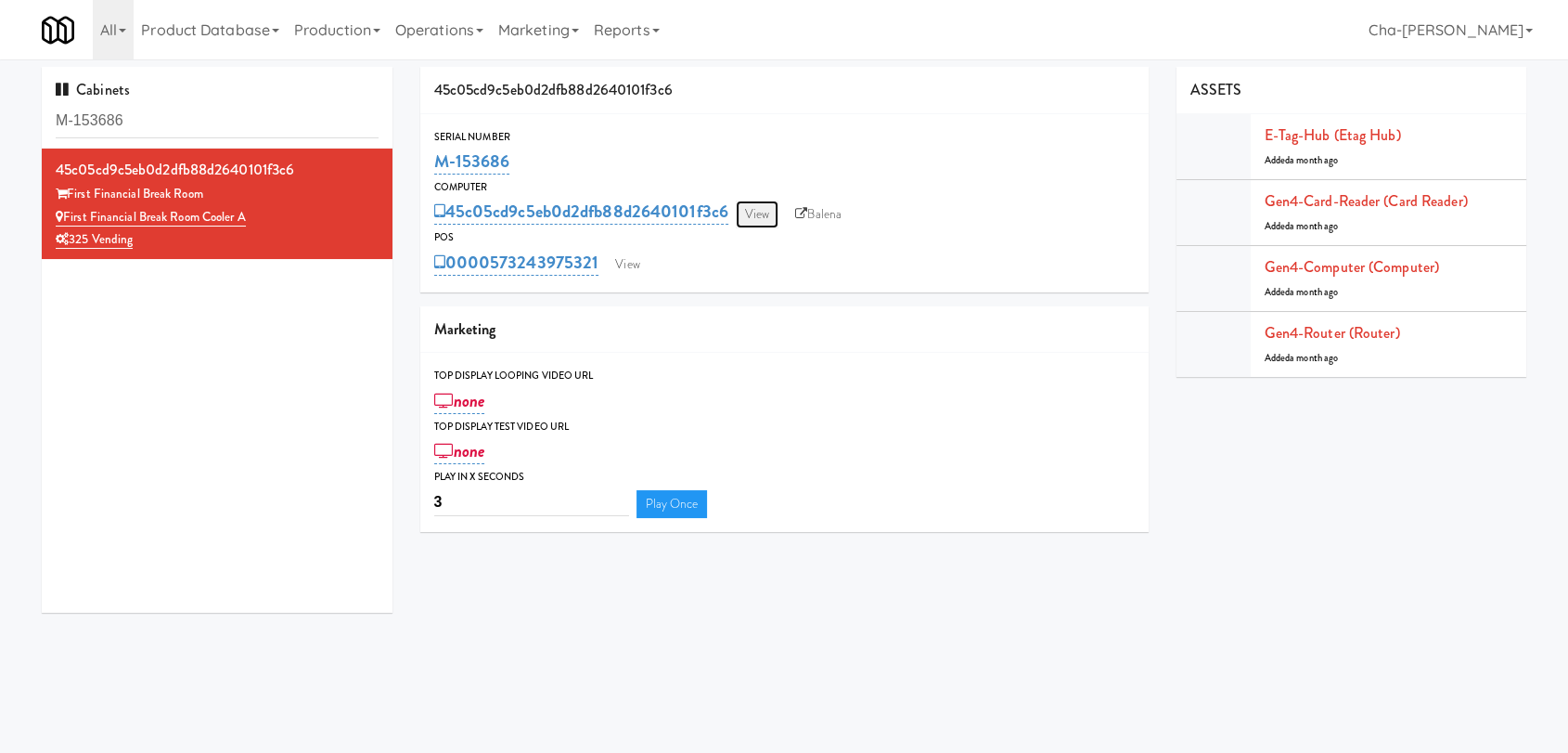
click at [758, 210] on link "View" at bounding box center [757, 215] width 43 height 28
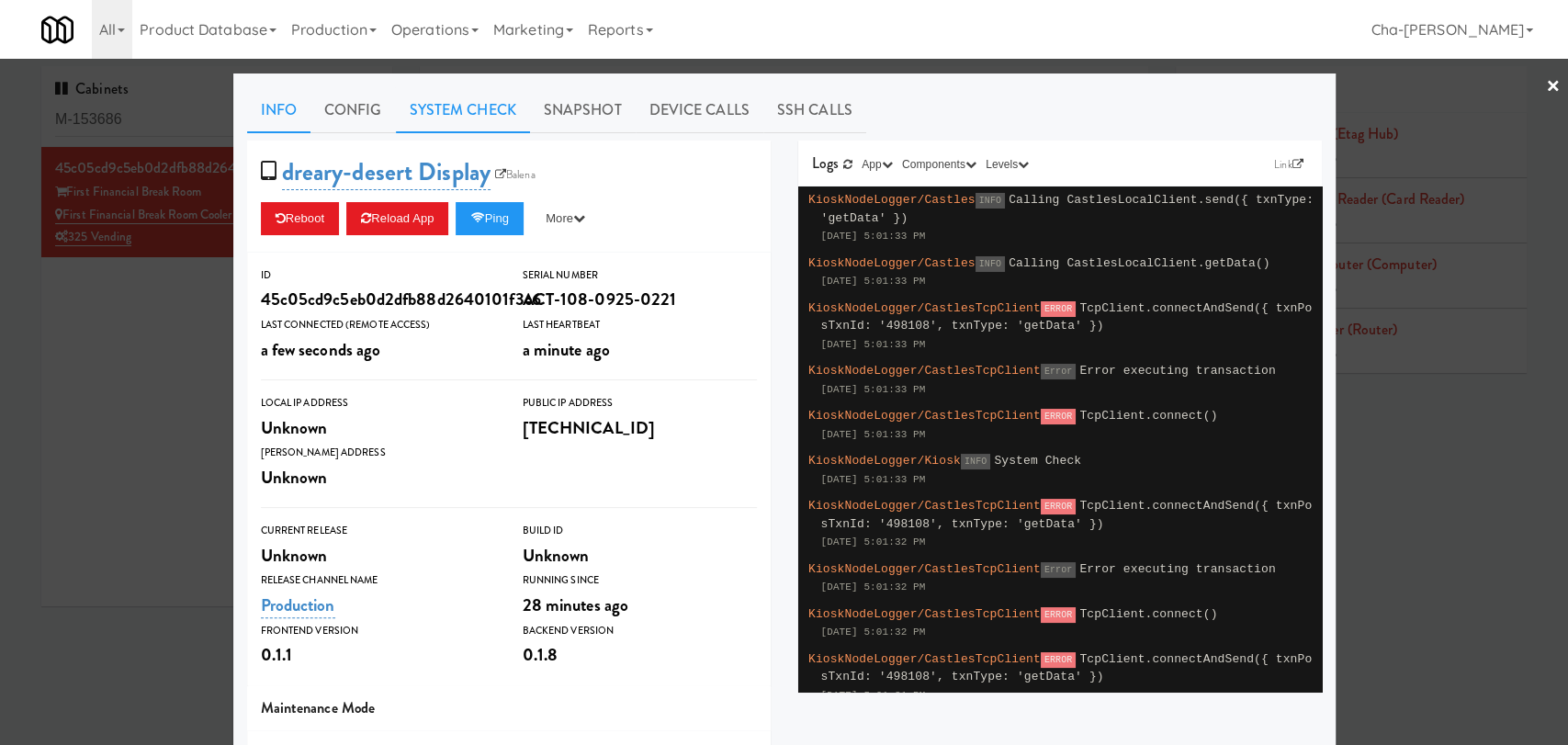
click at [457, 122] on link "System Check" at bounding box center [463, 110] width 134 height 45
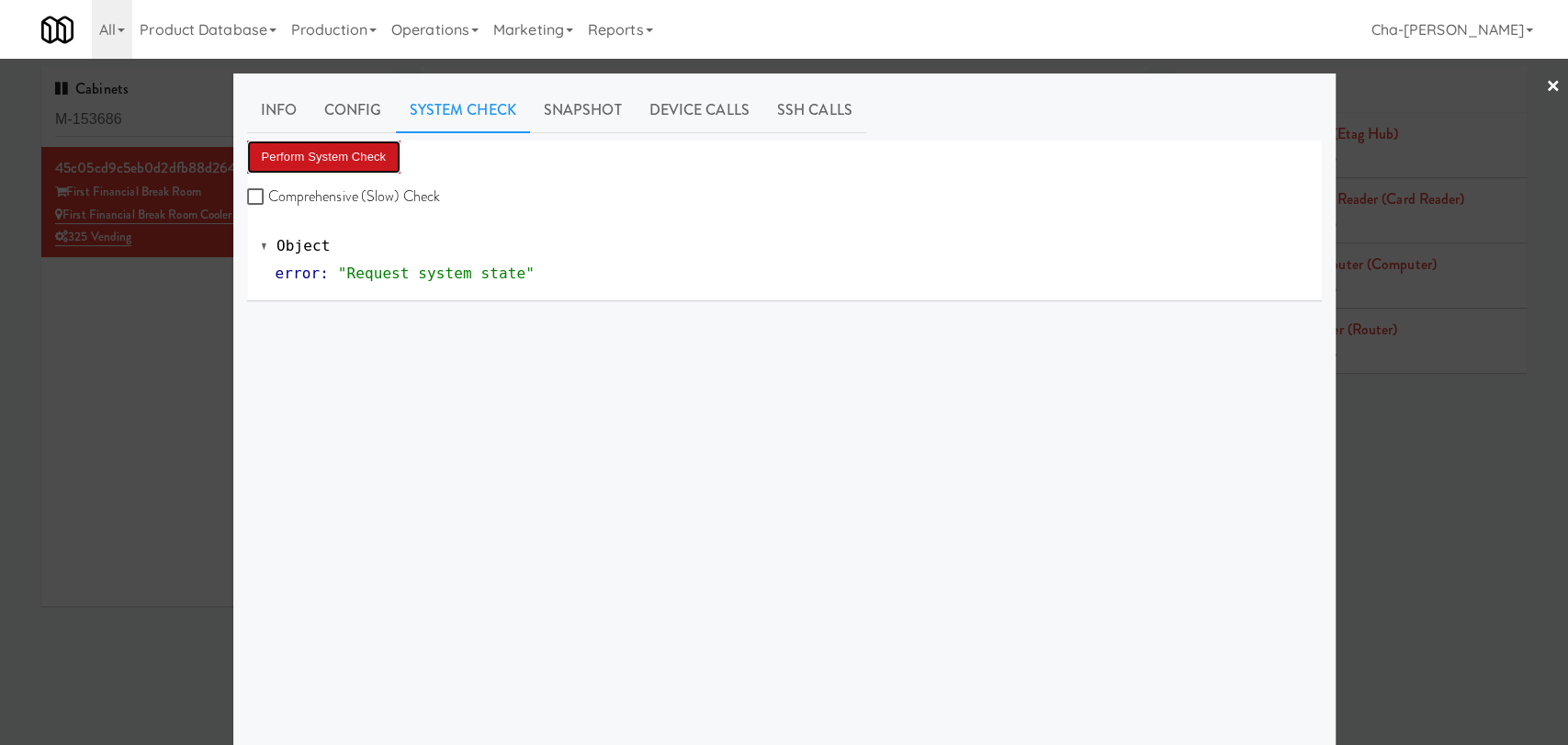
click at [338, 163] on button "Perform System Check" at bounding box center [324, 156] width 154 height 33
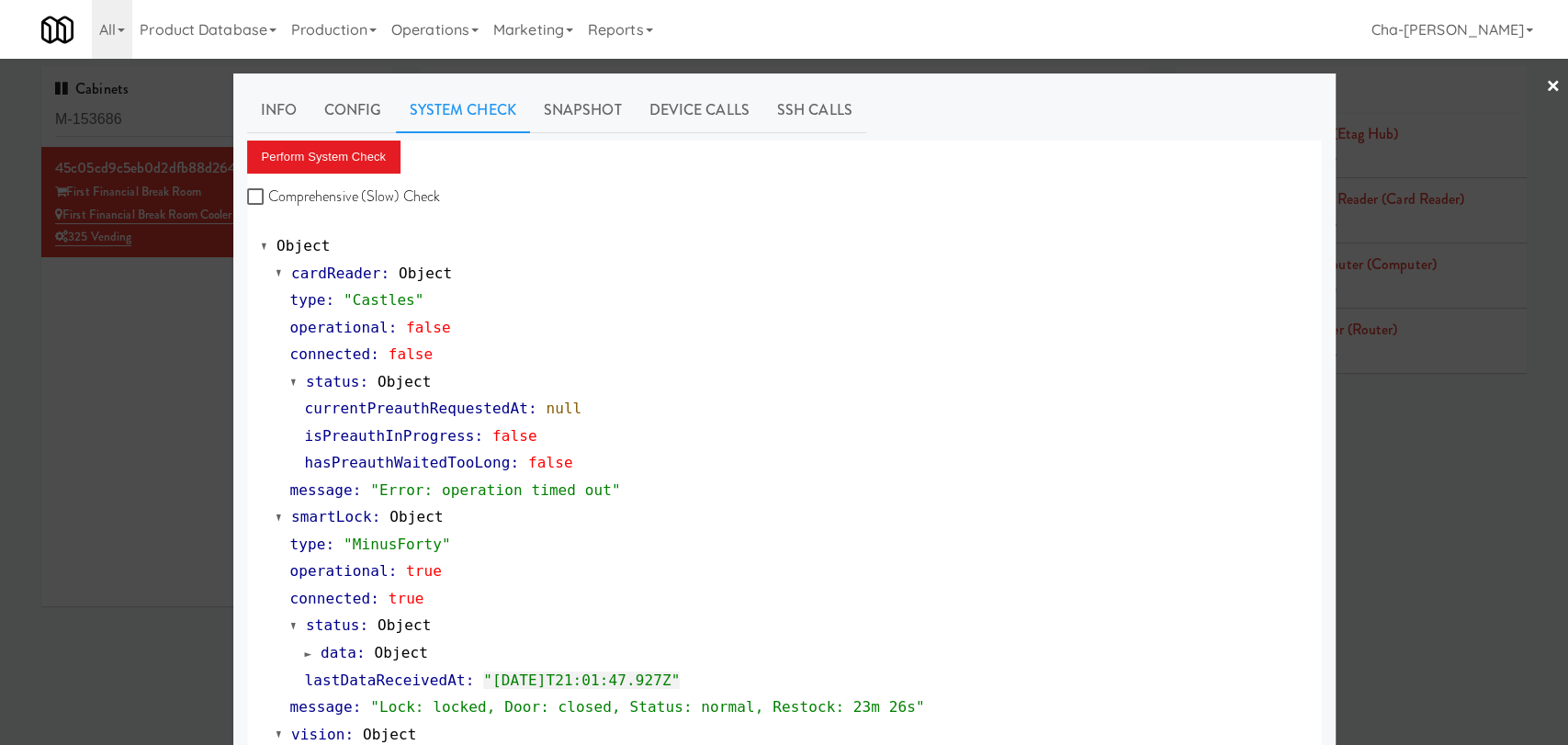
click at [138, 455] on div at bounding box center [784, 372] width 1568 height 745
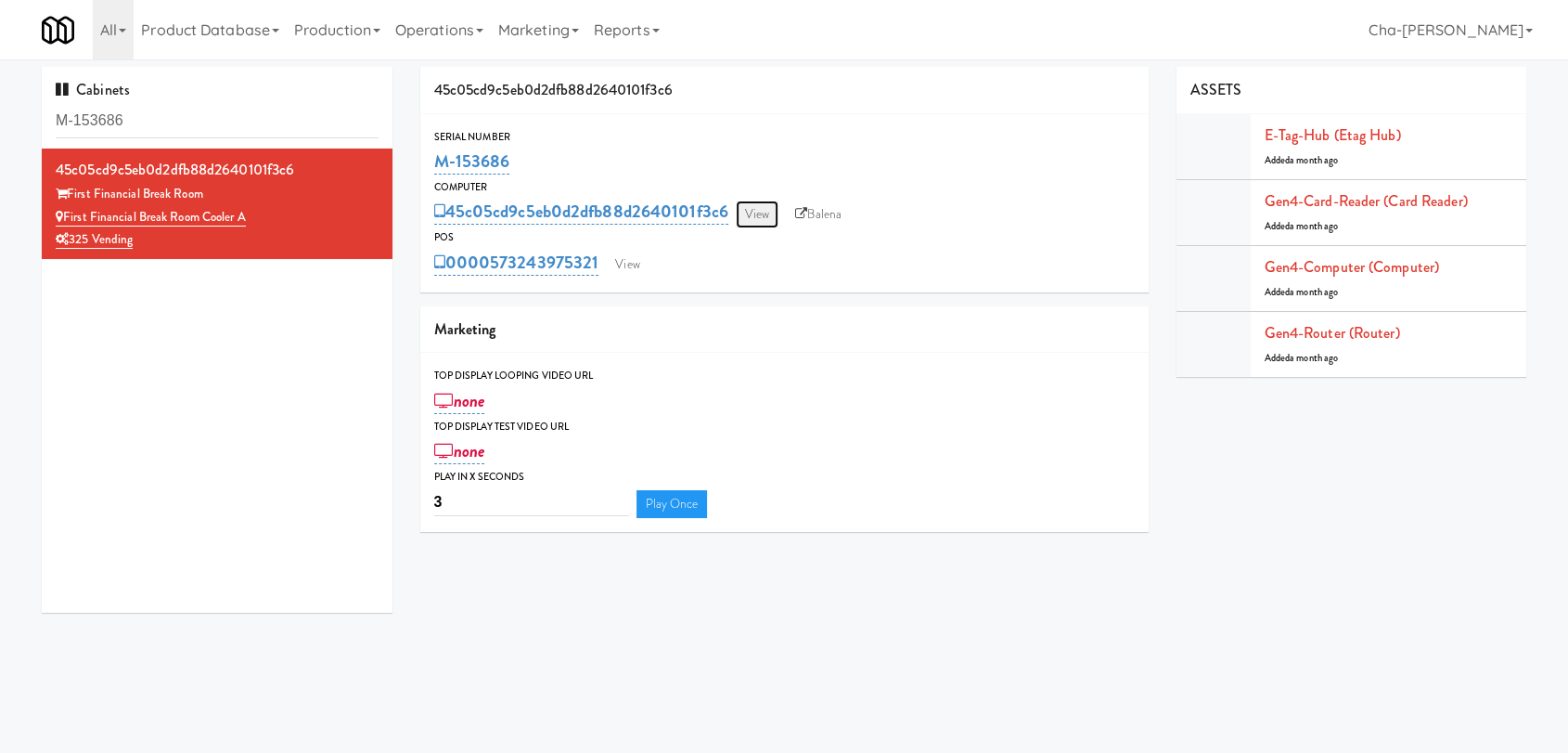
click at [758, 215] on link "View" at bounding box center [757, 215] width 43 height 28
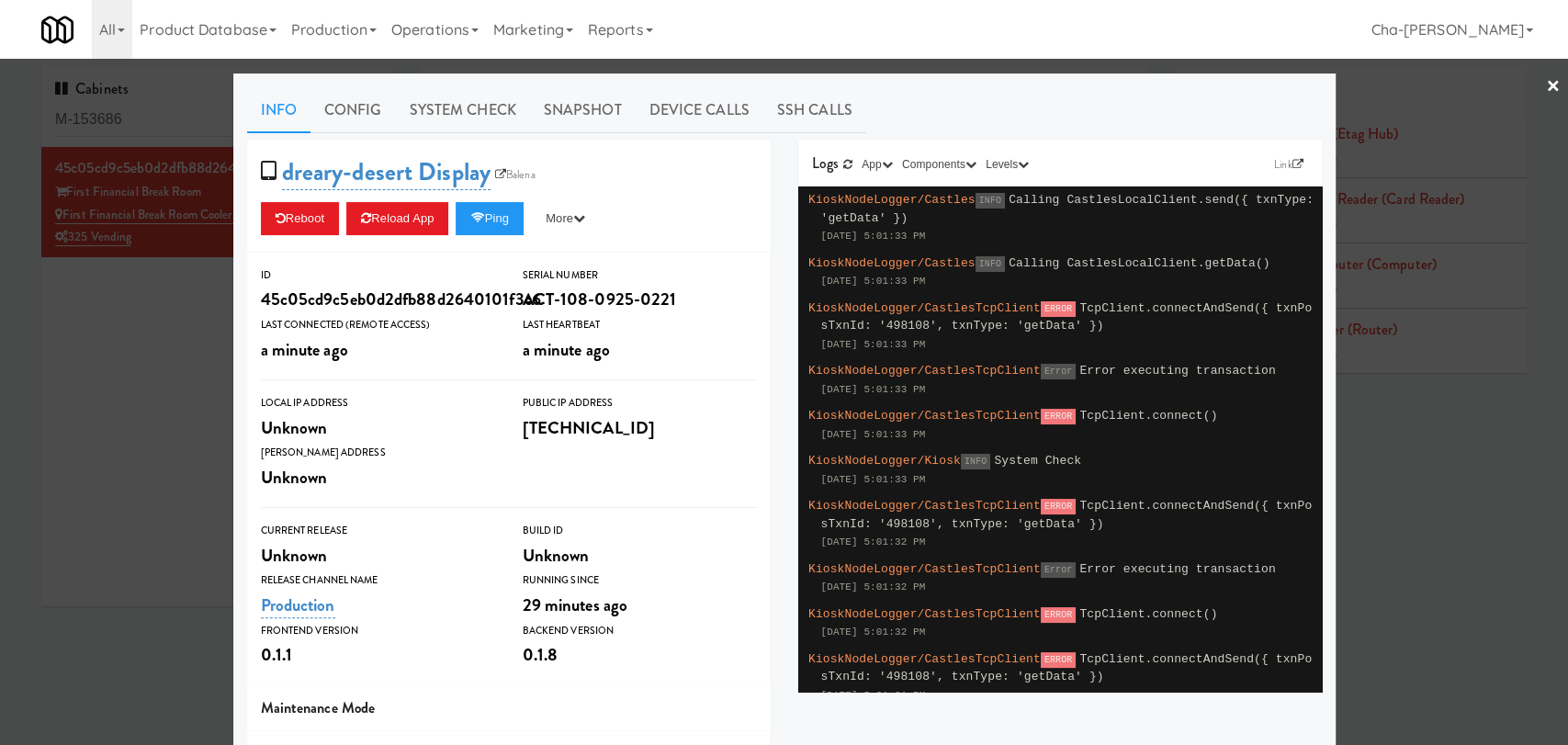
click at [122, 404] on div at bounding box center [784, 372] width 1568 height 745
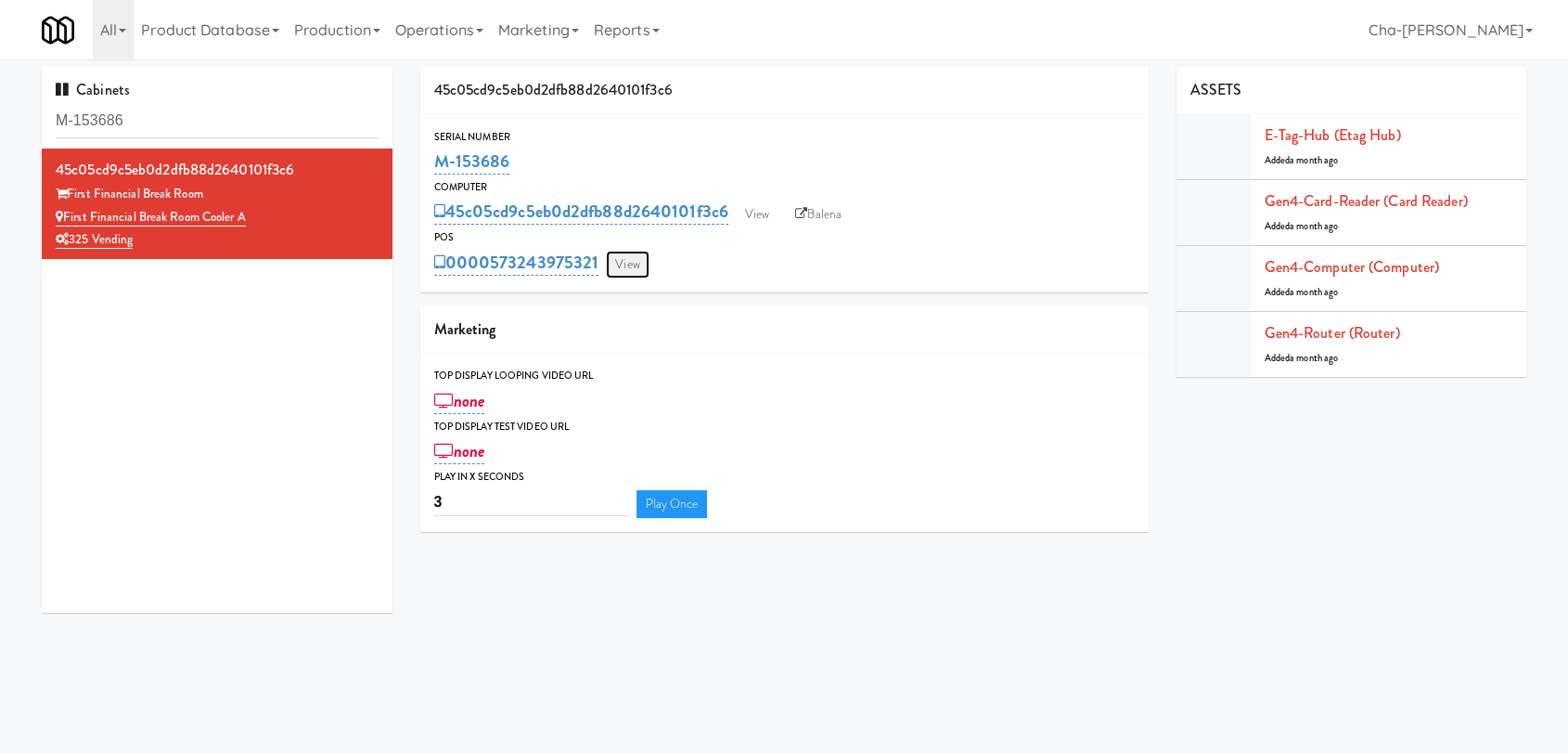
click at [607, 263] on link "View" at bounding box center [627, 265] width 43 height 28
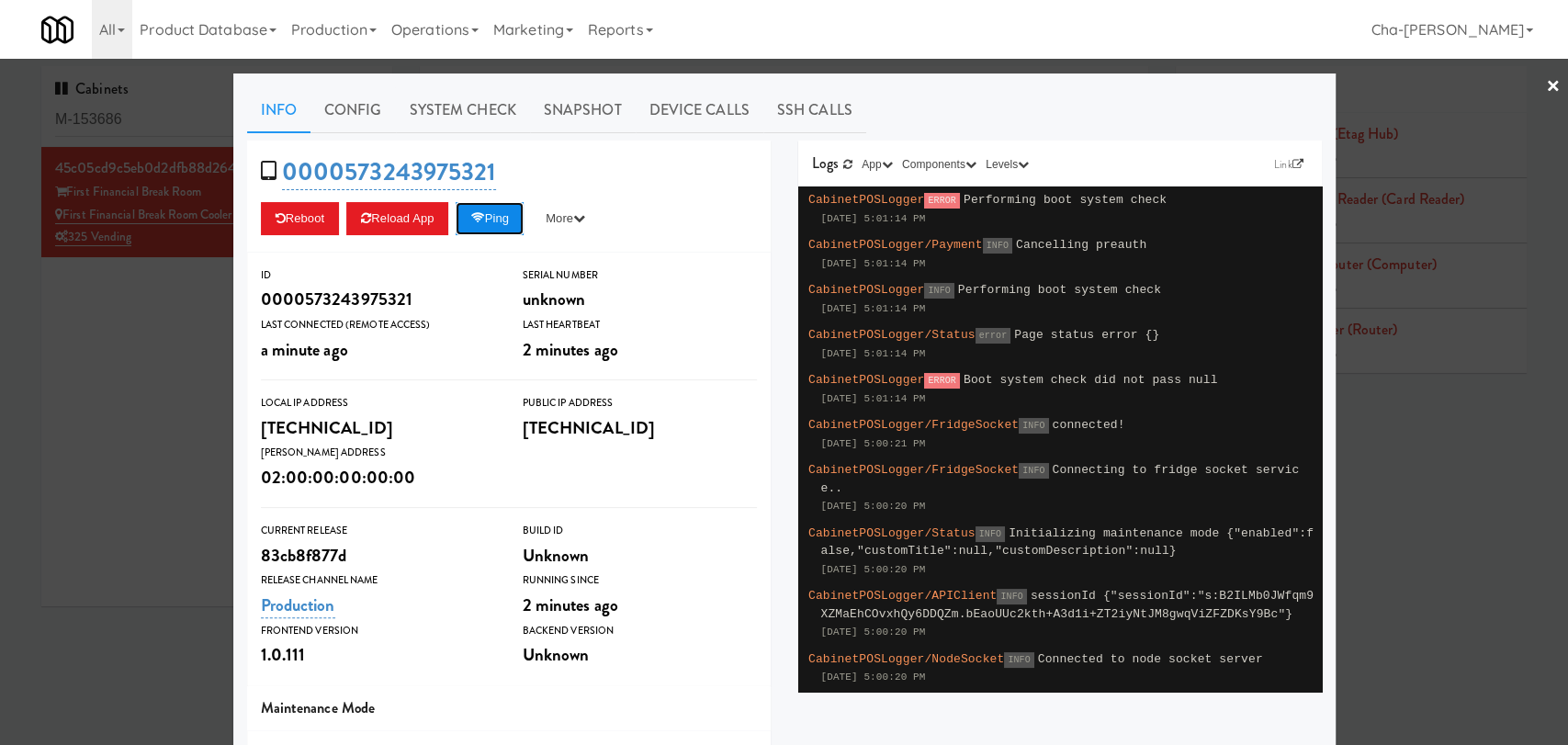
click at [488, 216] on button "Ping" at bounding box center [489, 217] width 68 height 33
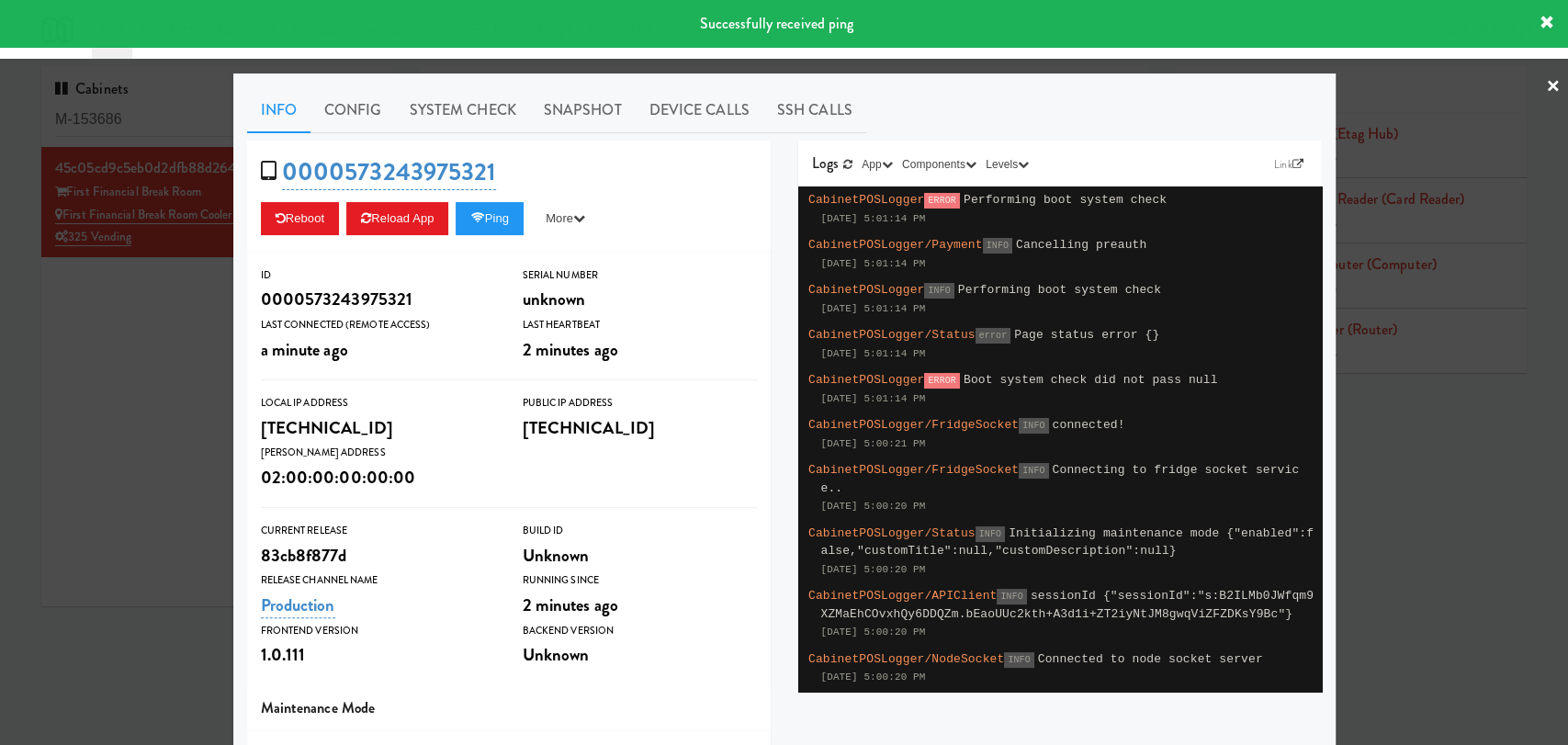
click at [130, 384] on div at bounding box center [784, 372] width 1568 height 745
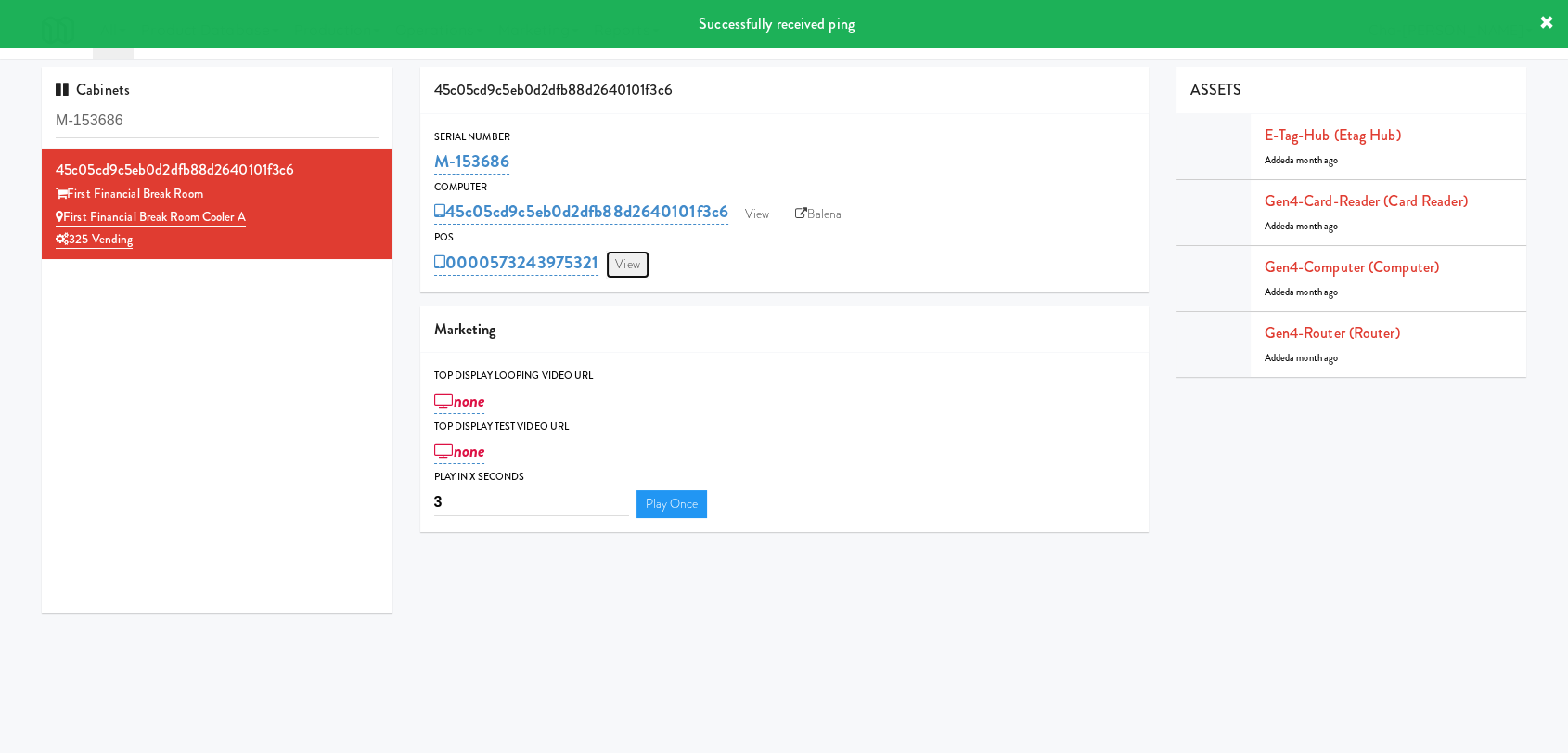
click at [643, 270] on link "View" at bounding box center [627, 265] width 43 height 28
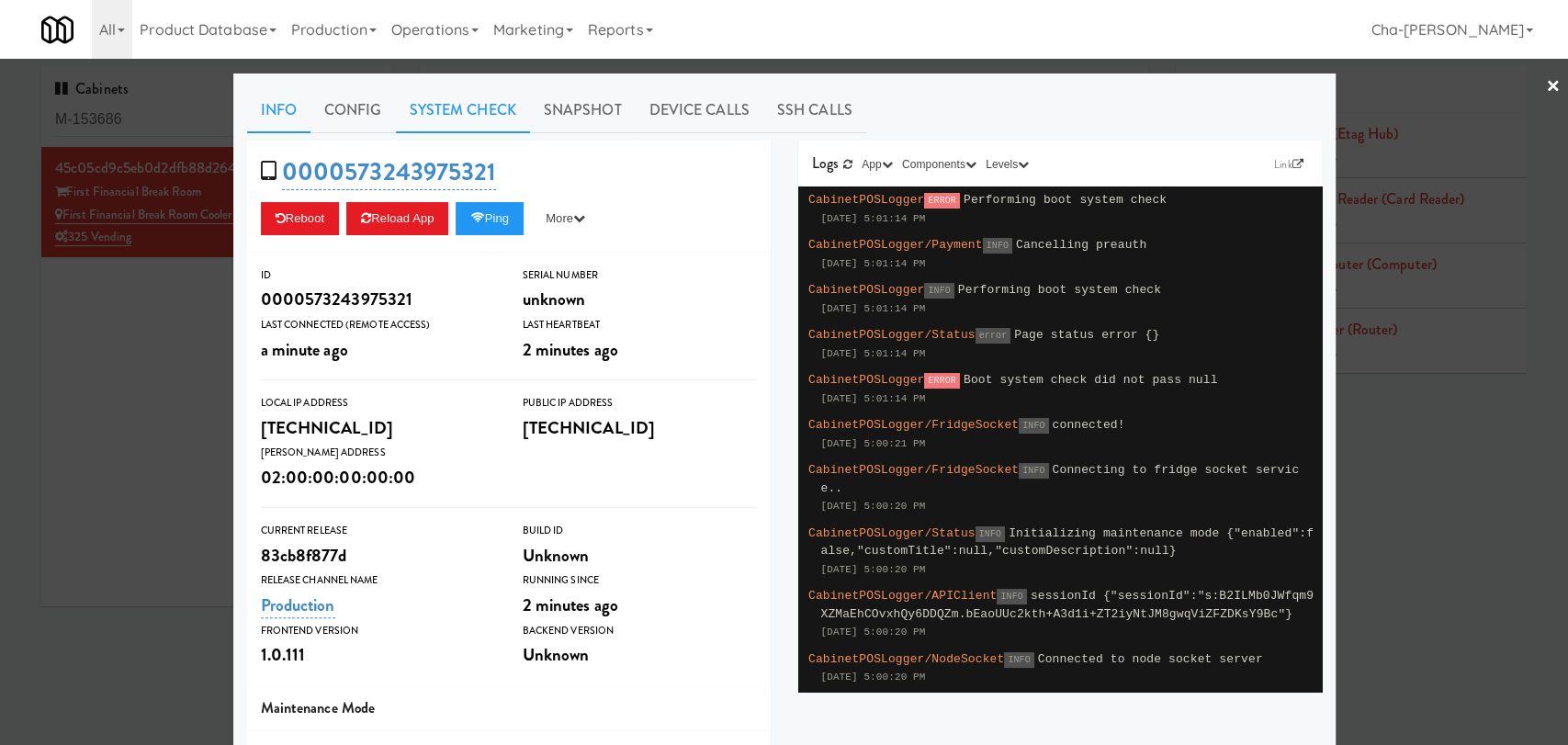
click at [457, 120] on link "System Check" at bounding box center [463, 110] width 134 height 45
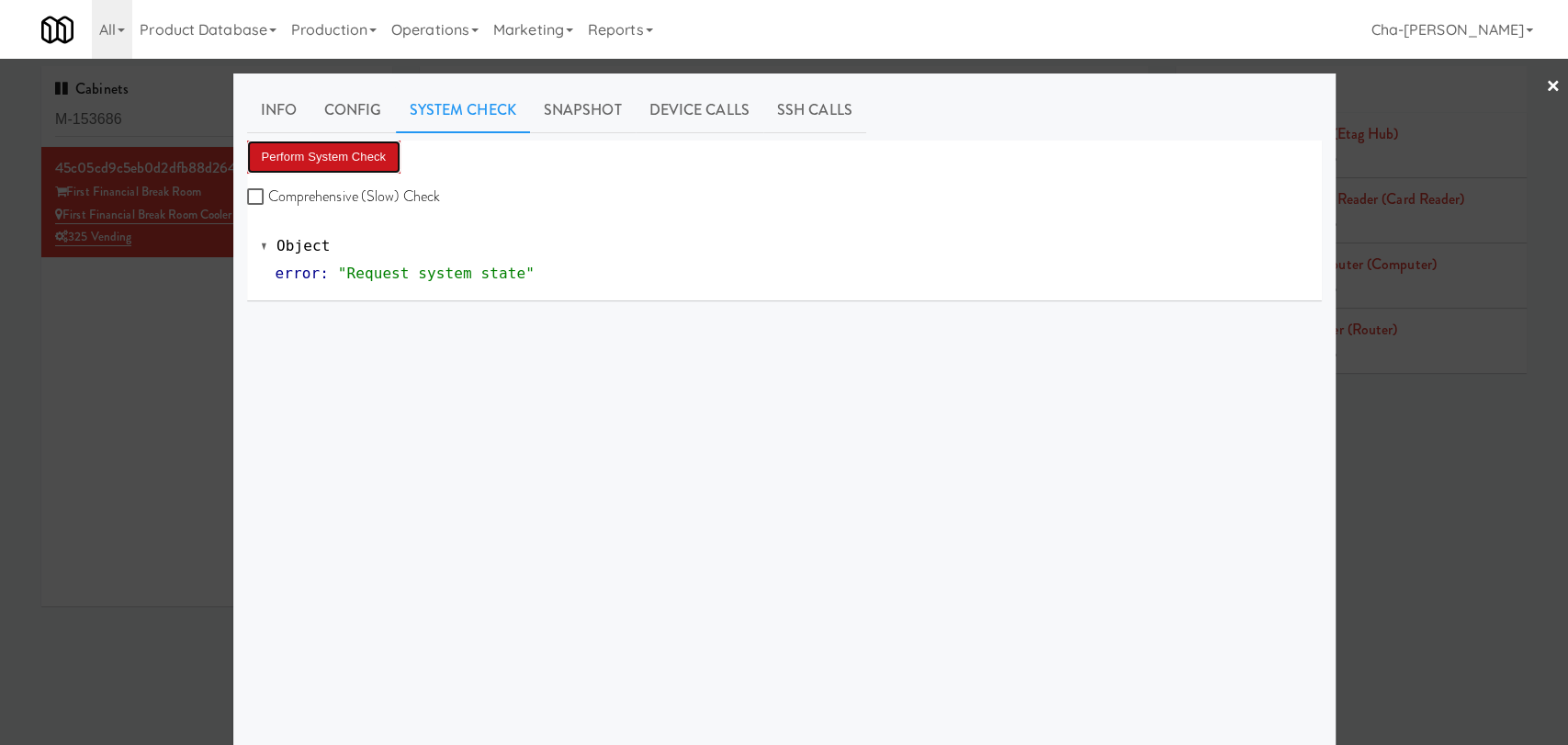
click at [351, 166] on button "Perform System Check" at bounding box center [324, 156] width 154 height 33
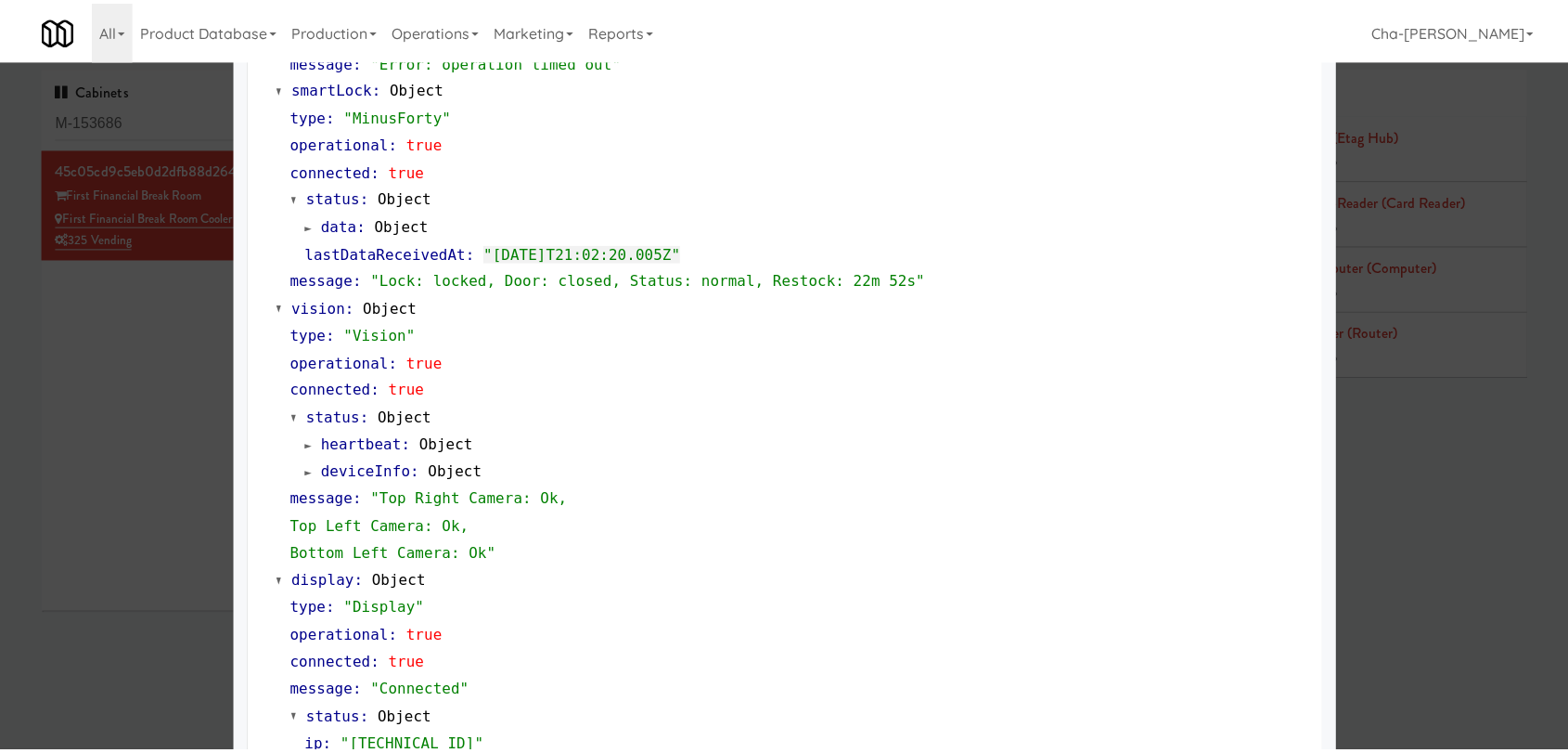
scroll to position [633, 0]
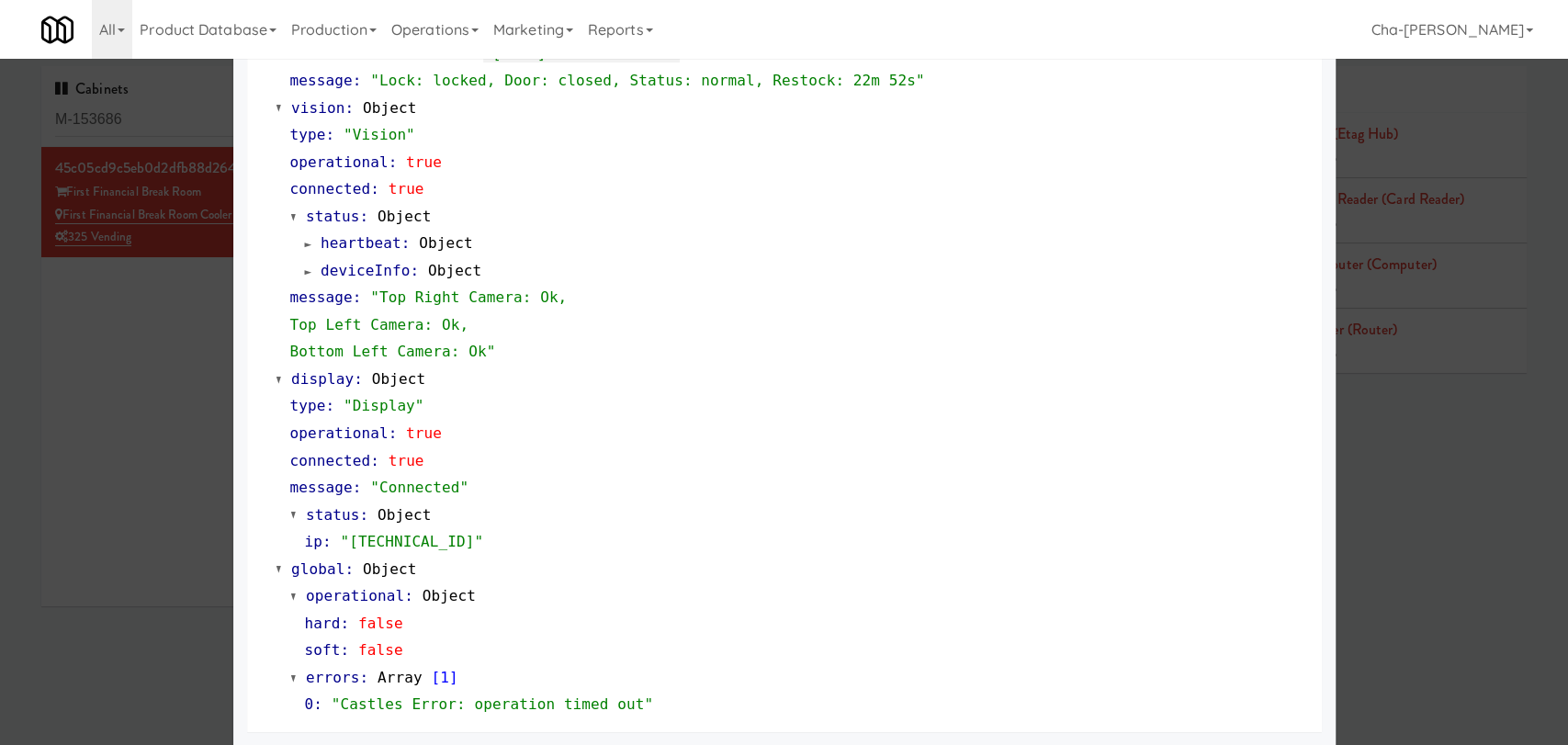
click at [116, 410] on div at bounding box center [784, 372] width 1568 height 745
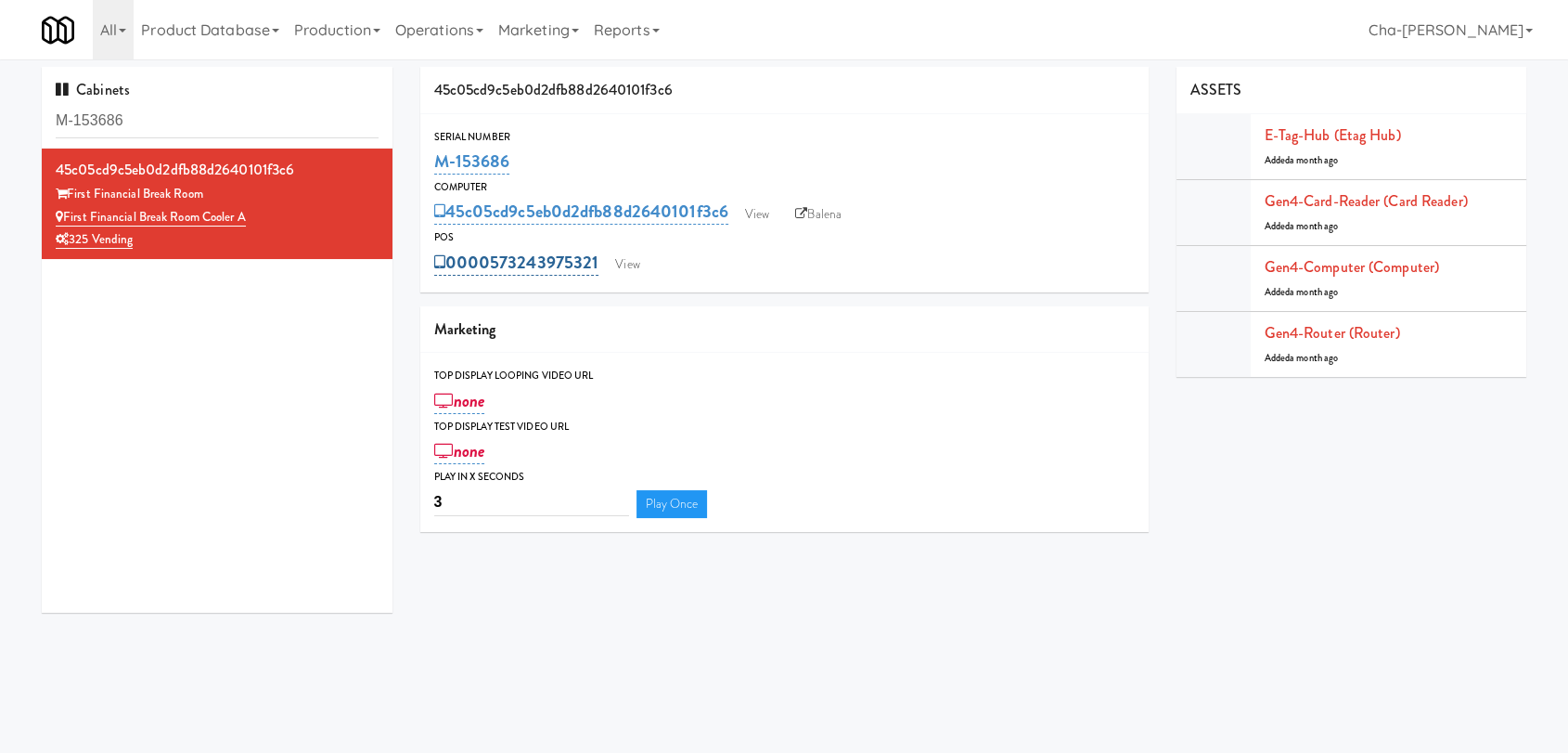
drag, startPoint x: 601, startPoint y: 272, endPoint x: 493, endPoint y: 270, distance: 108.0
click at [493, 270] on div "0000573243975321 View" at bounding box center [784, 263] width 701 height 32
copy link "573243975321"
click at [624, 259] on link "View" at bounding box center [627, 265] width 43 height 28
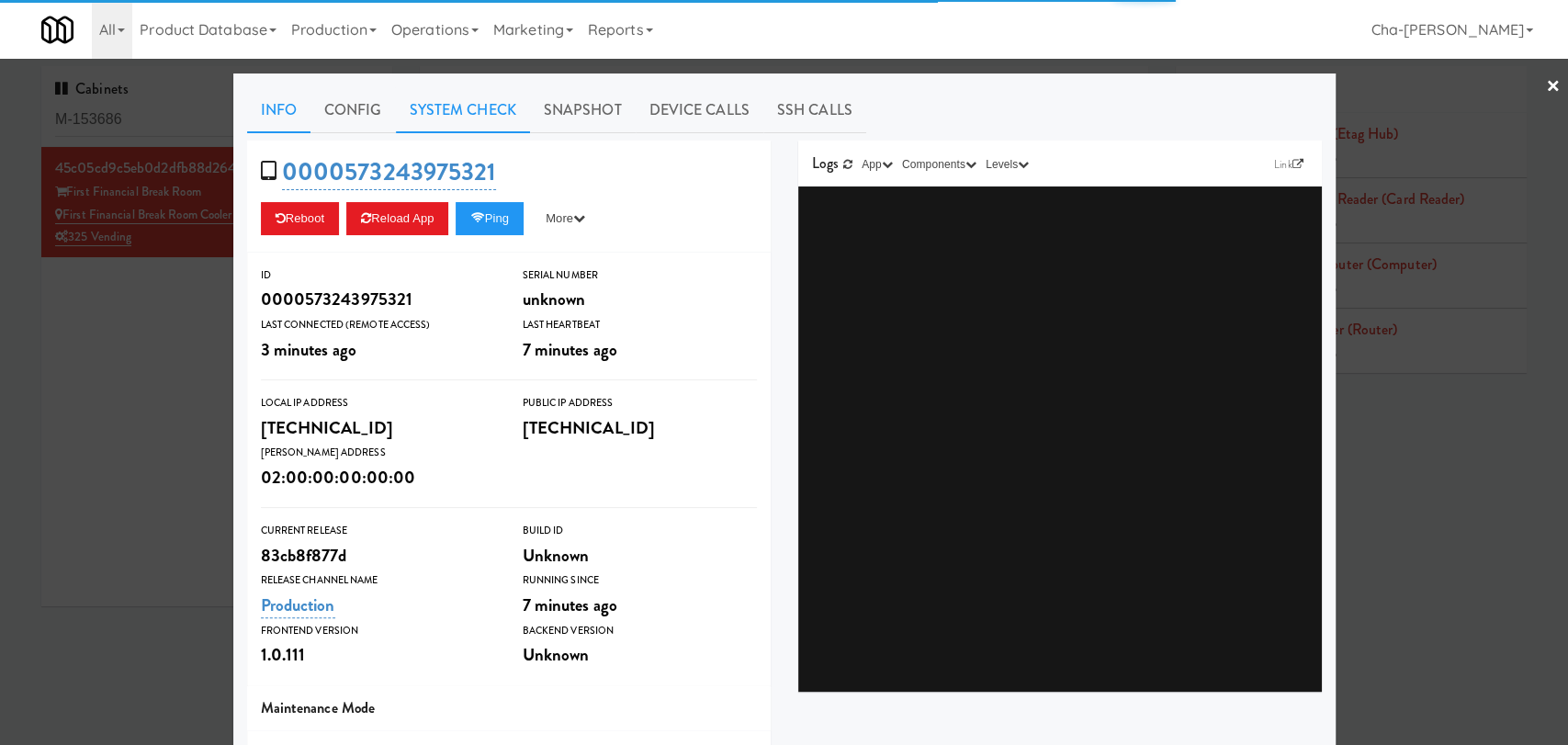
click at [458, 112] on link "System Check" at bounding box center [463, 110] width 134 height 45
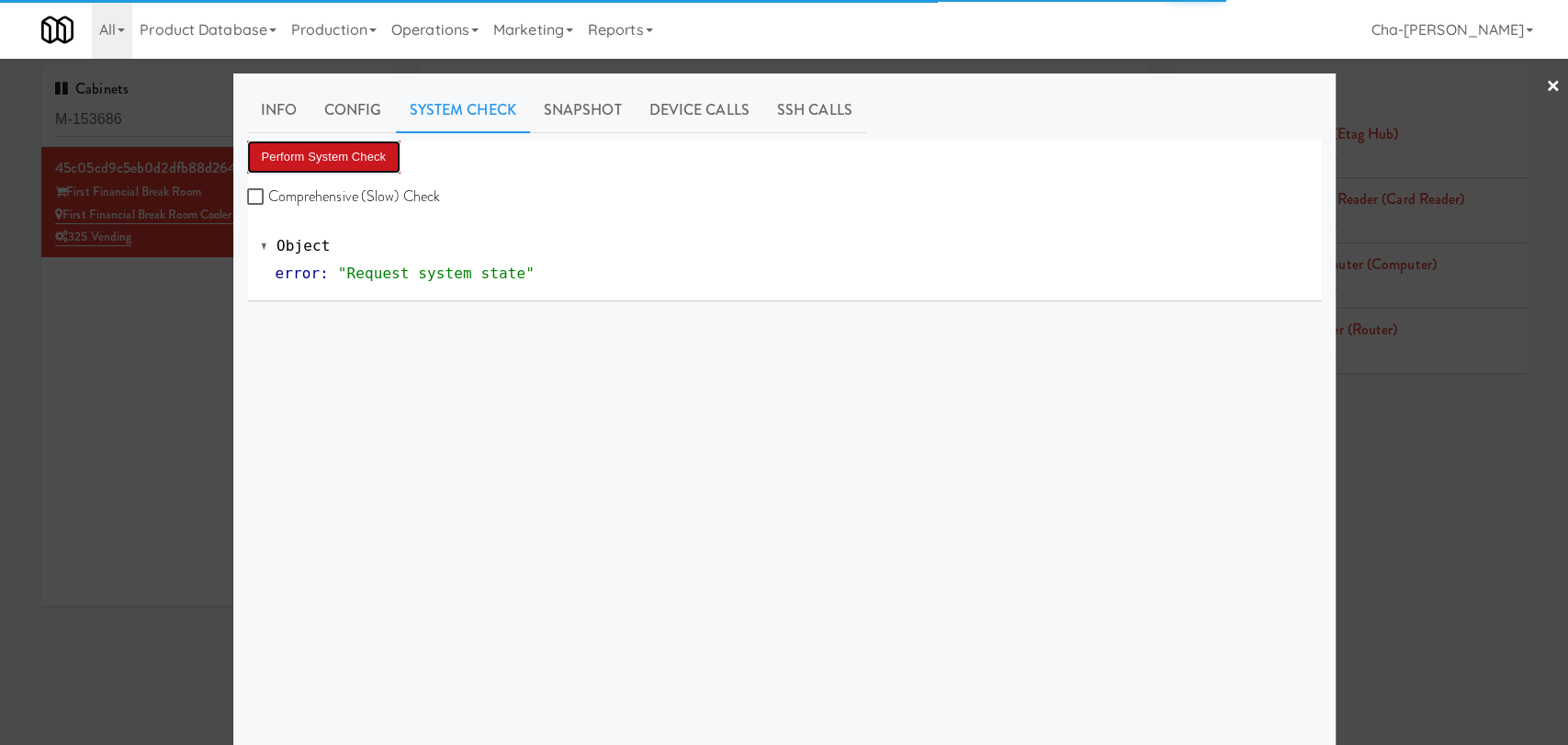
click at [348, 157] on button "Perform System Check" at bounding box center [324, 156] width 154 height 33
click at [88, 362] on div at bounding box center [784, 372] width 1568 height 745
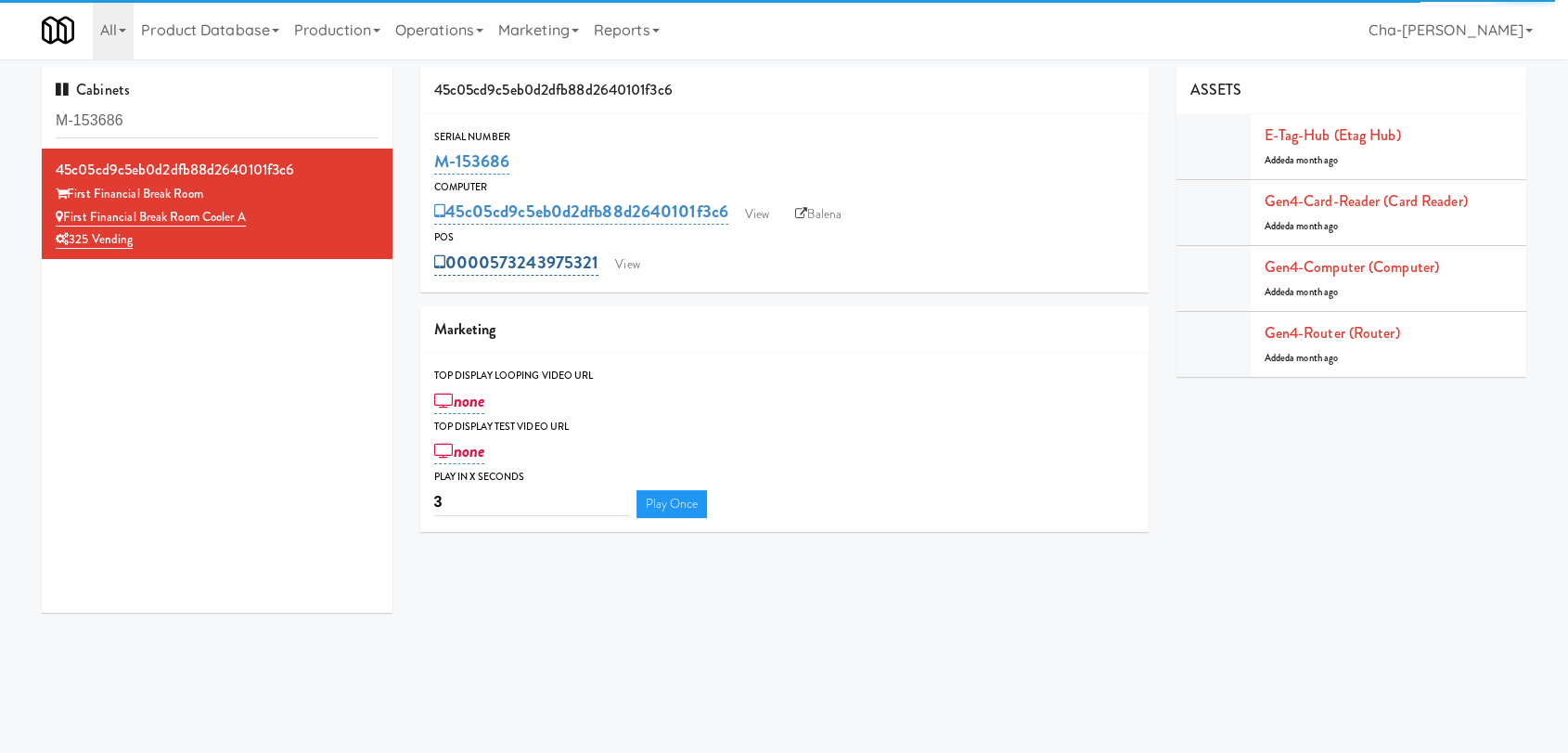
drag, startPoint x: 601, startPoint y: 268, endPoint x: 488, endPoint y: 270, distance: 113.0
click at [488, 270] on div "0000573243975321 View" at bounding box center [784, 263] width 701 height 32
copy link "573243975321"
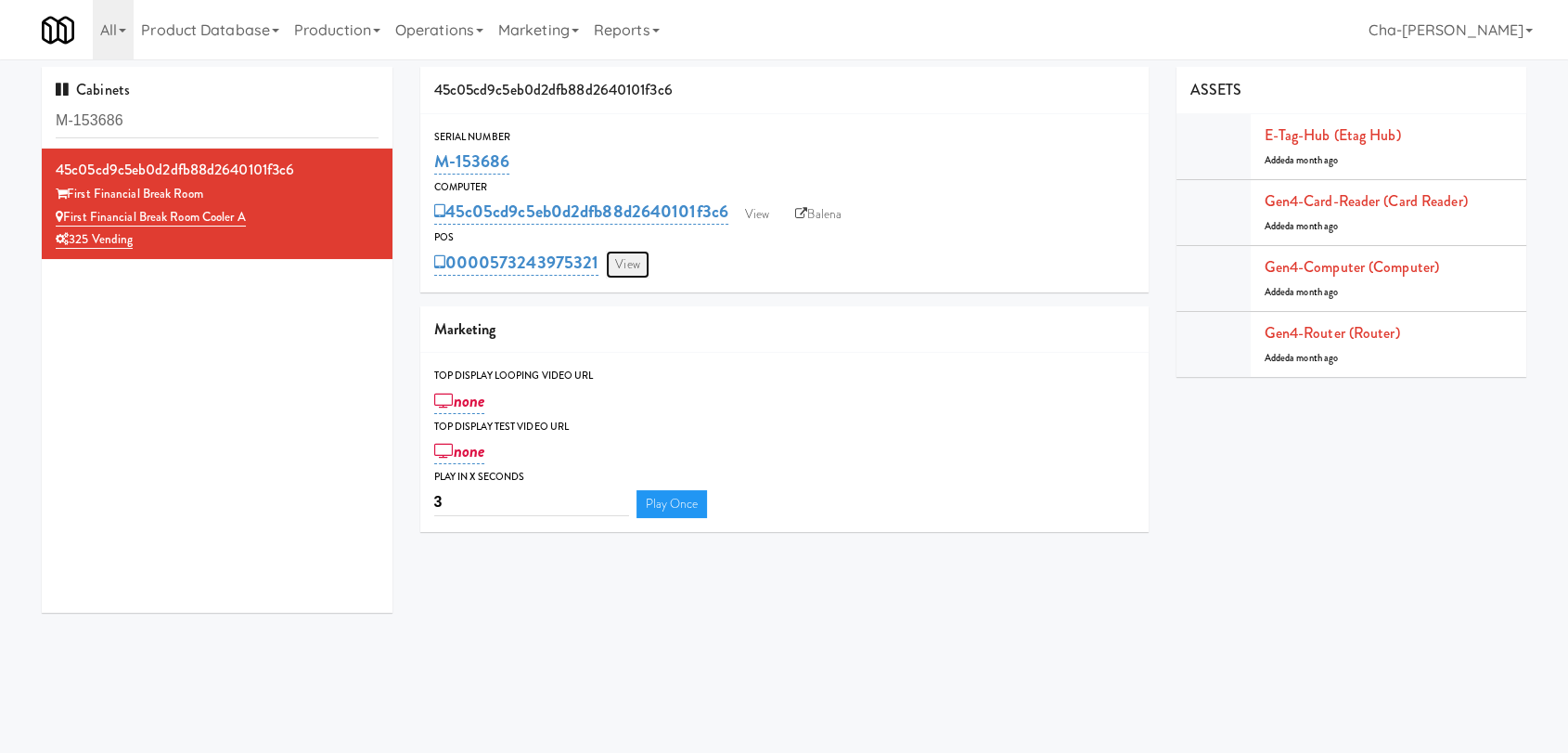
click at [631, 270] on link "View" at bounding box center [627, 265] width 43 height 28
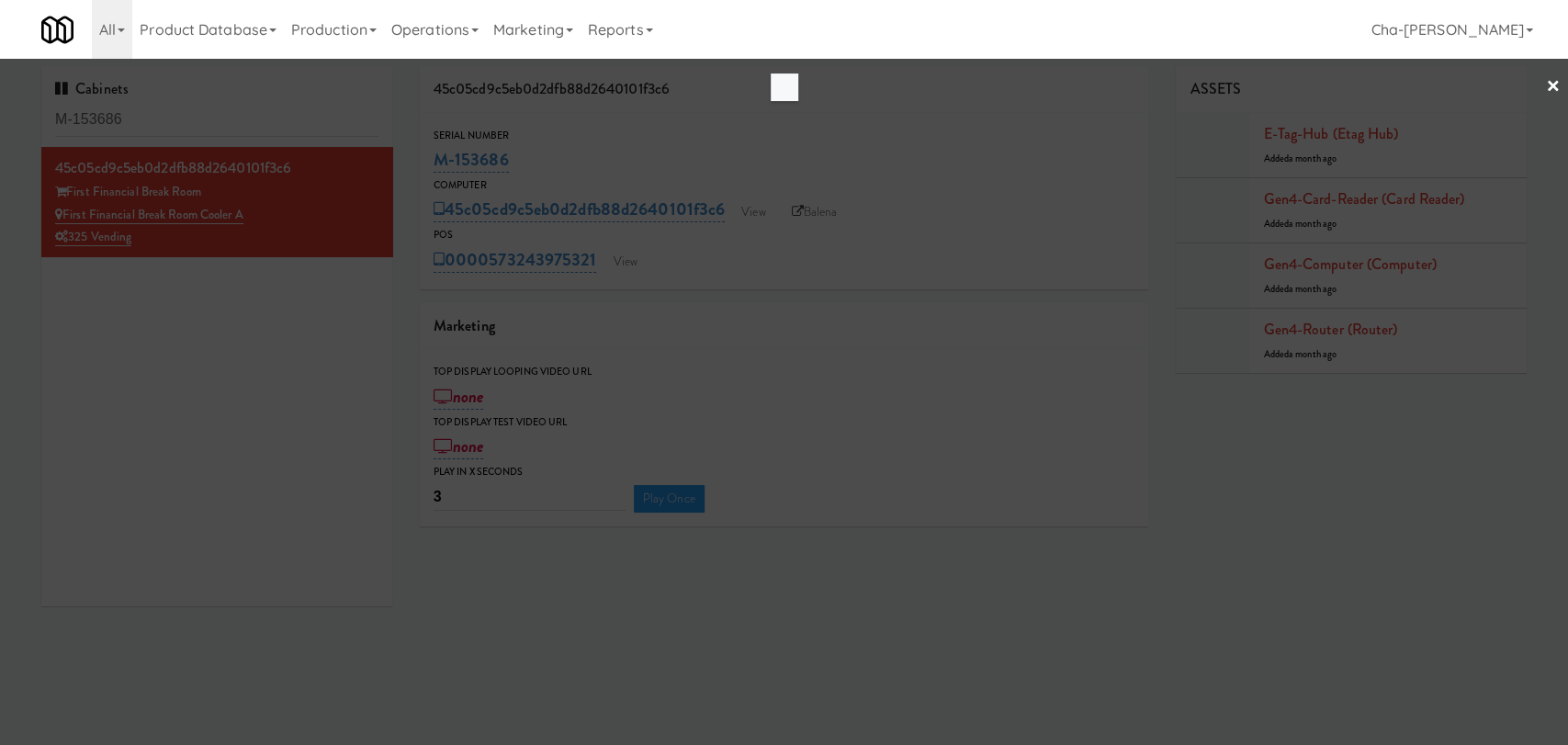
click at [1551, 85] on link "×" at bounding box center [1552, 87] width 15 height 57
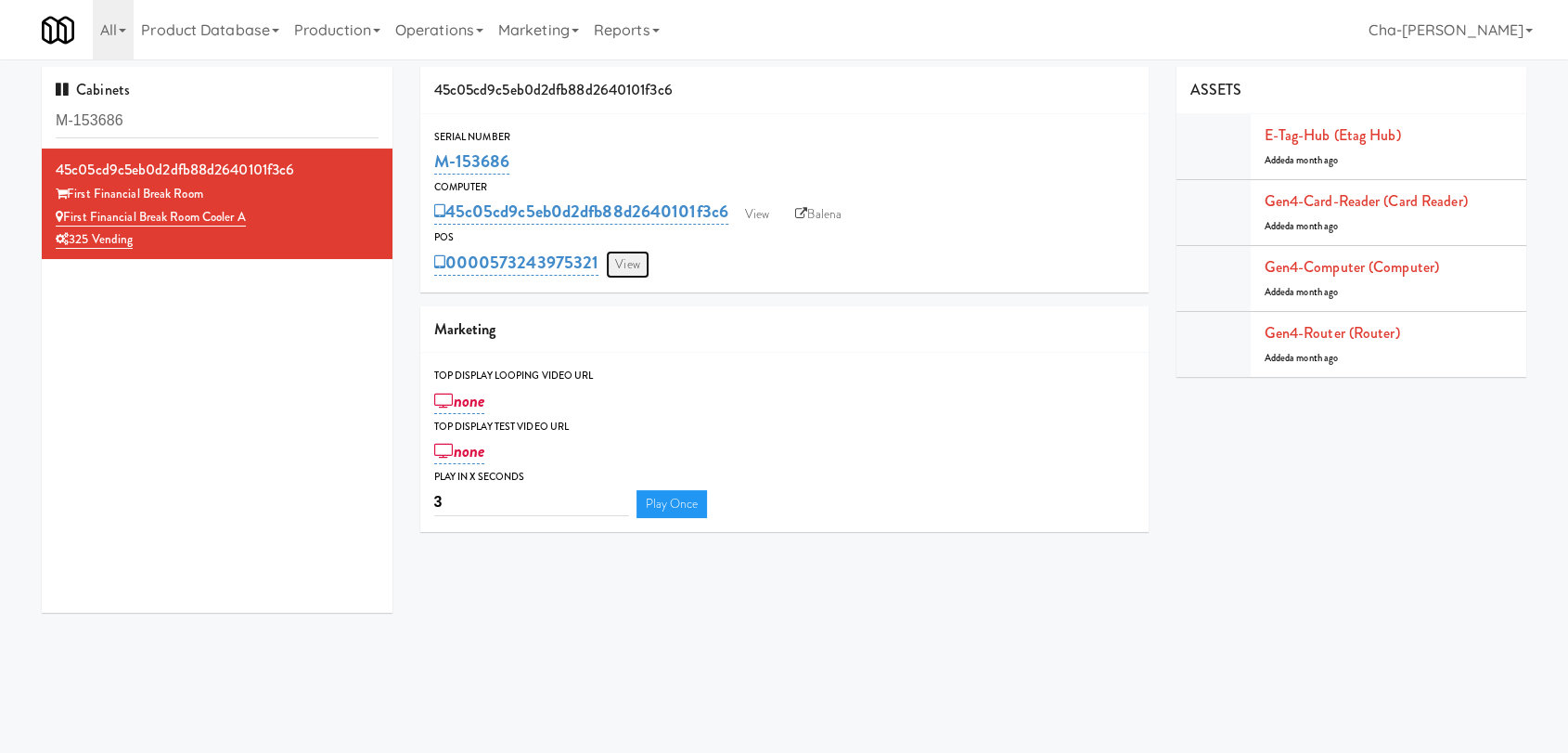
click at [640, 273] on link "View" at bounding box center [627, 265] width 43 height 28
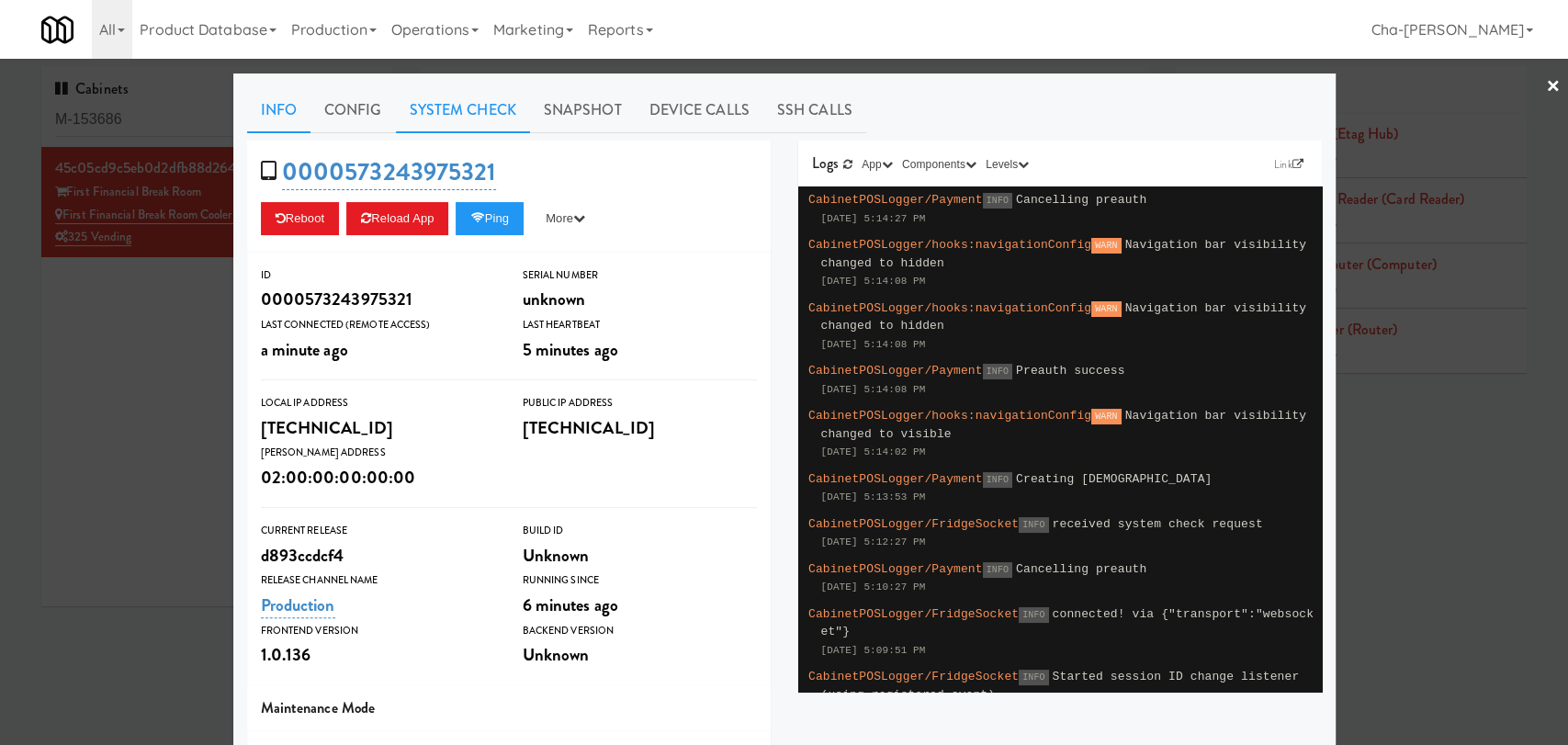
click at [466, 108] on link "System Check" at bounding box center [463, 110] width 134 height 45
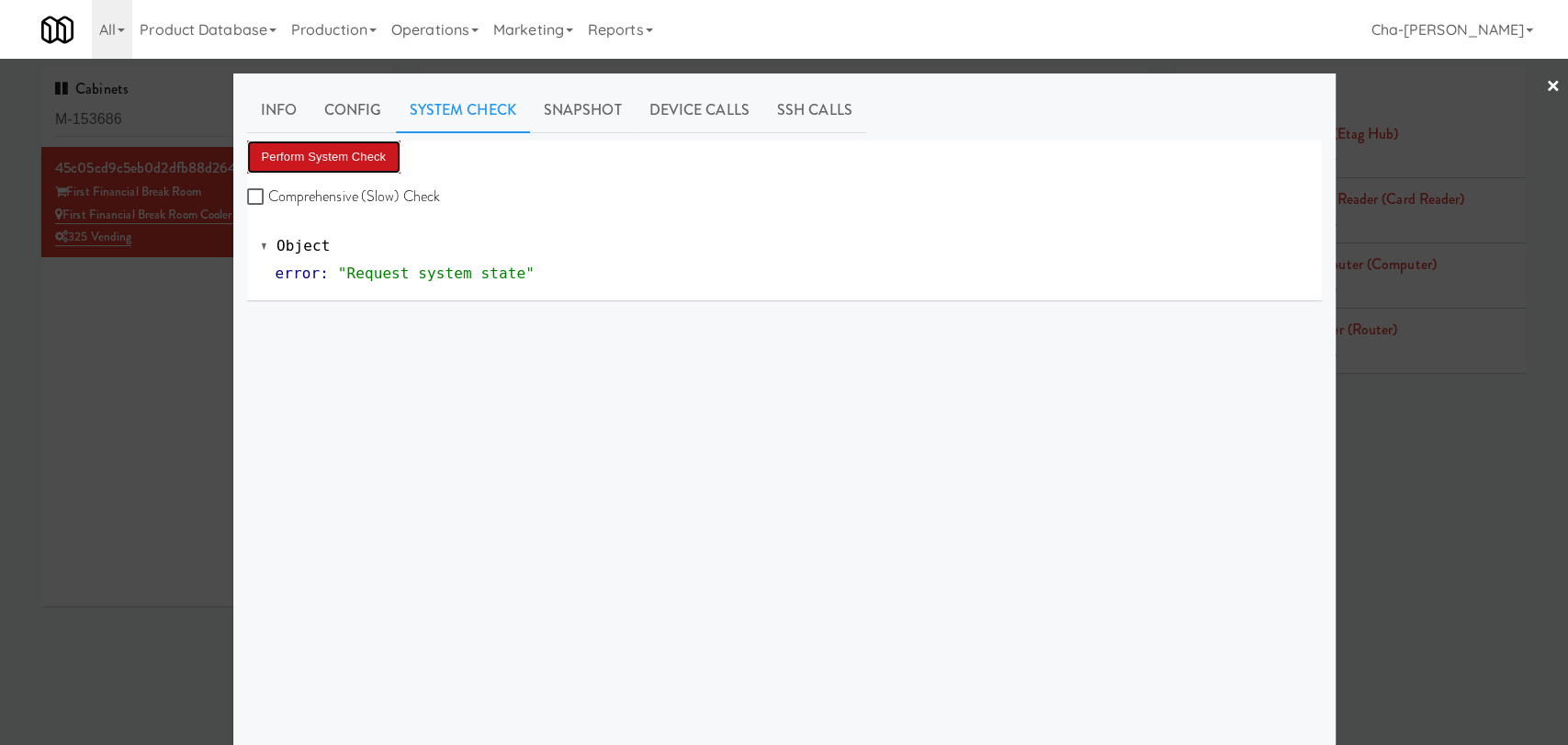
click at [338, 165] on button "Perform System Check" at bounding box center [324, 156] width 154 height 33
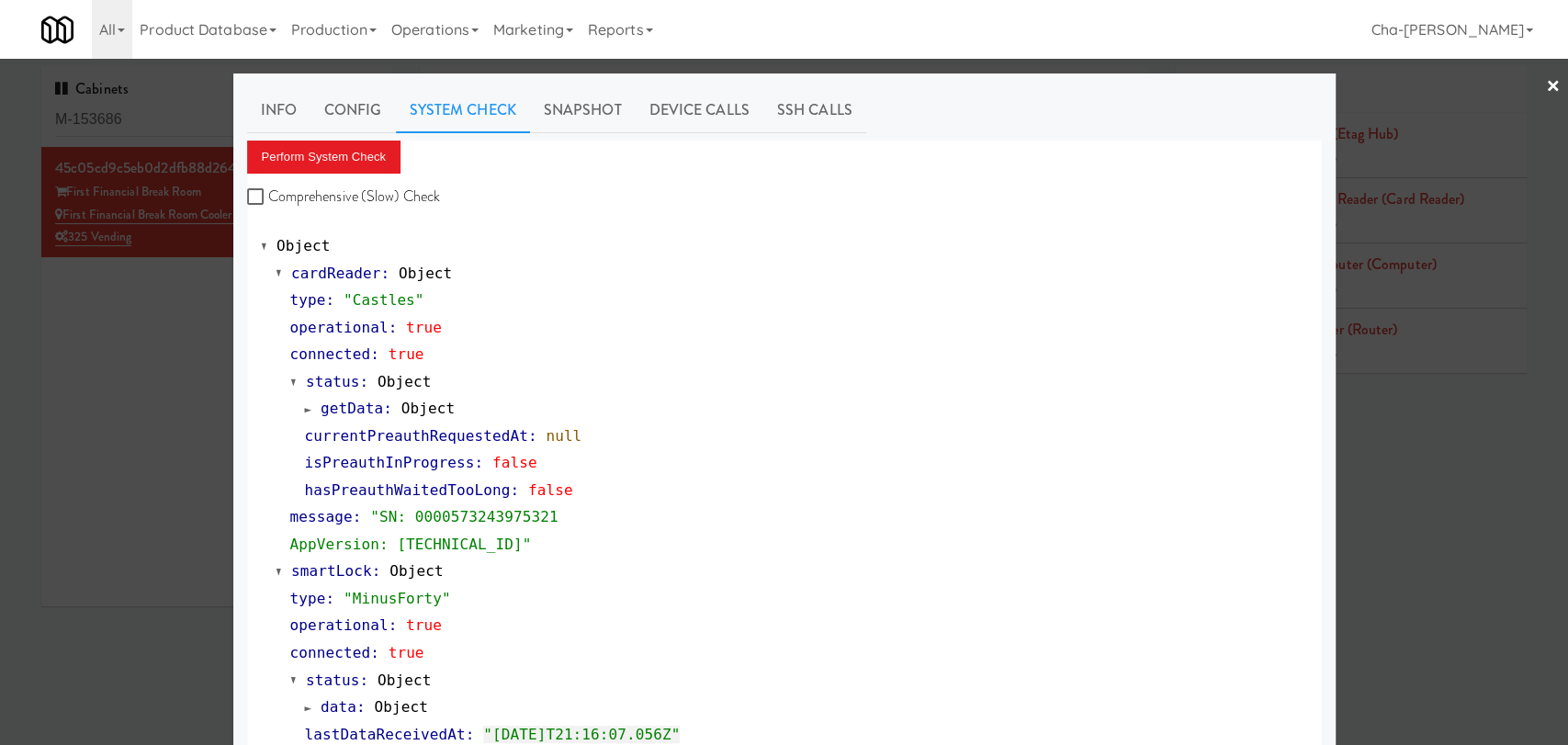
click at [163, 295] on div at bounding box center [784, 372] width 1568 height 745
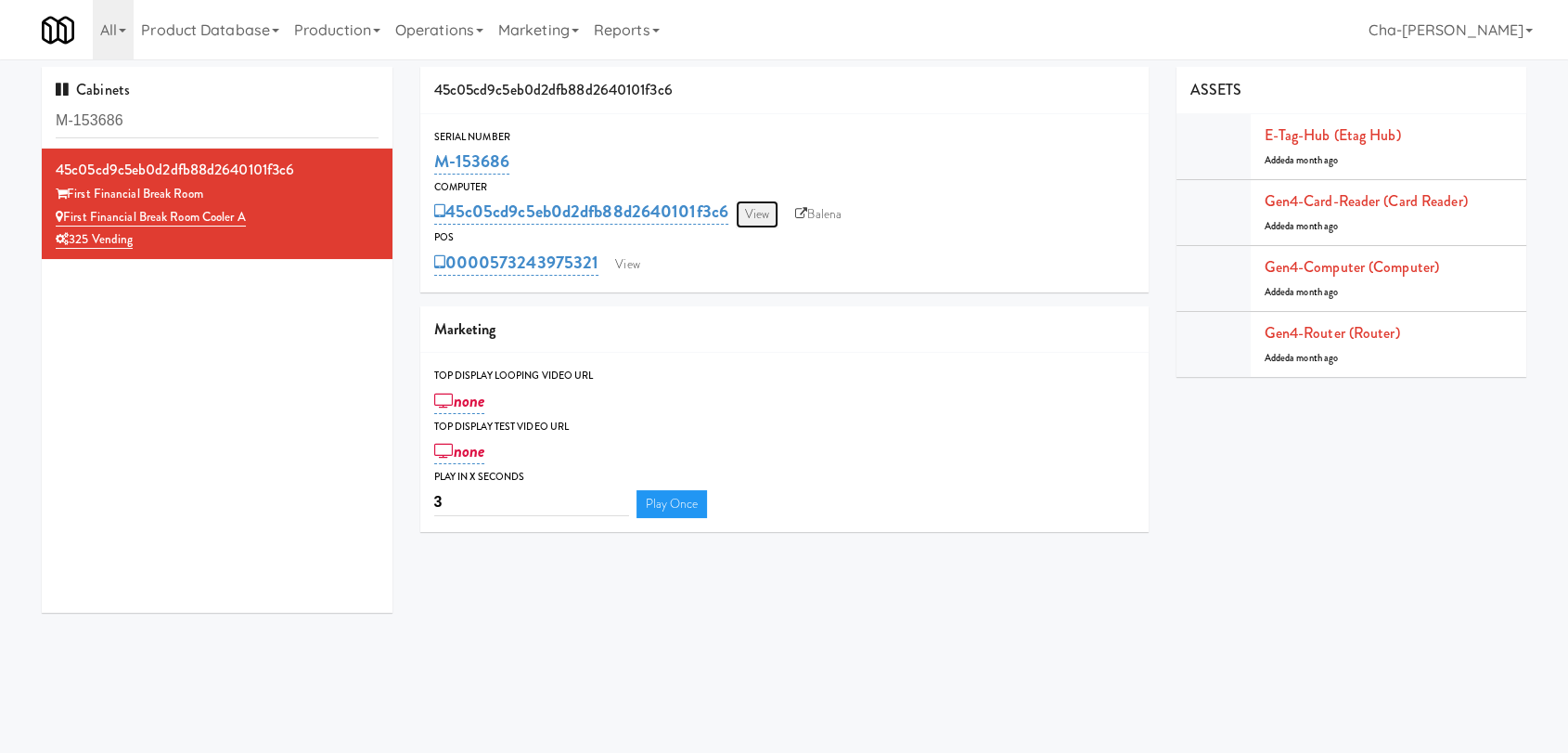
click at [755, 213] on link "View" at bounding box center [757, 215] width 43 height 28
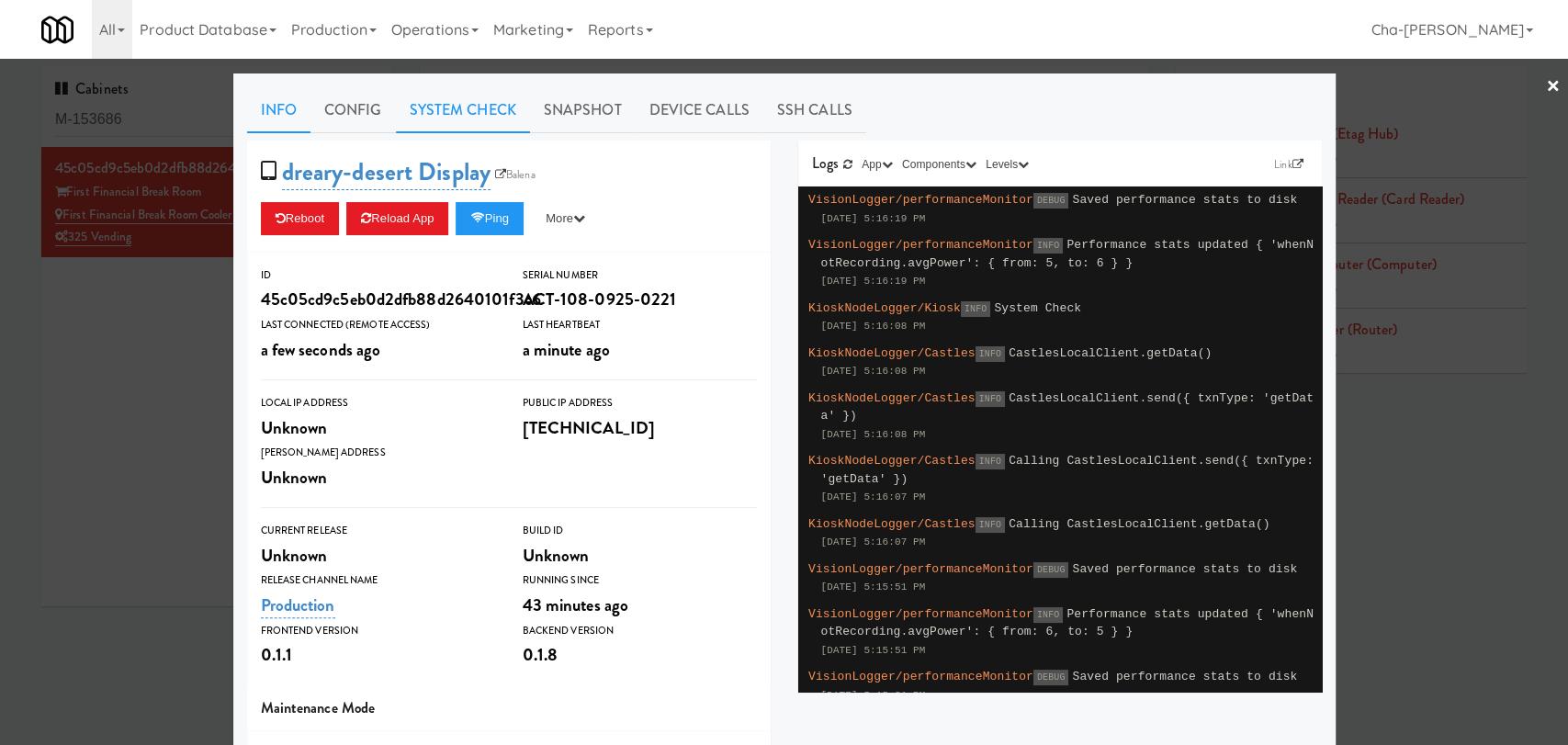
click at [437, 97] on link "System Check" at bounding box center [463, 110] width 134 height 45
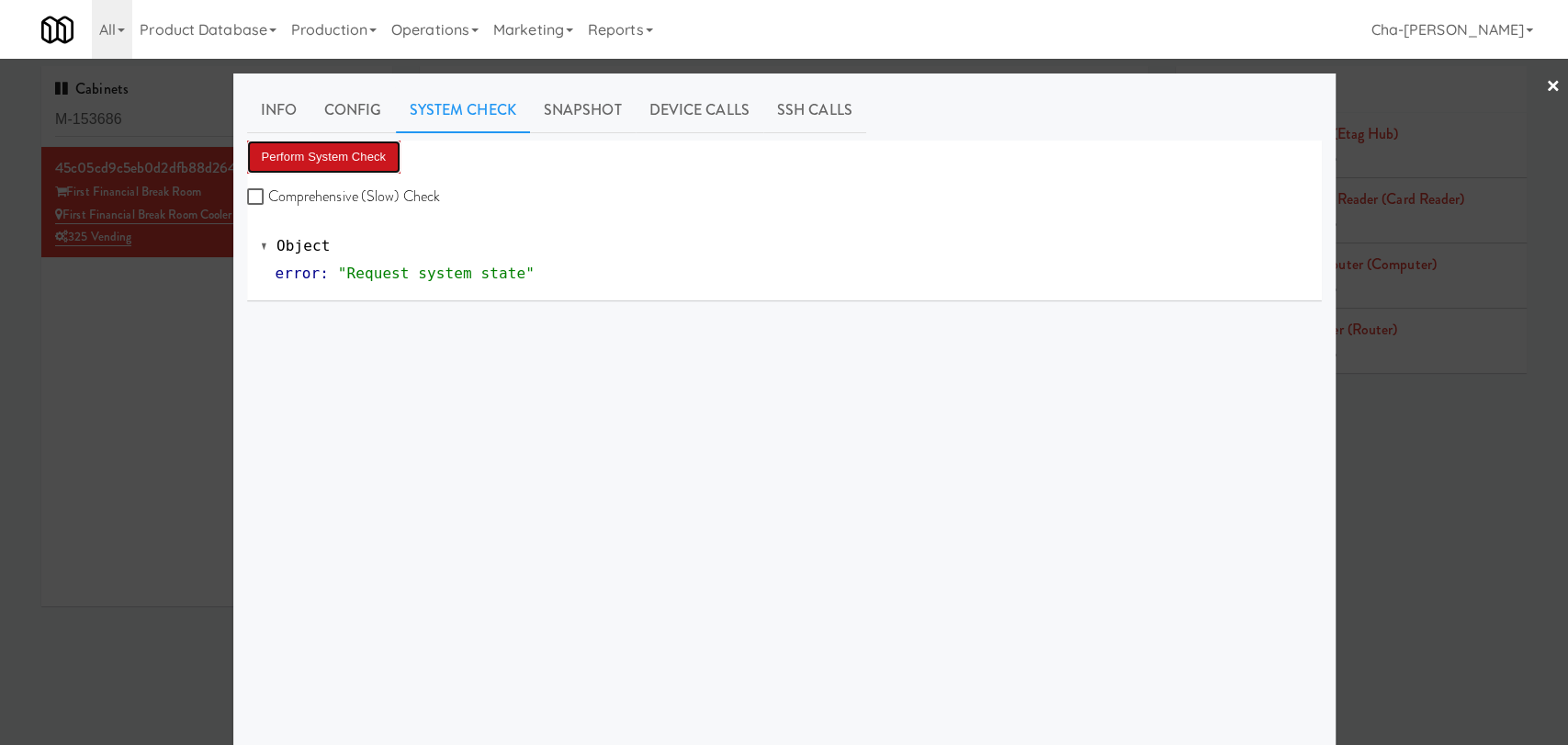
click at [324, 150] on button "Perform System Check" at bounding box center [324, 156] width 154 height 33
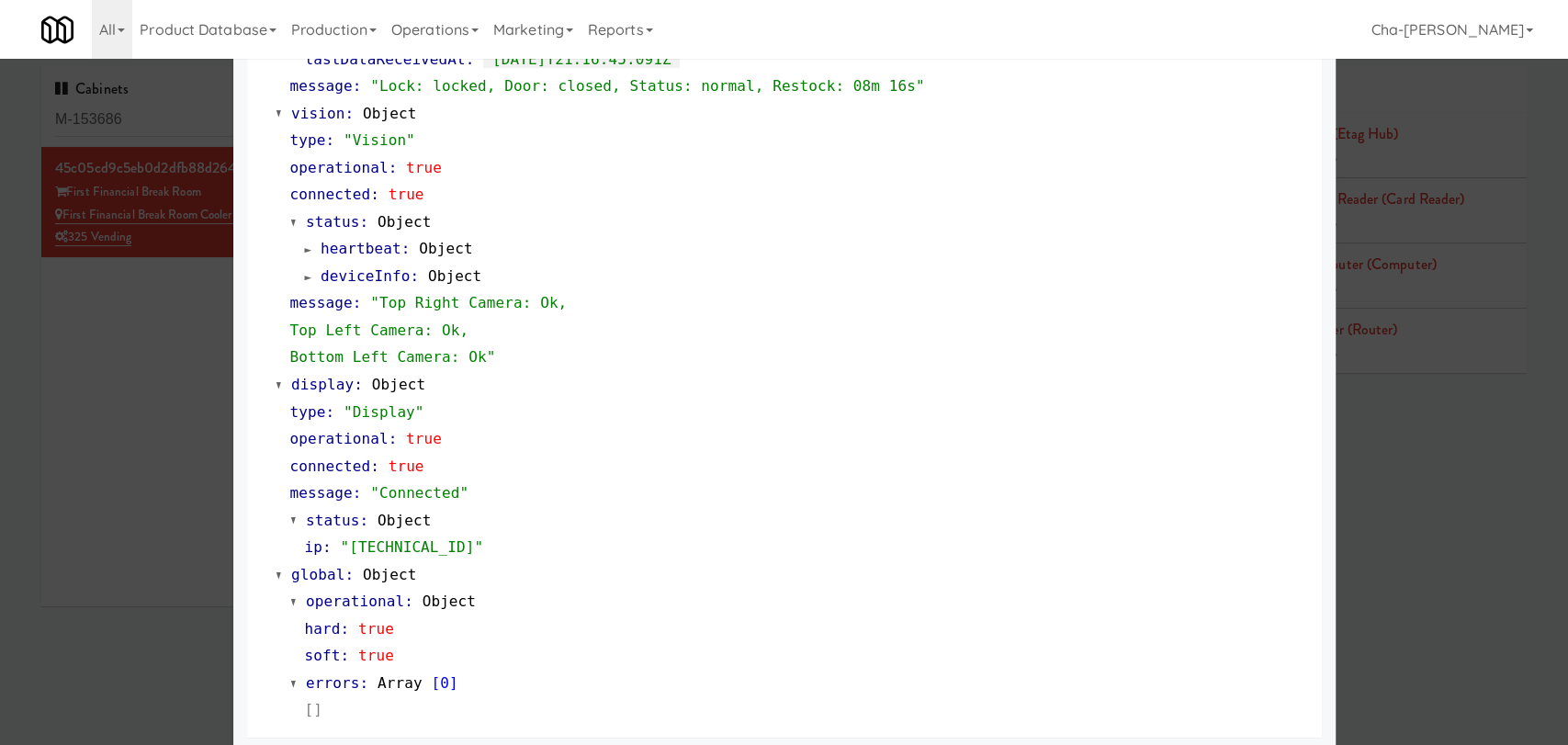
scroll to position [682, 0]
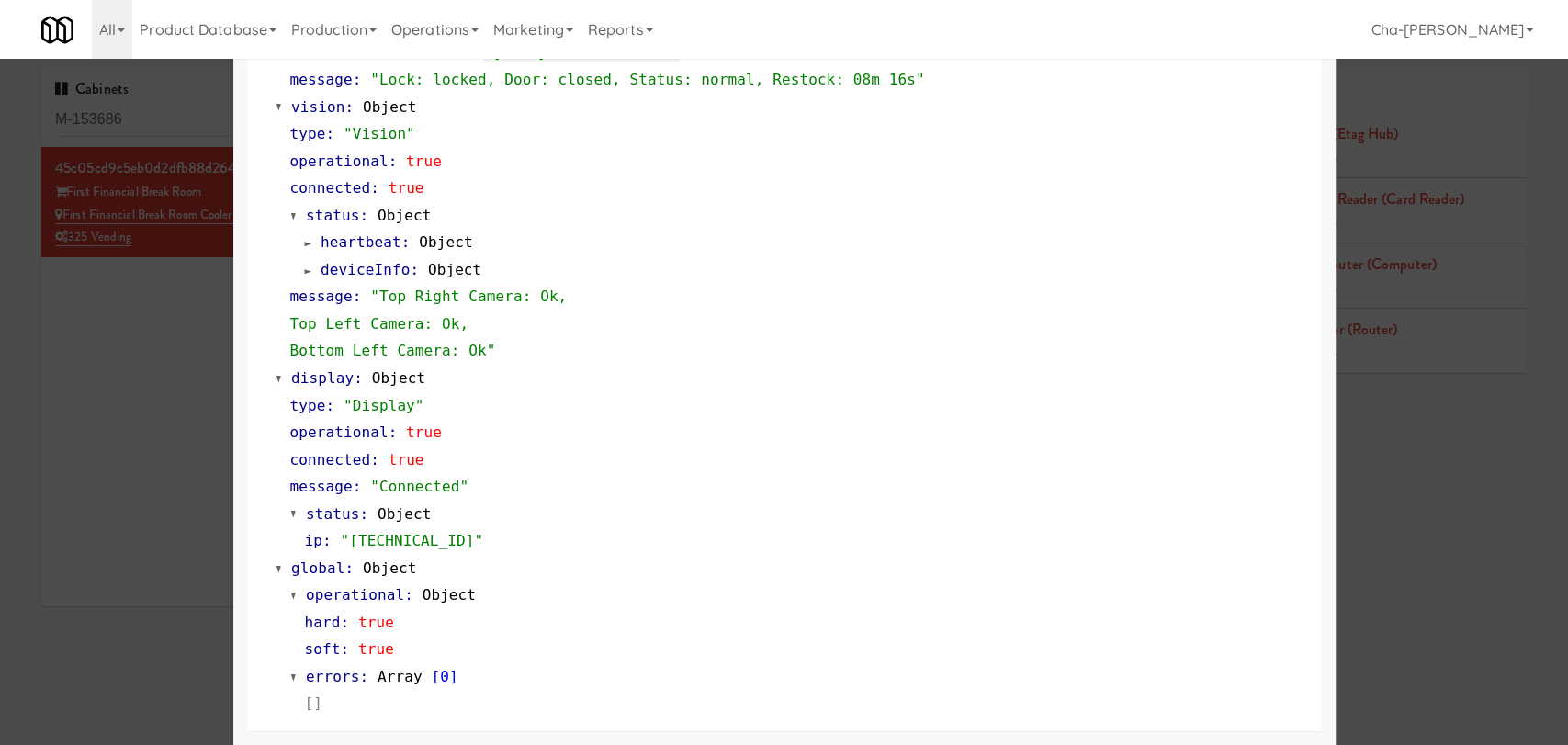
click at [137, 411] on div at bounding box center [784, 372] width 1568 height 745
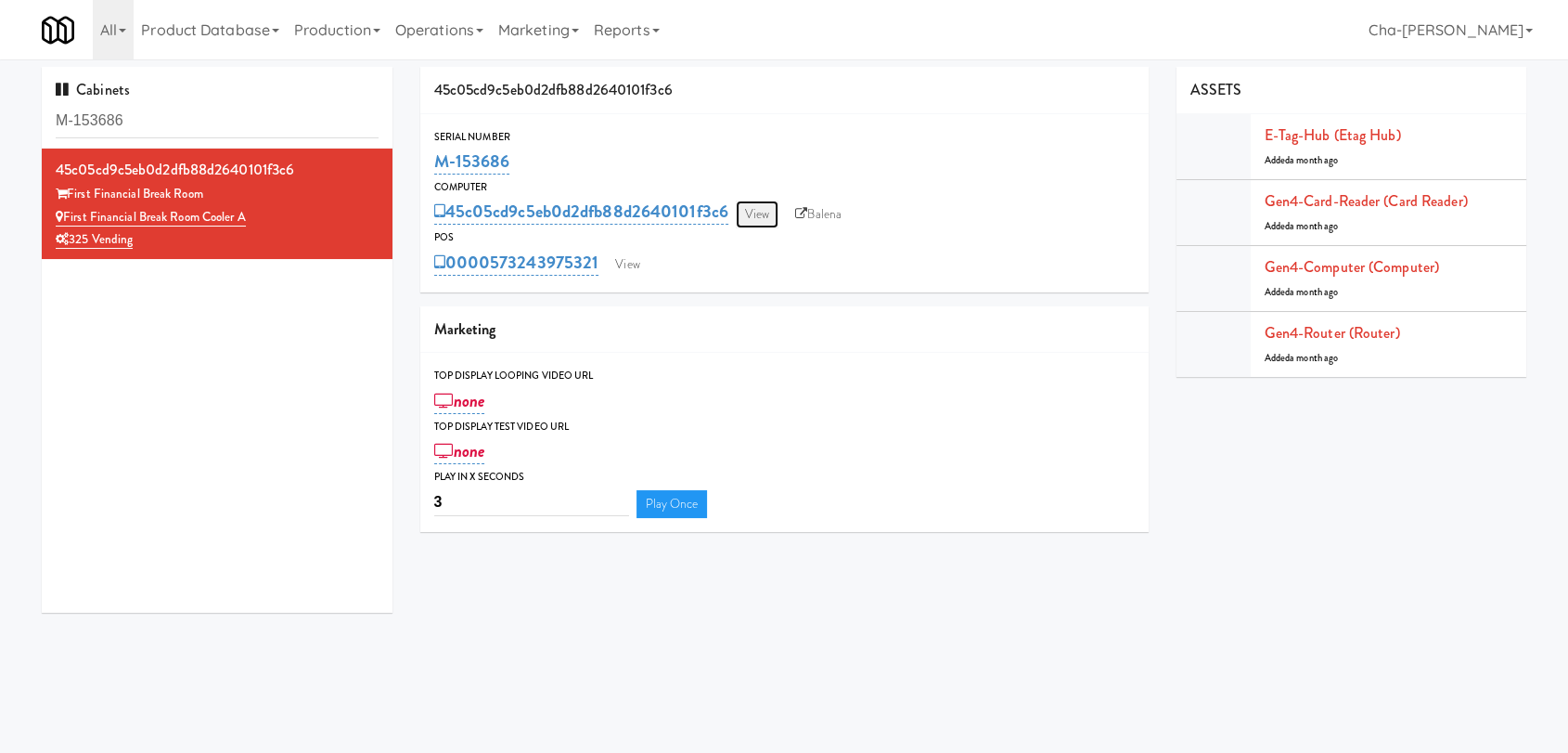
click at [774, 213] on link "View" at bounding box center [757, 215] width 43 height 28
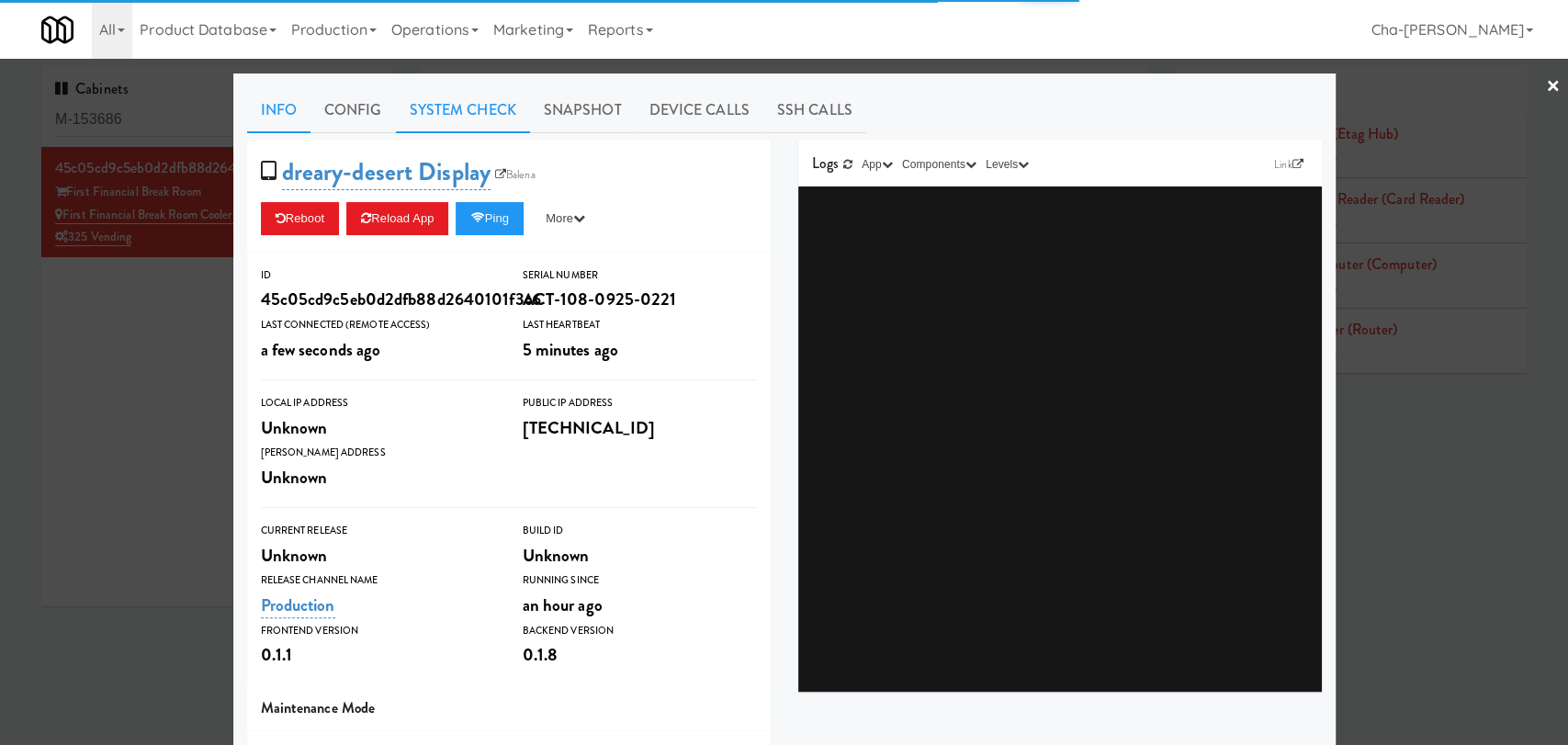
click at [465, 113] on link "System Check" at bounding box center [463, 110] width 134 height 45
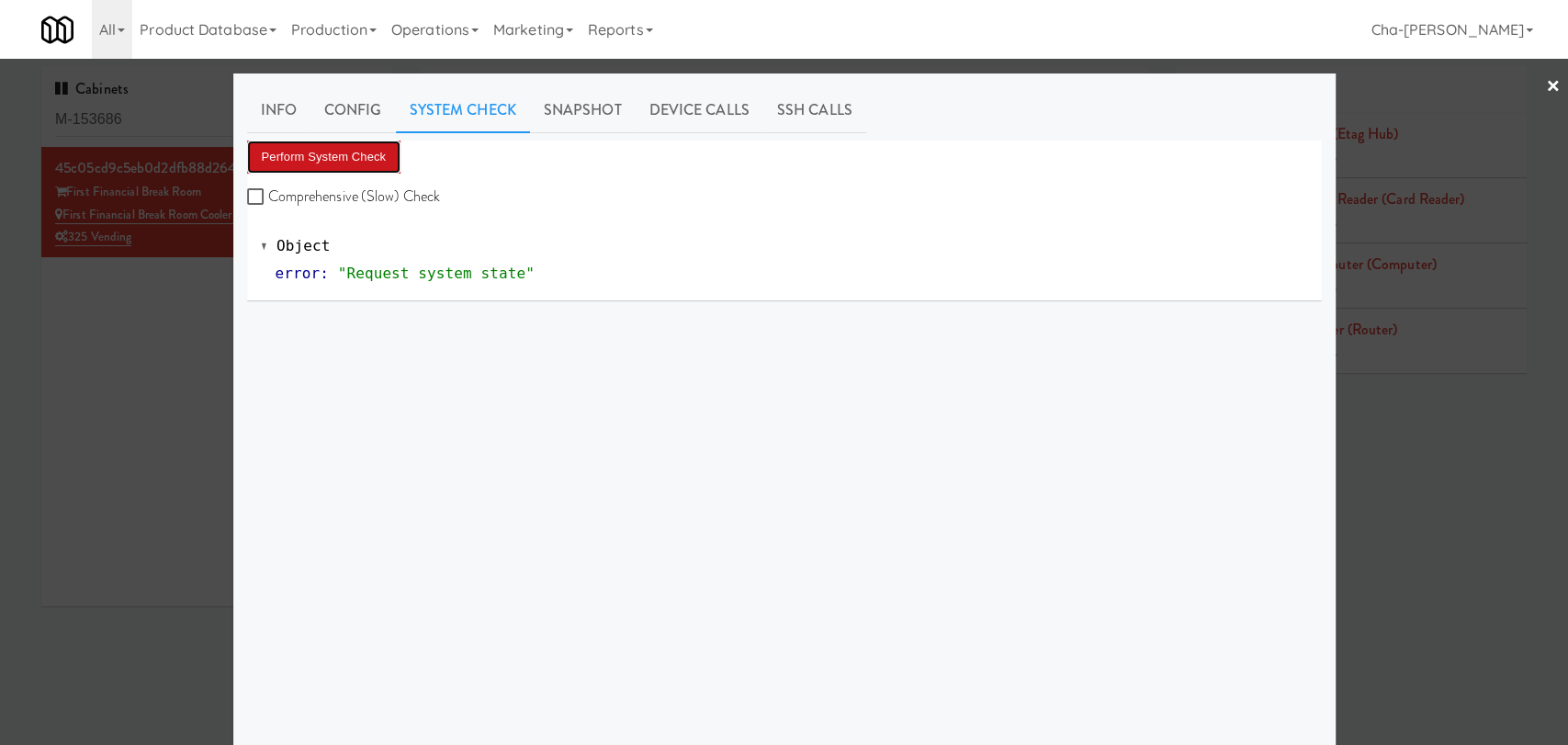
click at [345, 163] on button "Perform System Check" at bounding box center [324, 156] width 154 height 33
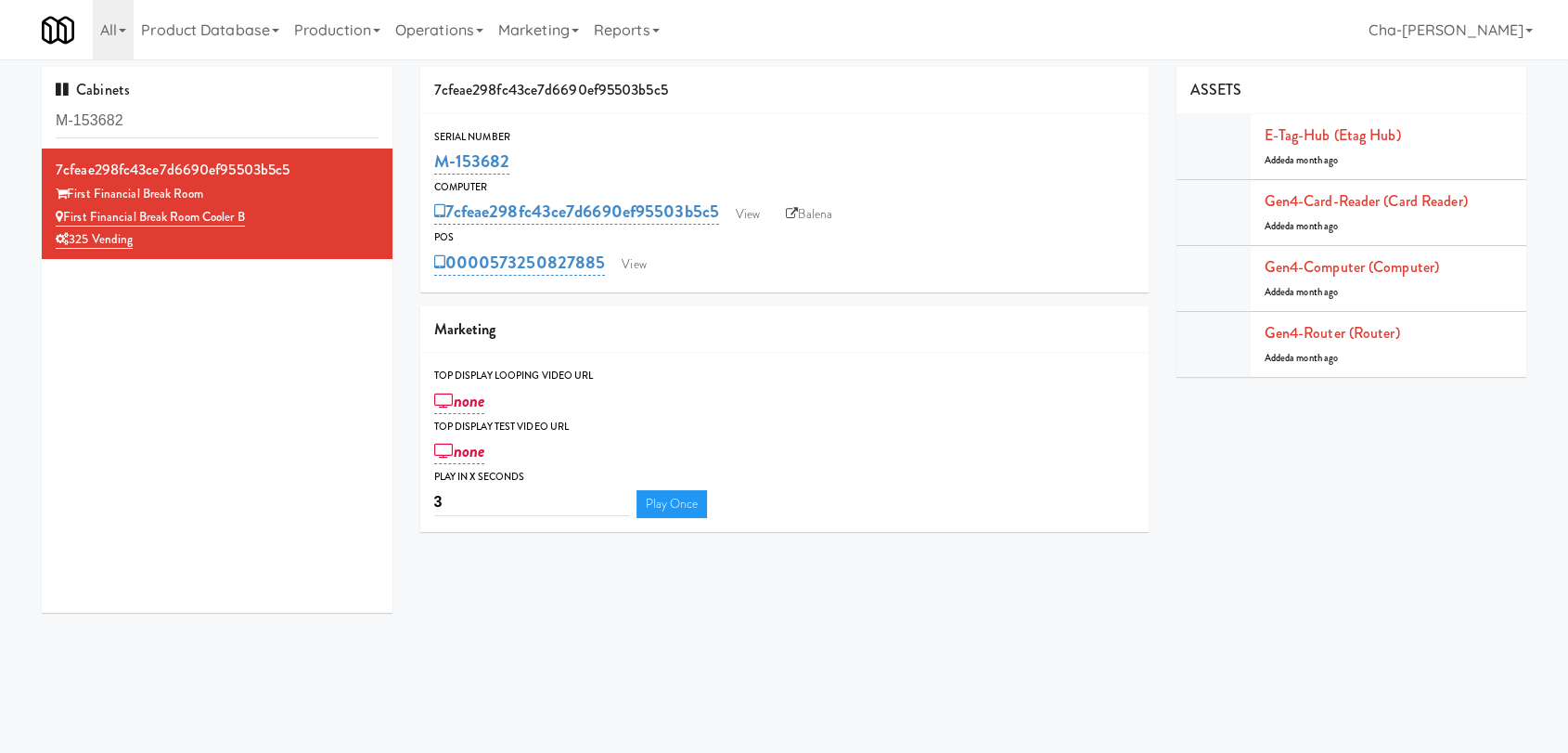
click at [755, 213] on link "View" at bounding box center [748, 215] width 43 height 28
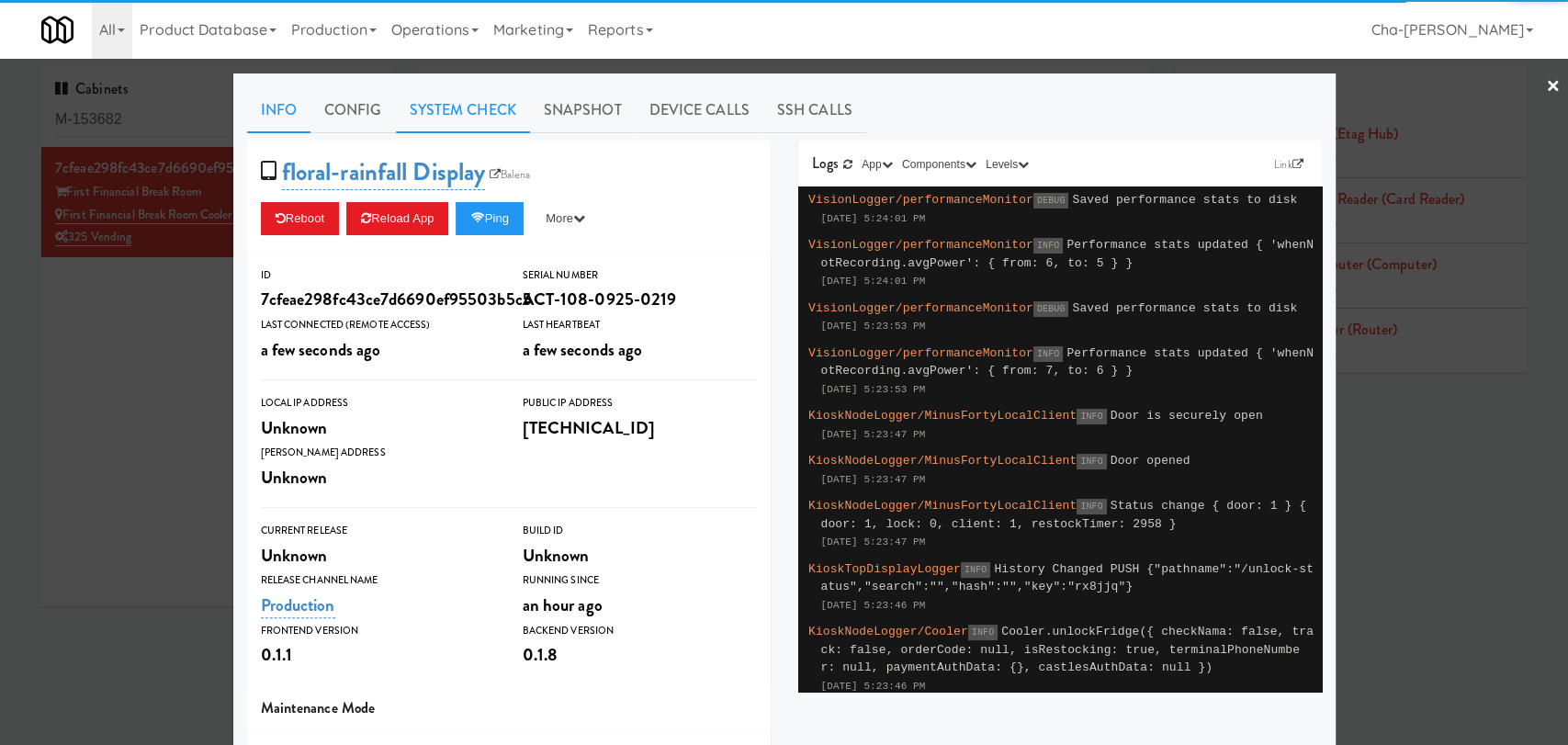
click at [463, 111] on link "System Check" at bounding box center [463, 110] width 134 height 45
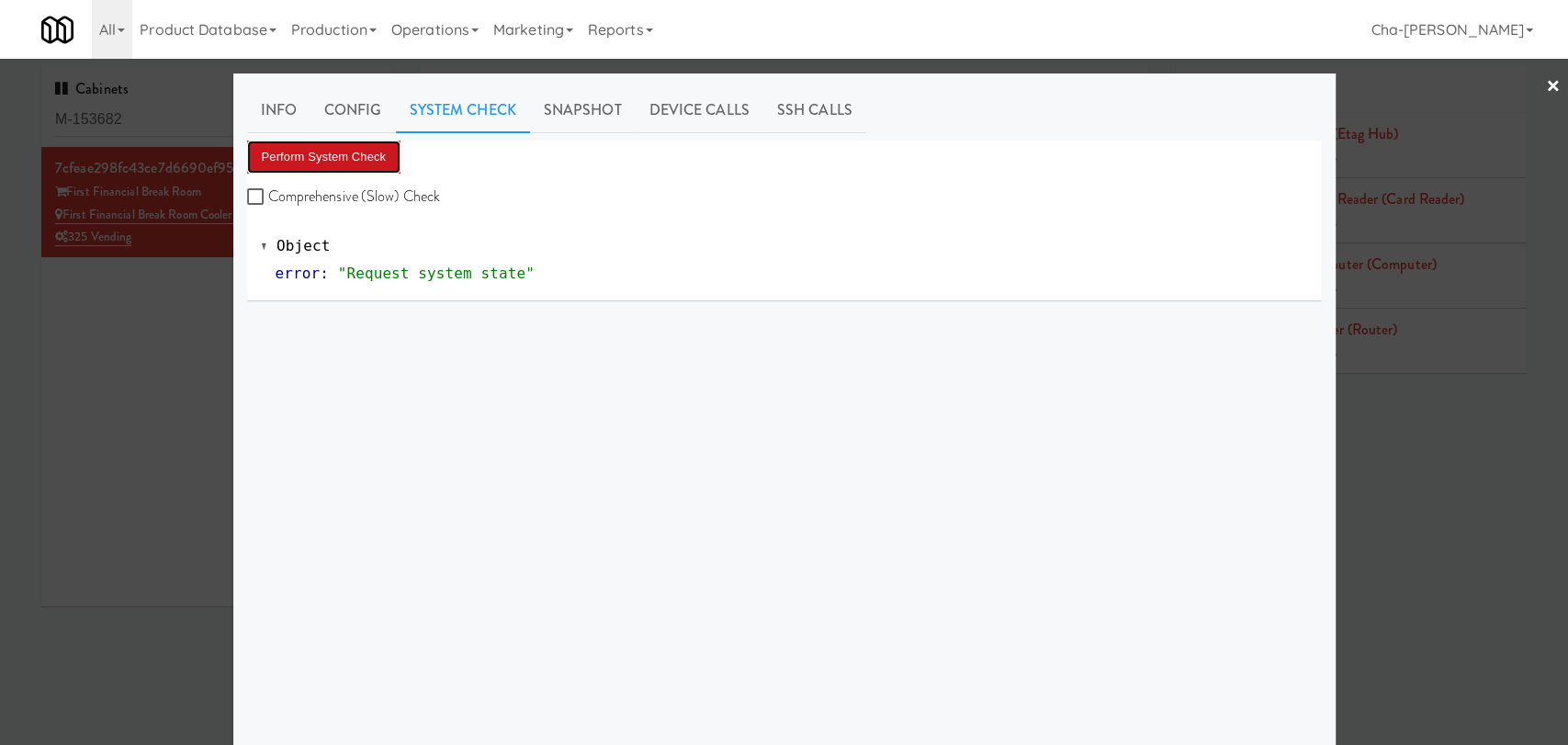
click at [331, 162] on button "Perform System Check" at bounding box center [324, 156] width 154 height 33
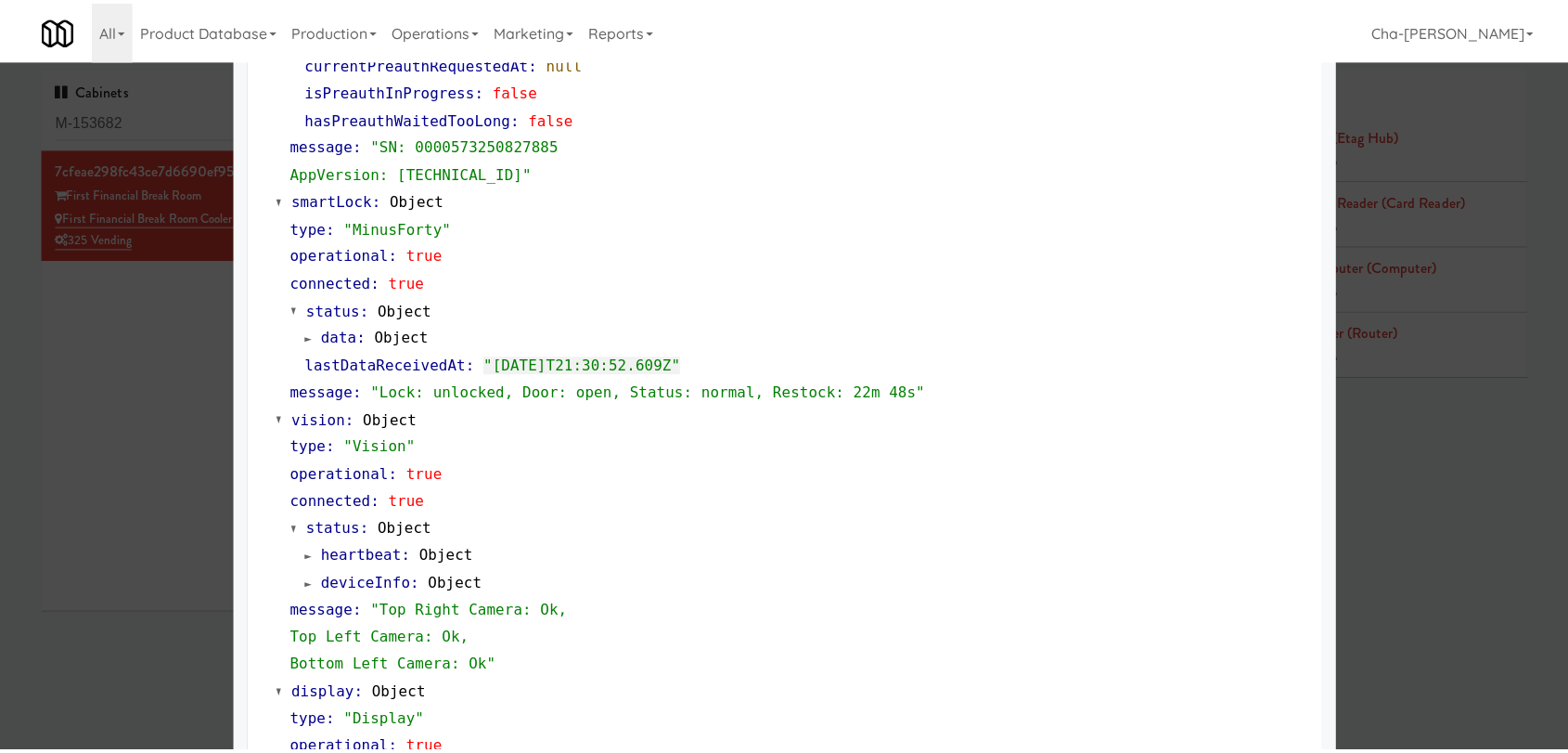
scroll to position [689, 0]
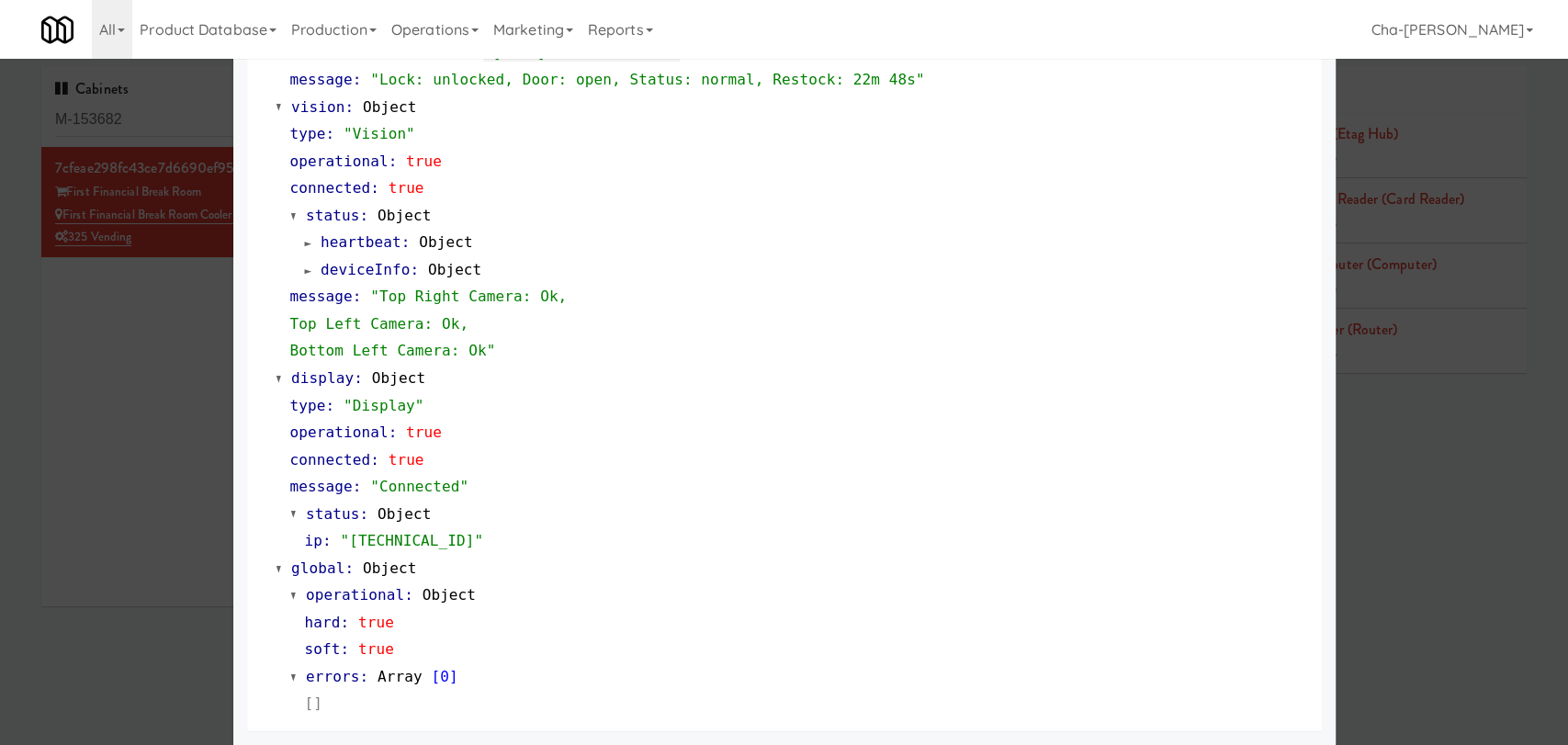
click at [1485, 556] on div at bounding box center [784, 372] width 1568 height 745
